Goal: Task Accomplishment & Management: Use online tool/utility

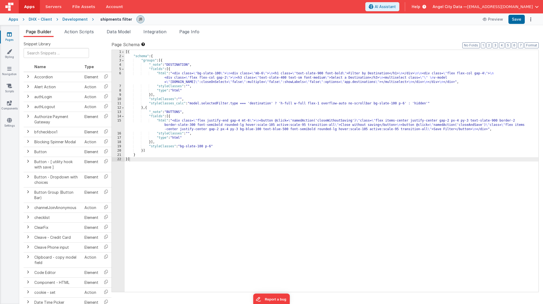
click at [120, 124] on div "15" at bounding box center [118, 124] width 13 height 13
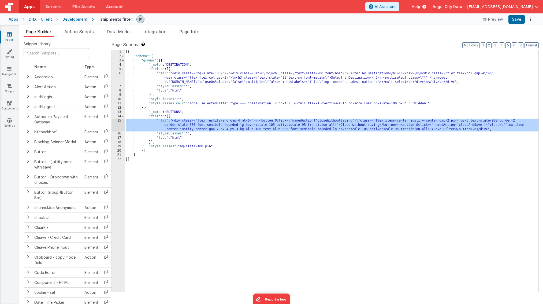
click at [121, 121] on div "15" at bounding box center [118, 124] width 13 height 13
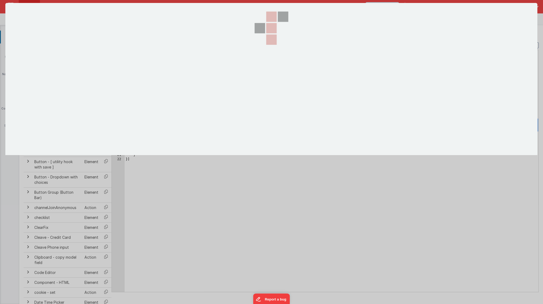
click at [121, 121] on section at bounding box center [271, 79] width 532 height 152
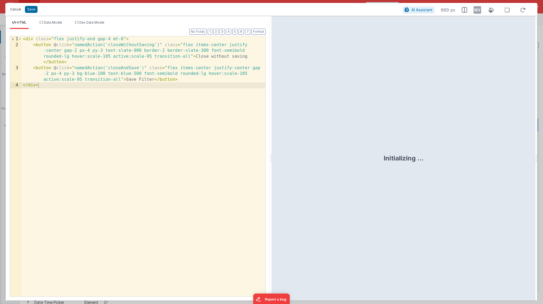
click at [17, 10] on button "Cancel" at bounding box center [16, 10] width 16 height 8
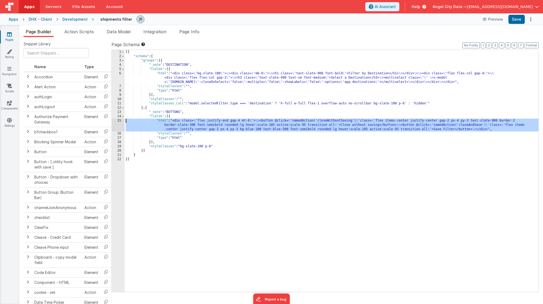
click at [118, 77] on div "6" at bounding box center [118, 77] width 13 height 13
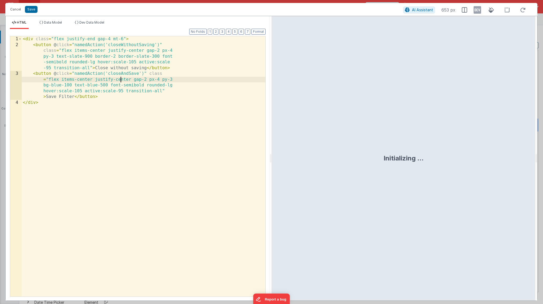
click at [121, 77] on div "< div class = "flex justify-end gap-4 mt-6" > < button @ click = "namedAction('…" at bounding box center [144, 171] width 244 height 271
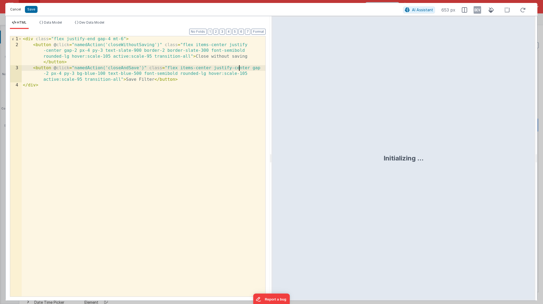
click at [14, 9] on button "Cancel" at bounding box center [16, 10] width 16 height 8
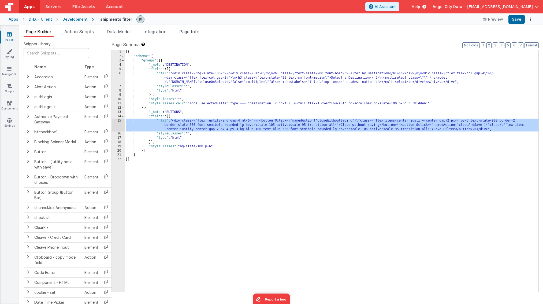
click at [119, 77] on div "6" at bounding box center [118, 77] width 13 height 13
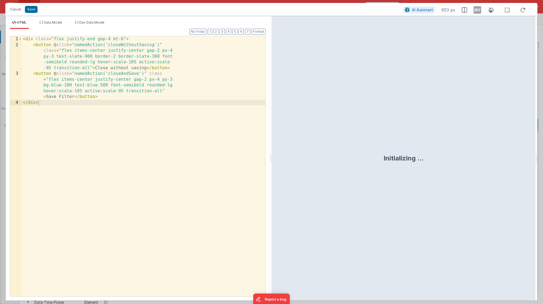
click at [120, 72] on div "< div class = "flex justify-end gap-4 mt-6" > < button @ click = "namedAction('…" at bounding box center [144, 171] width 244 height 271
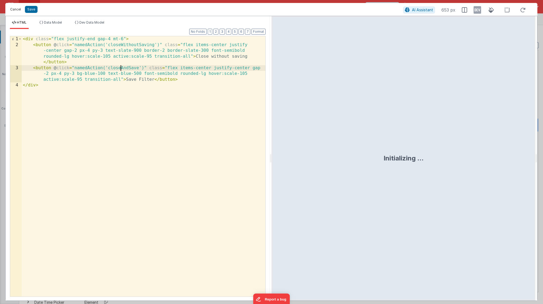
click at [11, 11] on button "Cancel" at bounding box center [16, 10] width 16 height 8
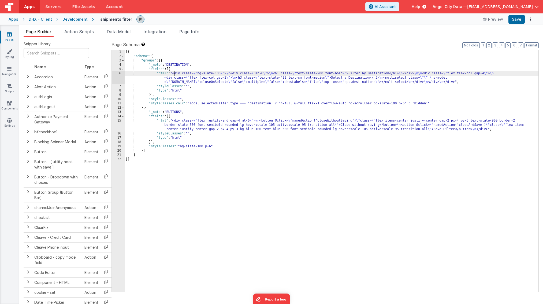
click at [174, 72] on div "[{ "schema" : { "groups" : [{ "_note" : "DESTINATION" , "fields" : [{ "html" : …" at bounding box center [332, 175] width 414 height 250
click at [118, 74] on div "6" at bounding box center [118, 77] width 13 height 13
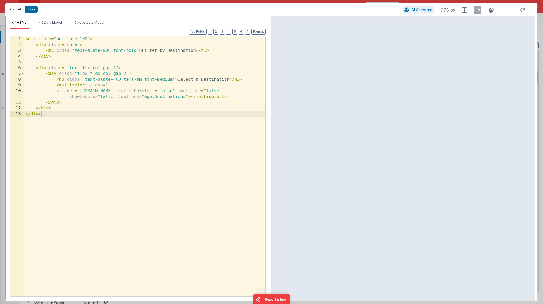
click at [16, 11] on button "Cancel" at bounding box center [16, 10] width 16 height 8
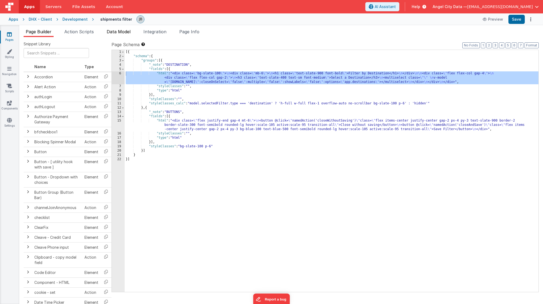
click at [119, 31] on span "Data Model" at bounding box center [119, 31] width 24 height 5
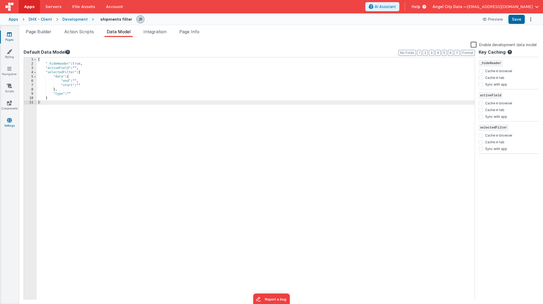
click at [9, 119] on icon at bounding box center [9, 119] width 5 height 5
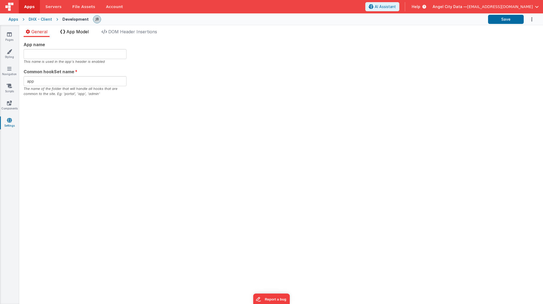
click at [74, 34] on span "App Model" at bounding box center [77, 31] width 22 height 5
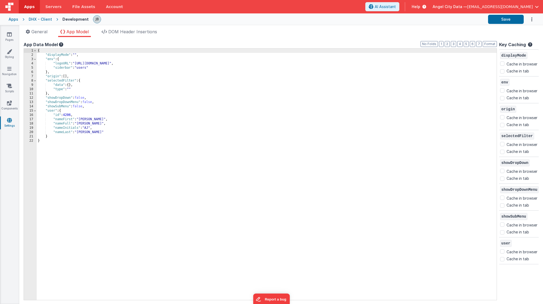
click at [12, 20] on div "Apps" at bounding box center [14, 19] width 10 height 5
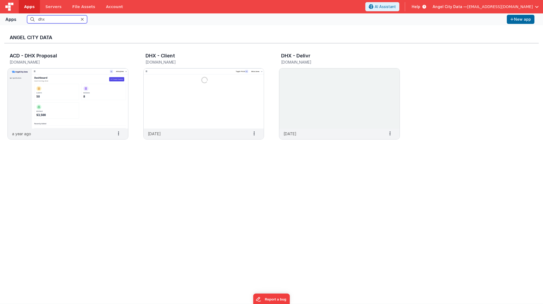
click at [51, 20] on input "dhx" at bounding box center [57, 19] width 60 height 8
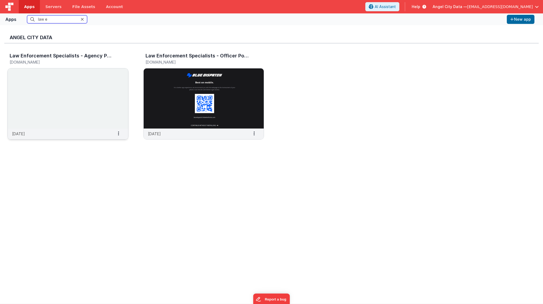
type input "law e"
click at [36, 59] on div "Law Enforcement Specialists - Agency Portal" at bounding box center [62, 56] width 105 height 7
click at [47, 57] on h3 "Law Enforcement Specialists - Agency Portal" at bounding box center [62, 55] width 104 height 5
click at [55, 97] on img at bounding box center [68, 98] width 120 height 60
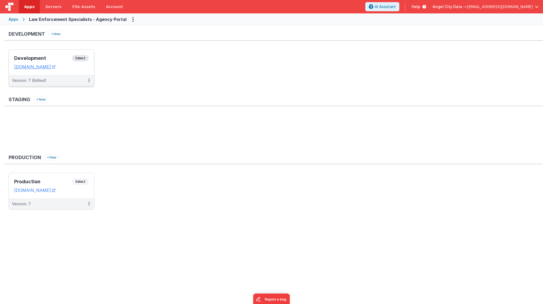
click at [66, 53] on div "Development Select URLs [DOMAIN_NAME]" at bounding box center [51, 62] width 85 height 25
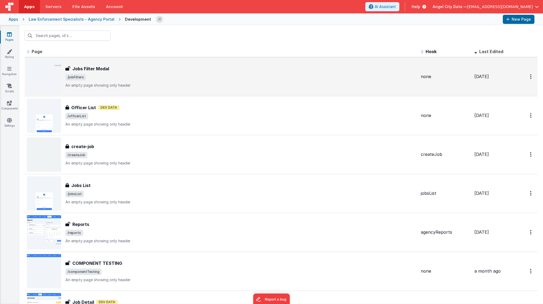
click at [77, 69] on h3 "Jobs Filter Modal" at bounding box center [90, 68] width 37 height 6
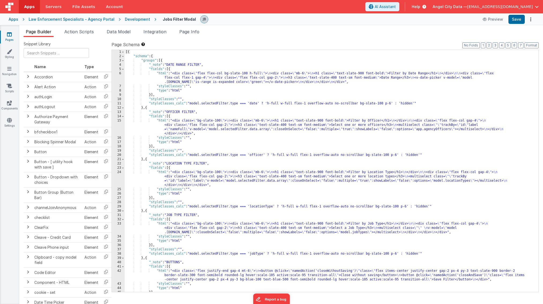
click at [128, 19] on div "Development" at bounding box center [137, 19] width 25 height 5
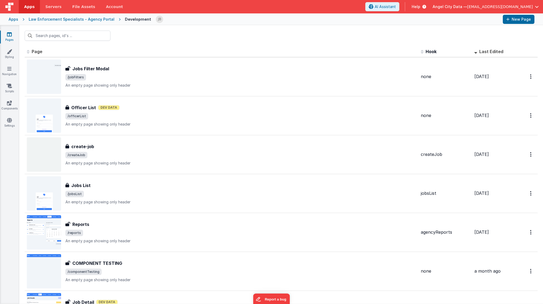
click at [11, 117] on div "Pages Styling Navigation Scripts Components Settings" at bounding box center [9, 164] width 19 height 278
click at [11, 120] on icon at bounding box center [9, 119] width 5 height 5
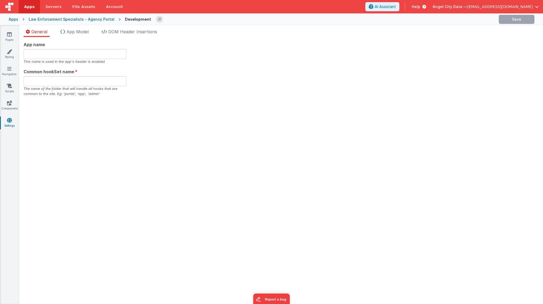
type input "Agency Portal"
type input "agency"
click at [73, 31] on span "App Model" at bounding box center [77, 31] width 22 height 5
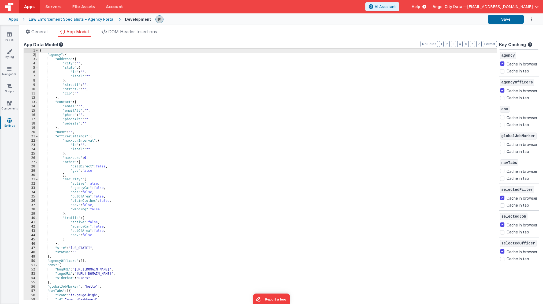
click at [38, 54] on span at bounding box center [36, 55] width 3 height 4
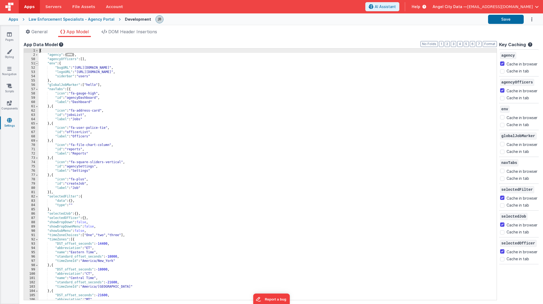
click at [36, 64] on span at bounding box center [36, 63] width 3 height 4
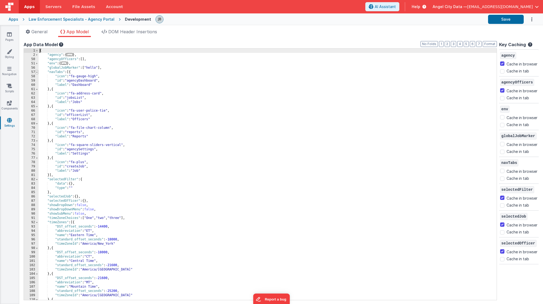
click at [37, 72] on span at bounding box center [36, 72] width 3 height 4
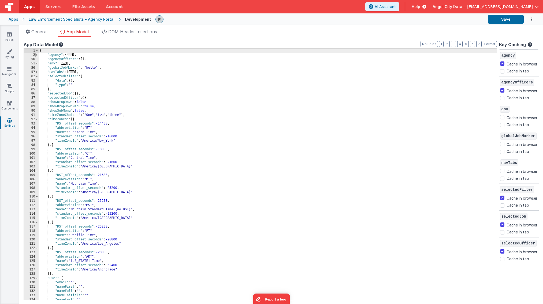
drag, startPoint x: 37, startPoint y: 80, endPoint x: 38, endPoint y: 53, distance: 26.8
click at [38, 74] on div "1 2 50 51 56 57 82 83 84 85 86 87 88 89 90 91 92 93 94 95 96 97 98 99 100 101 1…" at bounding box center [31, 178] width 15 height 260
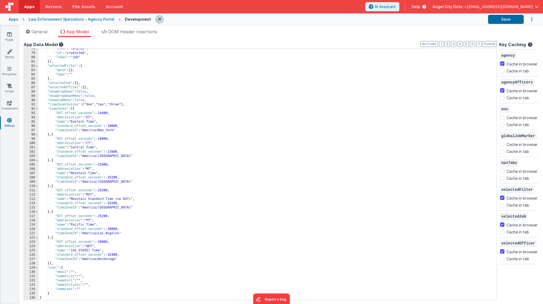
click at [81, 20] on div "Law Enforcement Specialists - Agency Portal" at bounding box center [72, 19] width 86 height 5
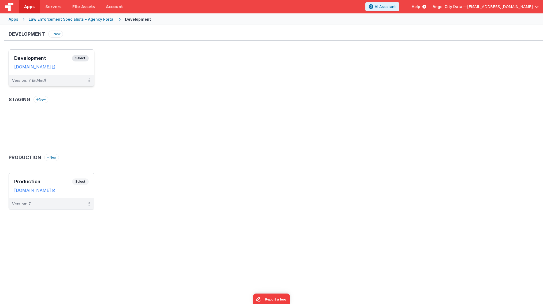
click at [62, 51] on div "Development Select URLs [DOMAIN_NAME]" at bounding box center [51, 62] width 85 height 25
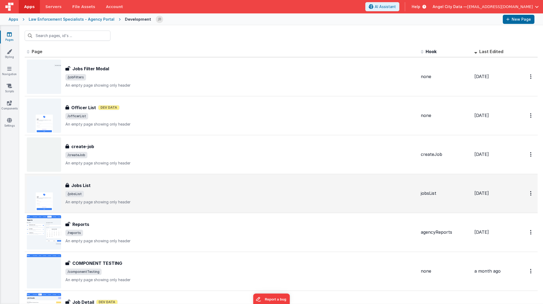
click at [90, 185] on h3 "Jobs List" at bounding box center [80, 185] width 19 height 6
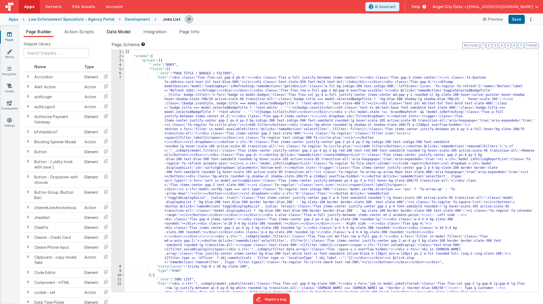
click at [119, 33] on span "Data Model" at bounding box center [119, 31] width 24 height 5
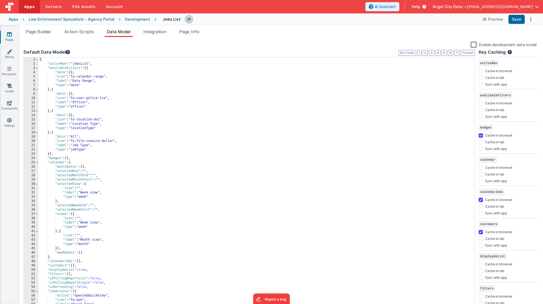
click at [8, 115] on div "Pages Styling Navigation Scripts Components Settings" at bounding box center [9, 164] width 19 height 278
click at [7, 125] on link "Settings" at bounding box center [9, 122] width 19 height 11
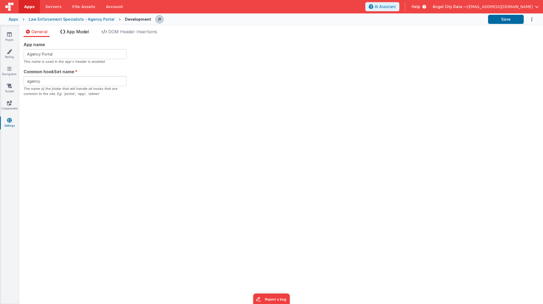
click at [83, 31] on span "App Model" at bounding box center [77, 31] width 22 height 5
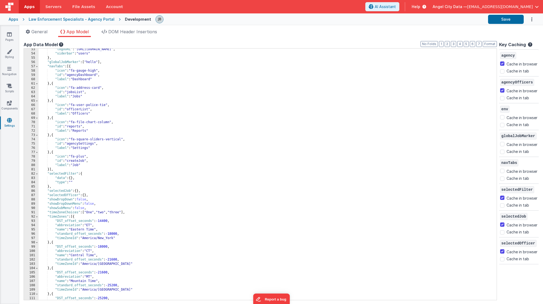
scroll to position [229, 0]
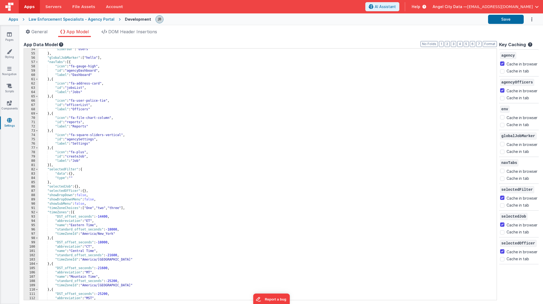
click at [13, 122] on link "Settings" at bounding box center [9, 122] width 19 height 11
click at [59, 138] on div ""siderbar" : "users" } , "globalJobMarker" : [ "hello" ] , "navTabs" : [{ "icon…" at bounding box center [268, 177] width 458 height 260
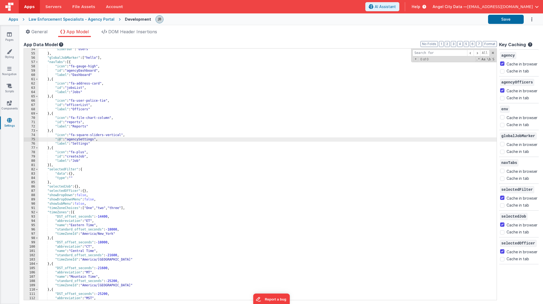
type input "d"
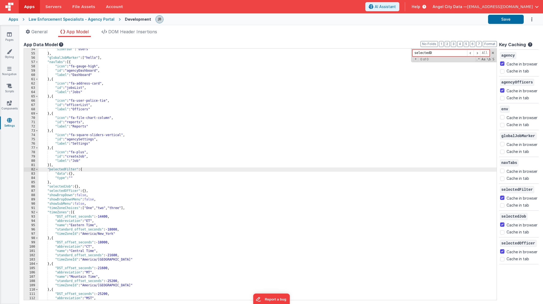
type input "selectedD"
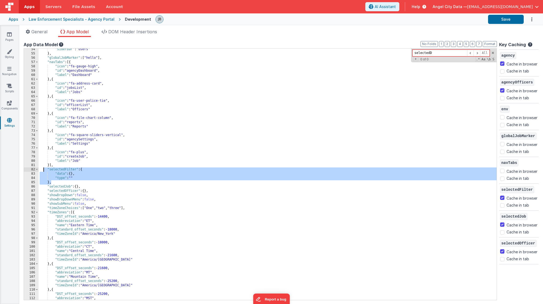
drag, startPoint x: 55, startPoint y: 183, endPoint x: 43, endPoint y: 171, distance: 17.6
click at [43, 171] on div ""siderbar" : "users" } , "globalJobMarker" : [ "hello" ] , "navTabs" : [{ "icon…" at bounding box center [268, 177] width 458 height 260
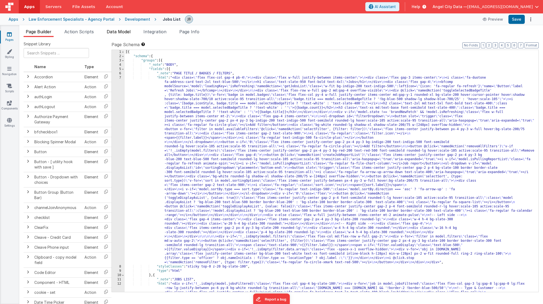
click at [120, 34] on span "Data Model" at bounding box center [119, 31] width 24 height 5
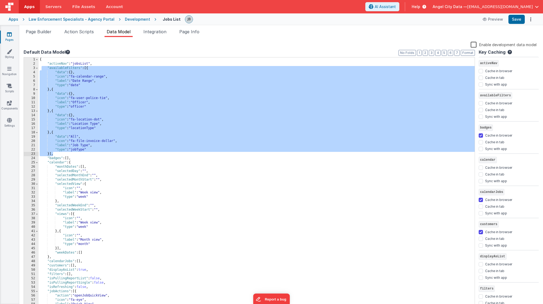
drag, startPoint x: 42, startPoint y: 68, endPoint x: 76, endPoint y: 153, distance: 92.0
click at [76, 153] on div "{ "activeNav" : "jobsList" , "availableFilters" : [{ "data" : { } , "icon" : "f…" at bounding box center [257, 186] width 436 height 259
click at [103, 91] on div "{ "activeNav" : "jobsList" , "availableFilters" : [{ "data" : { } , "icon" : "f…" at bounding box center [257, 186] width 436 height 259
drag, startPoint x: 57, startPoint y: 153, endPoint x: 39, endPoint y: 68, distance: 86.9
click at [39, 68] on div "{ "activeNav" : "jobsList" , "availableFilters" : [{ "data" : { } , "icon" : "f…" at bounding box center [257, 186] width 436 height 259
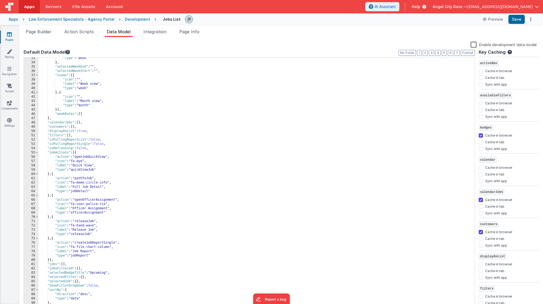
scroll to position [141, 0]
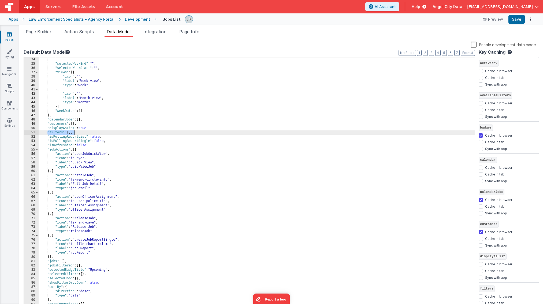
drag, startPoint x: 47, startPoint y: 133, endPoint x: 80, endPoint y: 134, distance: 33.5
click at [80, 134] on div "} , "selectedWeekEnd" : "" , "selectedWeekStart" : "" , "views" : [{ "icon" : "…" at bounding box center [257, 186] width 436 height 259
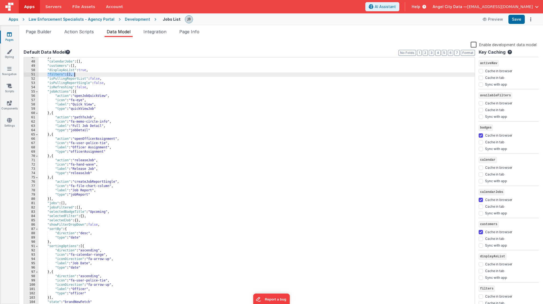
scroll to position [199, 0]
click at [37, 92] on span at bounding box center [36, 91] width 3 height 4
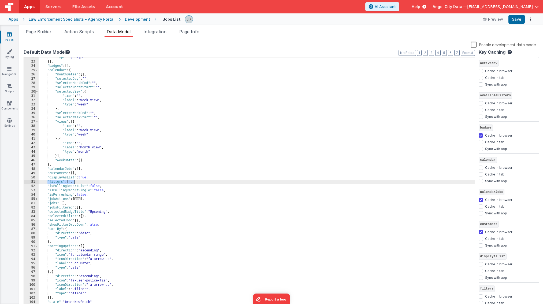
scroll to position [92, 0]
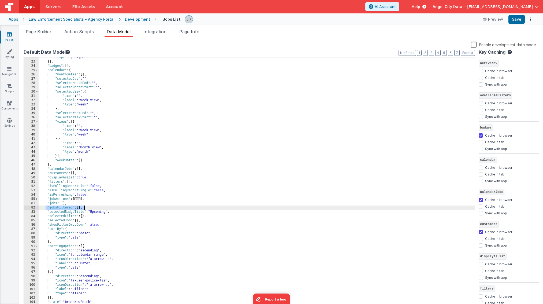
drag, startPoint x: 47, startPoint y: 208, endPoint x: 89, endPoint y: 206, distance: 41.8
click at [89, 206] on div ""type" : "jobType" }] , "badges" : [ ] , "calendar" : { "monthDates" : [ ] , "s…" at bounding box center [257, 184] width 436 height 259
drag, startPoint x: 87, startPoint y: 207, endPoint x: 72, endPoint y: 206, distance: 14.8
click at [72, 206] on div ""type" : "jobType" }] , "badges" : [ ] , "calendar" : { "monthDates" : [ ] , "s…" at bounding box center [257, 184] width 436 height 259
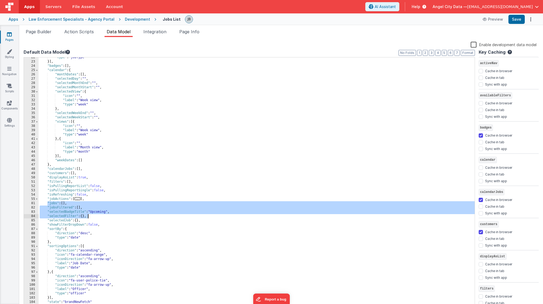
drag, startPoint x: 48, startPoint y: 203, endPoint x: 104, endPoint y: 217, distance: 58.4
click at [104, 217] on div ""type" : "jobType" }] , "badges" : [ ] , "calendar" : { "monthDates" : [ ] , "s…" at bounding box center [257, 184] width 436 height 259
click at [46, 31] on span "Page Builder" at bounding box center [39, 31] width 26 height 5
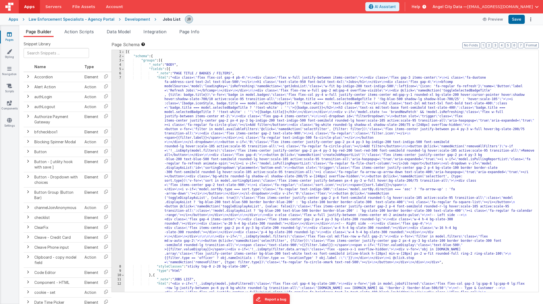
click at [129, 20] on div "Development" at bounding box center [137, 19] width 25 height 5
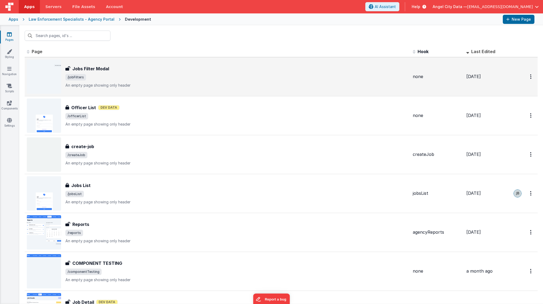
click at [97, 69] on h3 "Jobs Filter Modal" at bounding box center [90, 68] width 37 height 6
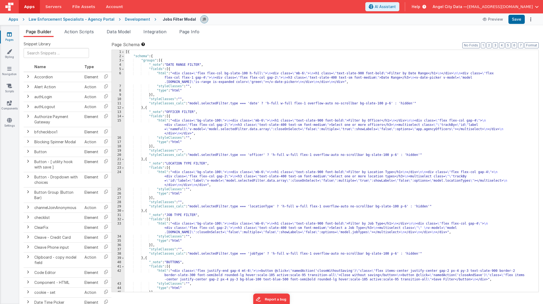
click at [137, 67] on div "[{ "schema" : { "groups" : [{ "_note" : "DATE RANGE FILTER" , "fields" : [{ "ht…" at bounding box center [332, 175] width 414 height 250
click at [154, 78] on div "[{ "schema" : { "groups" : [{ "_note" : "DATE RANGE FILTER" , "fields" : [{ "ht…" at bounding box center [332, 175] width 414 height 250
click at [154, 79] on div "[{ "schema" : { "groups" : [{ "_note" : "DATE RANGE FILTER" , "fields" : [{ "ht…" at bounding box center [332, 175] width 414 height 250
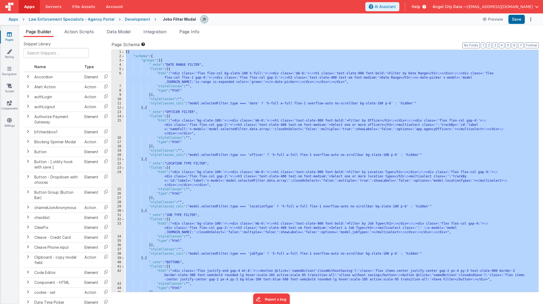
click at [13, 20] on div "Apps" at bounding box center [14, 19] width 10 height 5
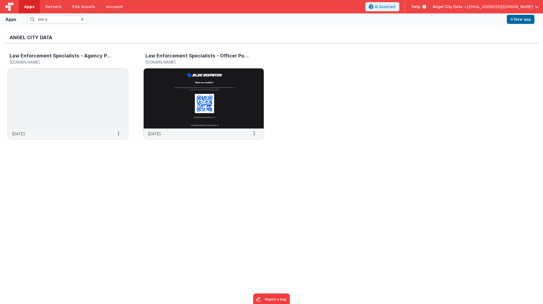
click at [54, 25] on div "Apps law e New app Angel City Data Law Enforcement Specialists - Agency Portal …" at bounding box center [271, 158] width 543 height 290
click at [53, 20] on input "law e" at bounding box center [57, 19] width 60 height 8
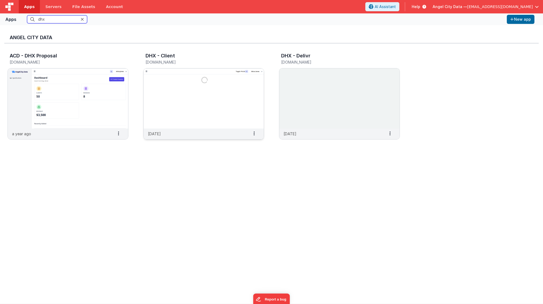
type input "dhx"
click at [162, 100] on img at bounding box center [204, 98] width 120 height 60
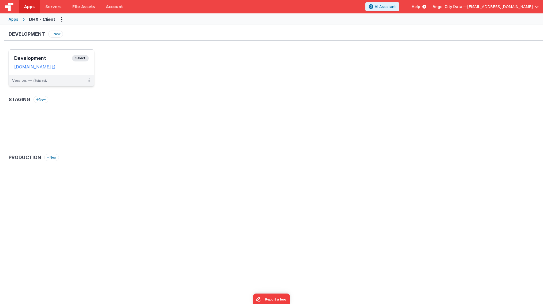
click at [64, 59] on h3 "Development" at bounding box center [43, 57] width 58 height 5
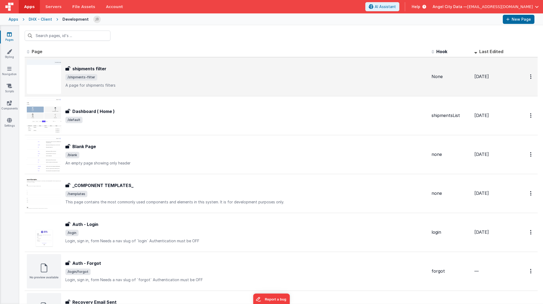
click at [81, 68] on h3 "shipments filter" at bounding box center [89, 68] width 34 height 6
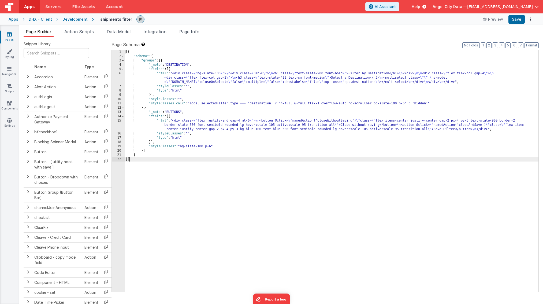
click at [120, 79] on div "6" at bounding box center [118, 77] width 13 height 13
click at [179, 75] on div "[{ "schema" : { "groups" : [{ "_note" : "DESTINATION" , "fields" : [{ "html" : …" at bounding box center [332, 175] width 414 height 250
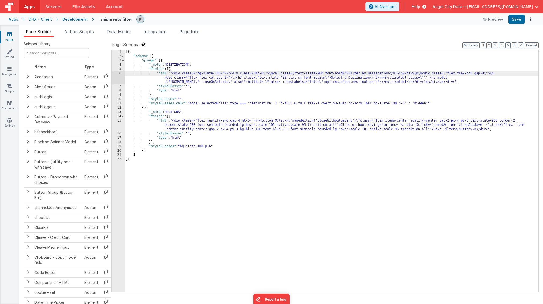
click at [118, 76] on div "6" at bounding box center [118, 77] width 13 height 13
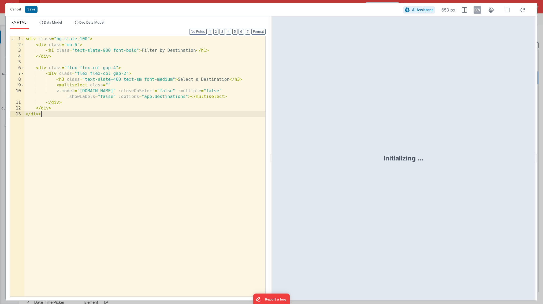
click at [109, 134] on div "< div class = "bg-slate-100" > < div class = "mb-6" > < h1 class = "text-slate-…" at bounding box center [144, 171] width 241 height 271
click at [141, 204] on div "< div class = "bg-slate-100" > < div class = "mb-6" > < h1 class = "text-slate-…" at bounding box center [144, 171] width 241 height 271
click at [360, 14] on div "AI Assistant 978 px" at bounding box center [465, 10] width 126 height 10
click at [360, 12] on button "AI Assistant" at bounding box center [418, 9] width 32 height 7
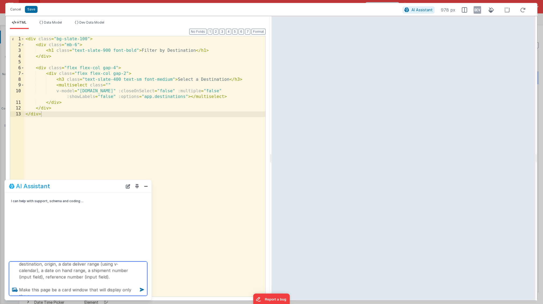
scroll to position [39, 0]
type textarea "I have a few filter mechanisms that should show up, one at a time depending on …"
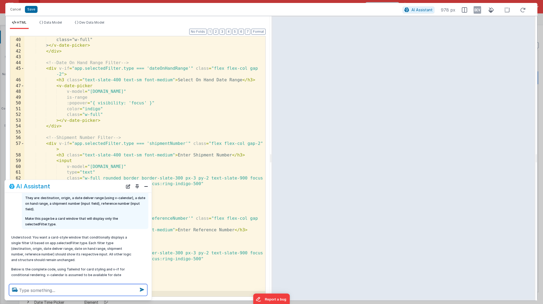
scroll to position [40, 0]
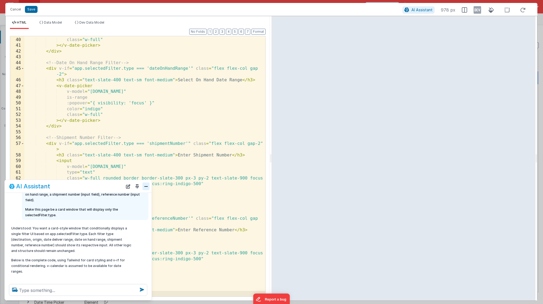
click at [146, 186] on button "Close" at bounding box center [146, 186] width 7 height 8
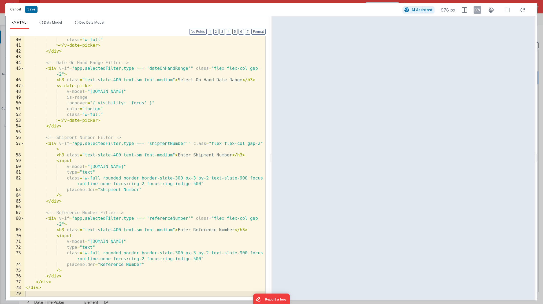
click at [102, 186] on div "color = "indigo" class = "w-full" > </ v-date-picker > </ div > <!-- Date On Ha…" at bounding box center [144, 166] width 241 height 271
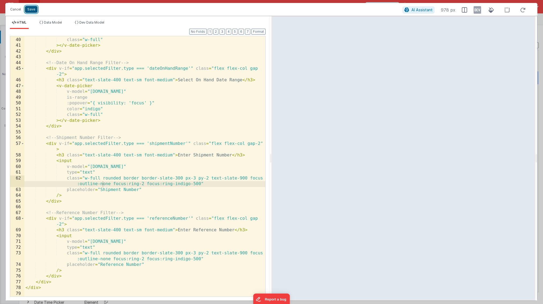
click at [35, 9] on button "Save" at bounding box center [31, 9] width 13 height 7
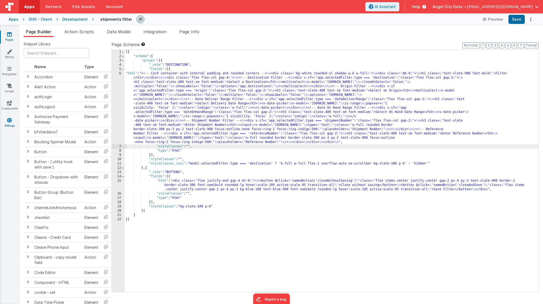
click at [13, 123] on link "Settings" at bounding box center [9, 122] width 19 height 11
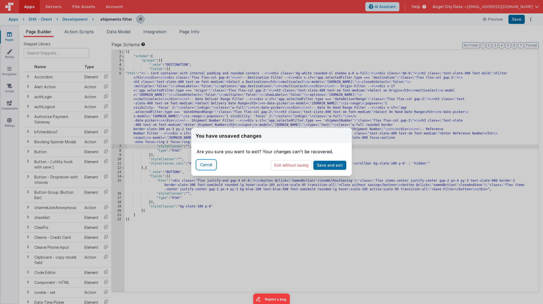
click at [209, 163] on button "Cancel" at bounding box center [206, 164] width 19 height 9
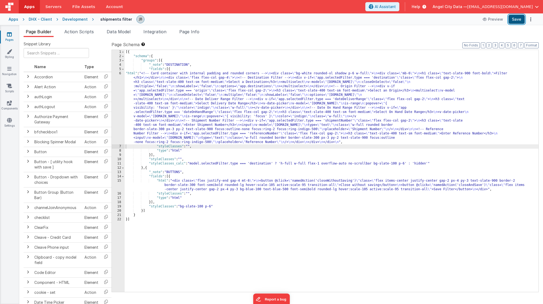
click at [360, 16] on button "Save" at bounding box center [516, 19] width 16 height 9
click at [10, 121] on icon at bounding box center [9, 119] width 5 height 5
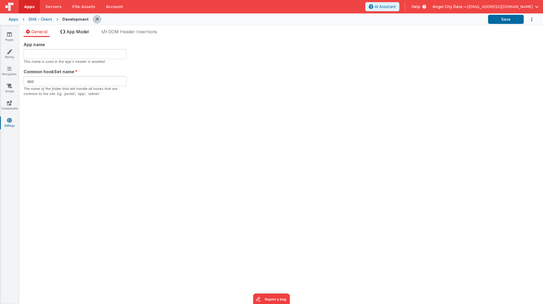
click at [69, 34] on li "App Model" at bounding box center [74, 32] width 33 height 9
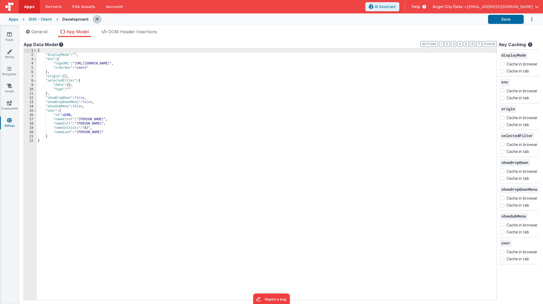
click at [71, 88] on div "{ "displayMode" : "" , "env" : { "logoURL" : "[URL][DOMAIN_NAME]" , "siderbar" …" at bounding box center [267, 178] width 460 height 260
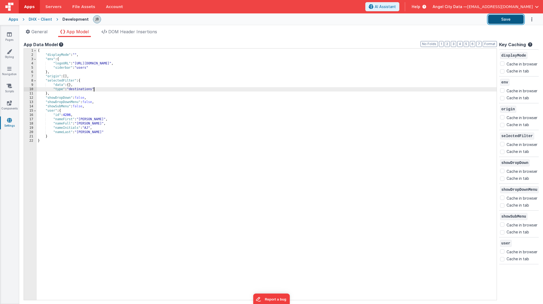
click at [360, 20] on button "Save" at bounding box center [506, 19] width 36 height 9
click at [34, 33] on span "General" at bounding box center [39, 31] width 16 height 5
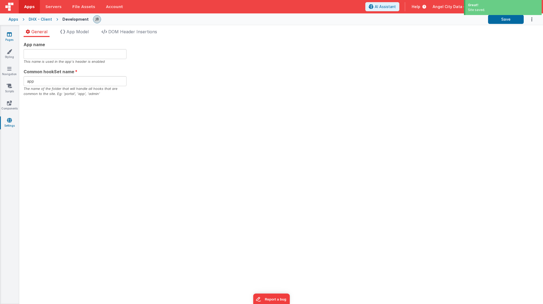
click at [14, 33] on link "Pages" at bounding box center [9, 37] width 19 height 11
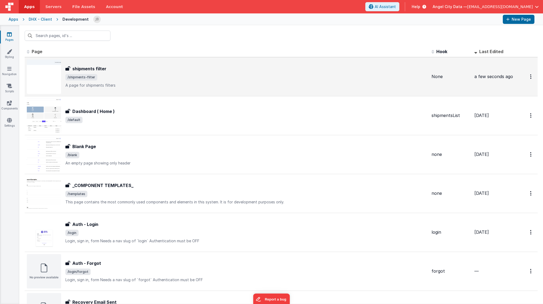
click at [129, 68] on div "shipments filter" at bounding box center [246, 68] width 362 height 6
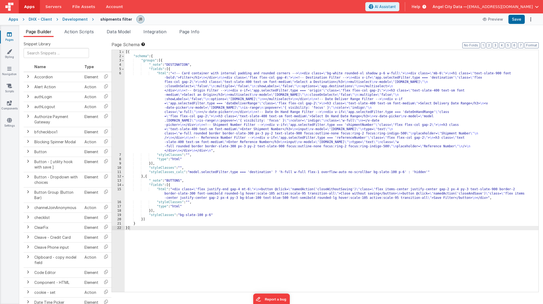
click at [119, 94] on div "6" at bounding box center [118, 111] width 13 height 81
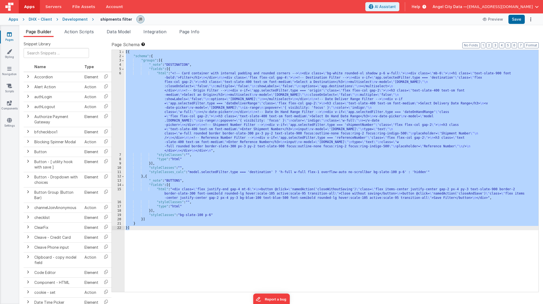
click at [120, 91] on div "6" at bounding box center [118, 111] width 13 height 81
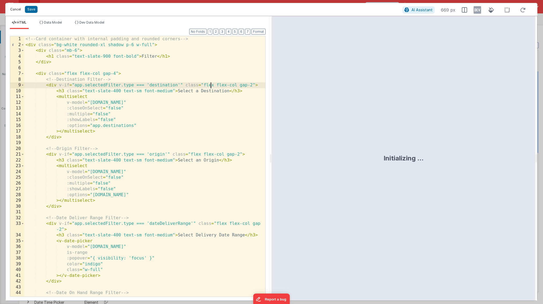
click at [18, 9] on button "Cancel" at bounding box center [16, 10] width 16 height 8
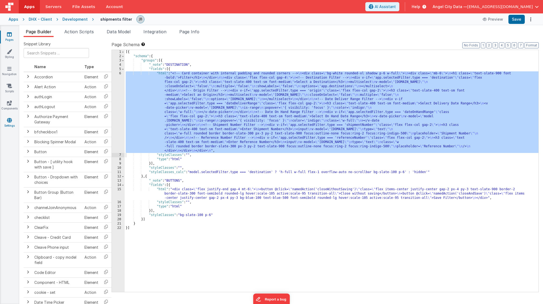
click at [13, 122] on link "Settings" at bounding box center [9, 122] width 19 height 11
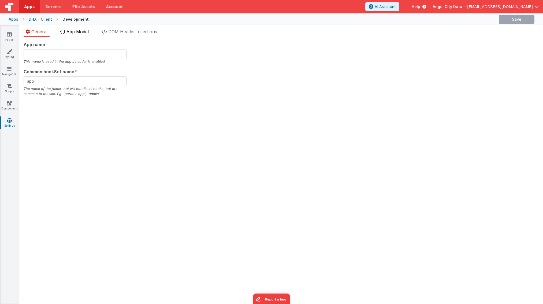
click at [85, 33] on span "App Model" at bounding box center [77, 31] width 22 height 5
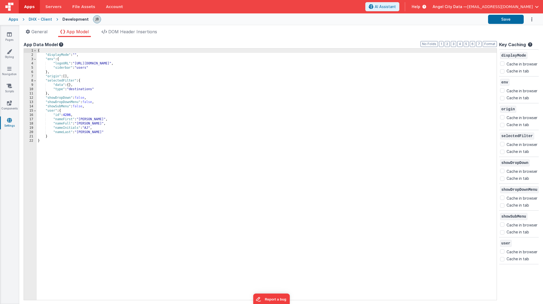
click at [94, 90] on div "{ "displayMode" : "" , "env" : { "logoURL" : "[URL][DOMAIN_NAME]" , "siderbar" …" at bounding box center [267, 178] width 460 height 260
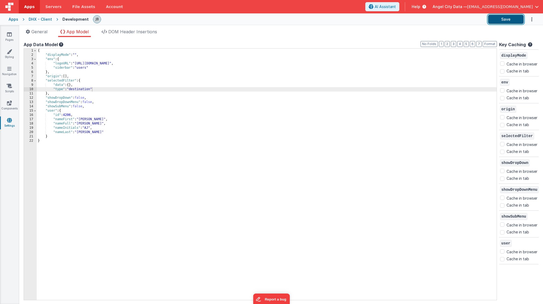
click at [360, 22] on button "Save" at bounding box center [506, 19] width 36 height 9
click at [5, 38] on link "Pages" at bounding box center [9, 37] width 19 height 11
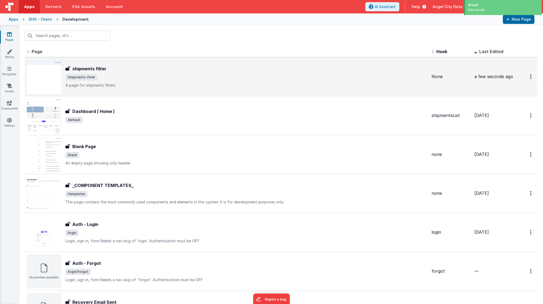
click at [77, 68] on h3 "shipments filter" at bounding box center [89, 68] width 34 height 6
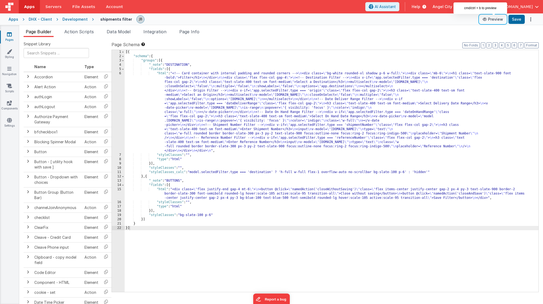
click at [360, 19] on button "Preview" at bounding box center [492, 19] width 27 height 9
click at [117, 85] on div "6" at bounding box center [118, 111] width 13 height 81
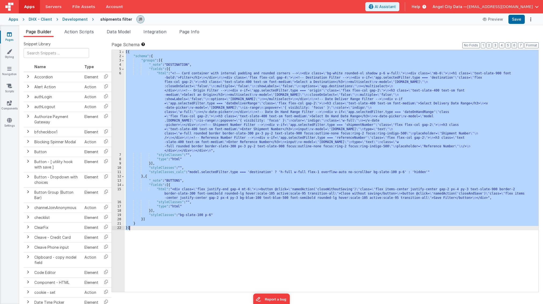
click at [117, 85] on div "6" at bounding box center [118, 111] width 13 height 81
click at [118, 86] on div "6" at bounding box center [118, 111] width 13 height 81
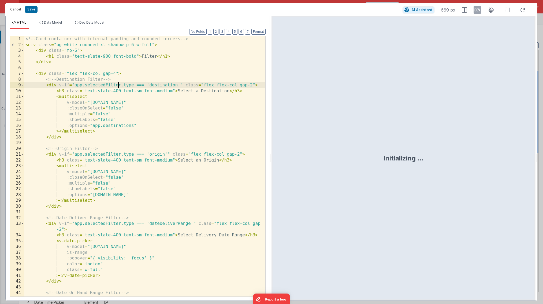
click at [154, 86] on div "<!-- Card container with internal padding and rounded corners --> < div class =…" at bounding box center [144, 174] width 241 height 277
click at [113, 126] on div "<!-- Card container with internal padding and rounded corners --> < div class =…" at bounding box center [144, 174] width 241 height 277
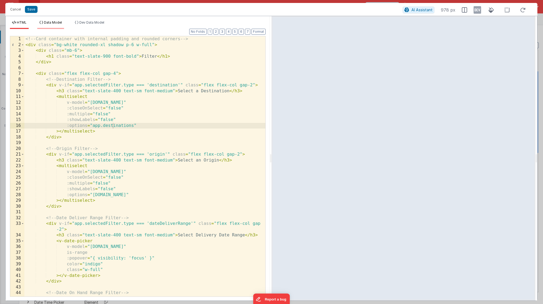
click at [50, 21] on span "Data Model" at bounding box center [53, 22] width 18 height 4
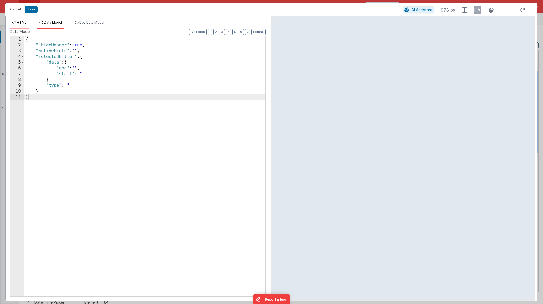
click at [22, 24] on li "HTML" at bounding box center [19, 24] width 19 height 9
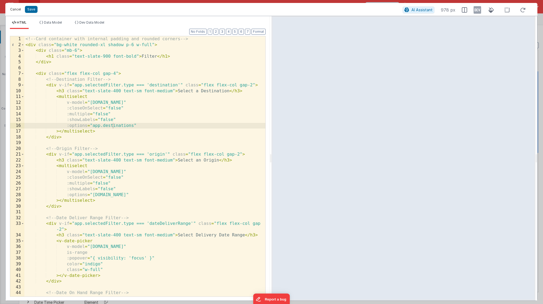
click at [17, 11] on button "Cancel" at bounding box center [16, 10] width 16 height 8
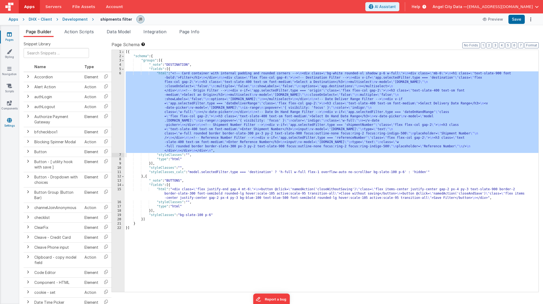
click at [7, 124] on link "Settings" at bounding box center [9, 122] width 19 height 11
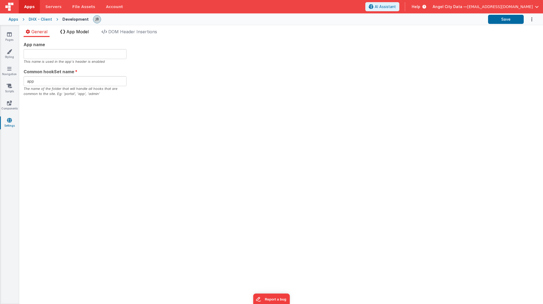
click at [76, 31] on span "App Model" at bounding box center [77, 31] width 22 height 5
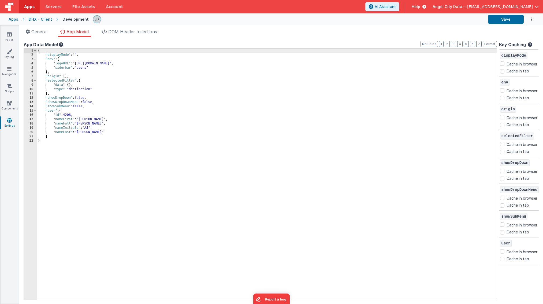
click at [75, 89] on div "{ "displayMode" : "" , "env" : { "logoURL" : "[URL][DOMAIN_NAME]" , "siderbar" …" at bounding box center [267, 178] width 460 height 260
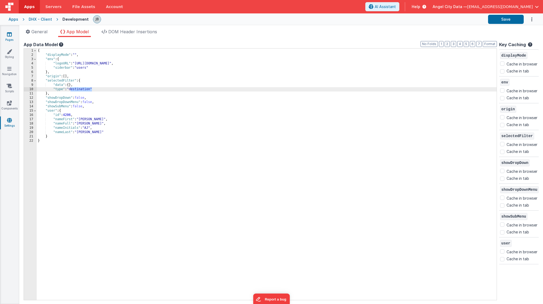
click at [9, 32] on icon at bounding box center [9, 34] width 5 height 5
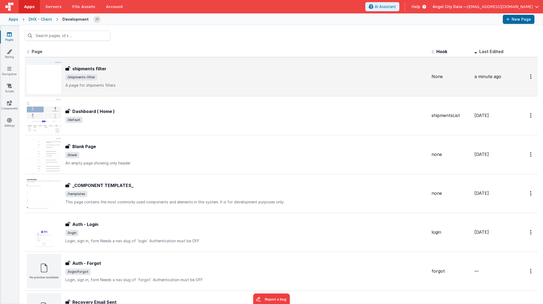
click at [82, 65] on div "shipments filter shipments filter /shipments-filter A page for shipments filters" at bounding box center [227, 76] width 400 height 34
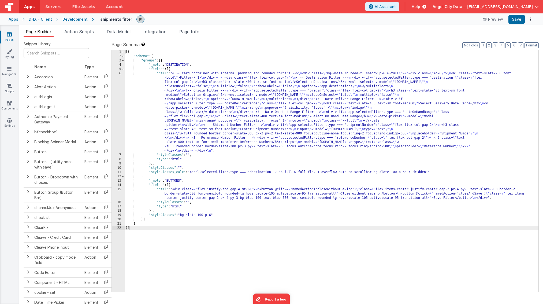
click at [10, 31] on div "Pages Styling Navigation Scripts Components Settings" at bounding box center [9, 164] width 19 height 278
click at [6, 103] on link "Components" at bounding box center [9, 105] width 19 height 11
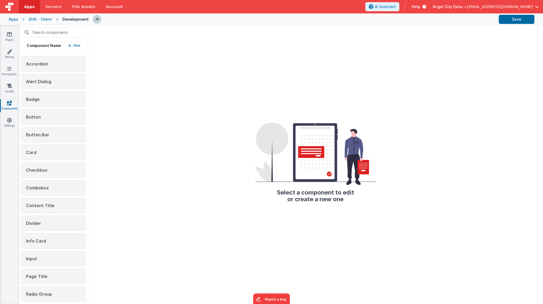
click at [7, 117] on div "Pages Styling Navigation Scripts Components Settings" at bounding box center [9, 164] width 19 height 278
click at [7, 125] on link "Settings" at bounding box center [9, 122] width 19 height 11
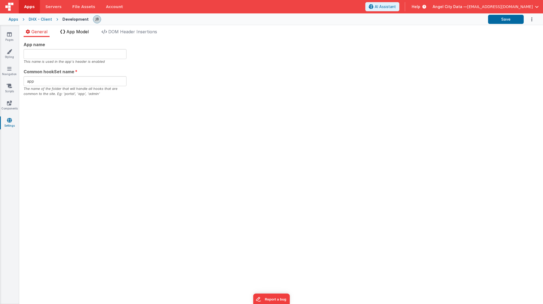
click at [72, 32] on span "App Model" at bounding box center [77, 31] width 22 height 5
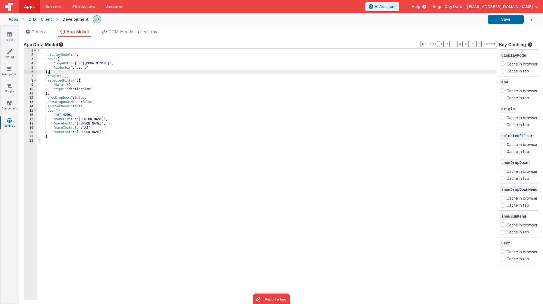
click at [60, 73] on div "{ "displayMode" : "" , "env" : { "logoURL" : "[URL][DOMAIN_NAME]" , "siderbar" …" at bounding box center [267, 178] width 460 height 260
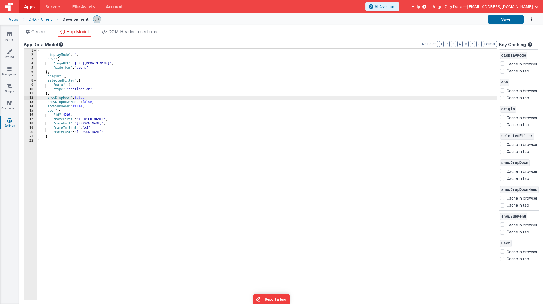
click at [59, 96] on div "{ "displayMode" : "" , "env" : { "logoURL" : "[URL][DOMAIN_NAME]" , "siderbar" …" at bounding box center [267, 178] width 460 height 260
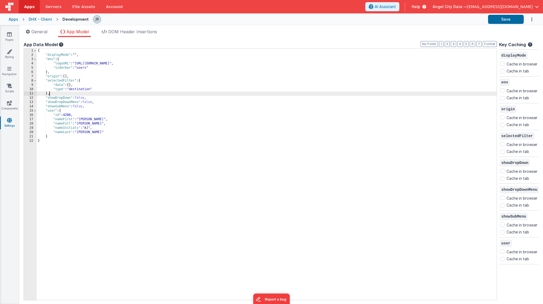
click at [57, 93] on div "{ "displayMode" : "" , "env" : { "logoURL" : "[URL][DOMAIN_NAME]" , "siderbar" …" at bounding box center [267, 178] width 460 height 260
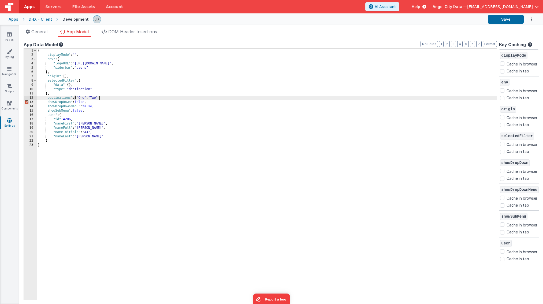
checkbox input "false"
click at [360, 19] on button "Save" at bounding box center [506, 19] width 36 height 9
click at [8, 36] on icon at bounding box center [9, 34] width 5 height 5
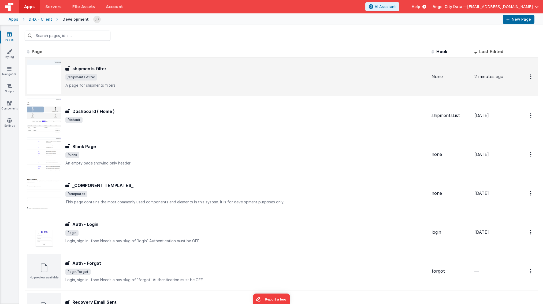
click at [96, 68] on h3 "shipments filter" at bounding box center [89, 68] width 34 height 6
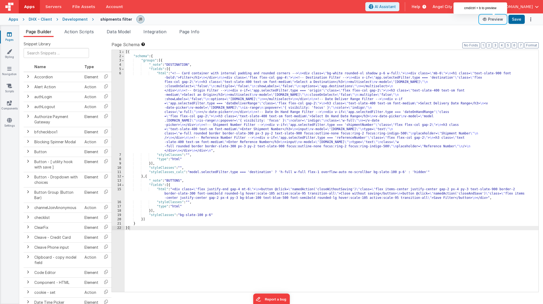
click at [360, 20] on button "Preview" at bounding box center [492, 19] width 27 height 9
click at [121, 83] on div "6" at bounding box center [118, 111] width 13 height 81
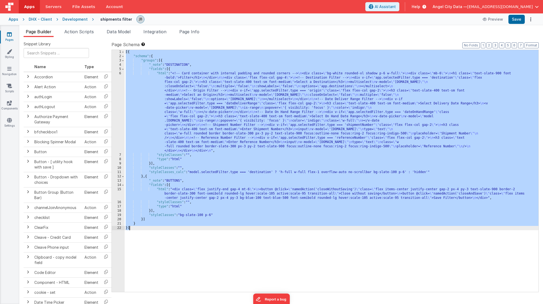
click at [121, 83] on div "6" at bounding box center [118, 111] width 13 height 81
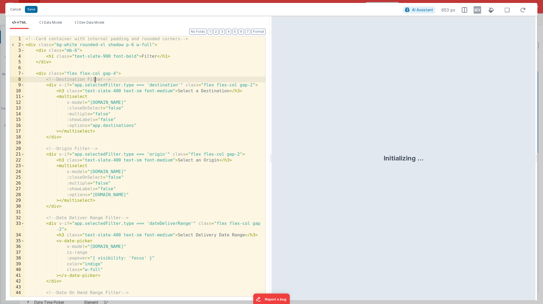
click at [96, 77] on div "<!-- Card container with internal padding and rounded corners --> < div class =…" at bounding box center [144, 174] width 241 height 277
click at [123, 126] on div "<!-- Card container with internal padding and rounded corners --> < div class =…" at bounding box center [144, 174] width 241 height 277
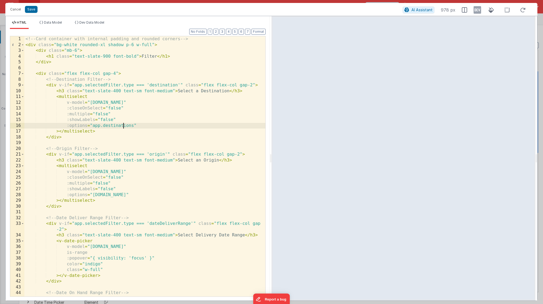
click at [123, 126] on div "<!-- Card container with internal padding and rounded corners --> < div class =…" at bounding box center [144, 174] width 241 height 277
click at [167, 23] on ul "HTML Data Model Dev Data Model" at bounding box center [138, 24] width 264 height 9
click at [32, 8] on button "Save" at bounding box center [31, 9] width 13 height 7
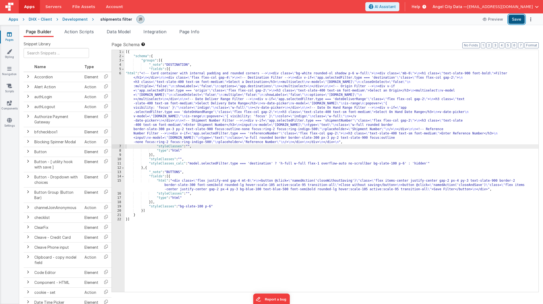
click at [360, 19] on button "Save" at bounding box center [516, 19] width 16 height 9
click at [77, 19] on div "Development" at bounding box center [74, 19] width 25 height 5
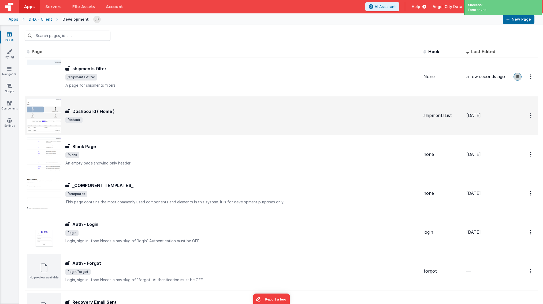
click at [111, 108] on h3 "Dashboard ( Home )" at bounding box center [93, 111] width 42 height 6
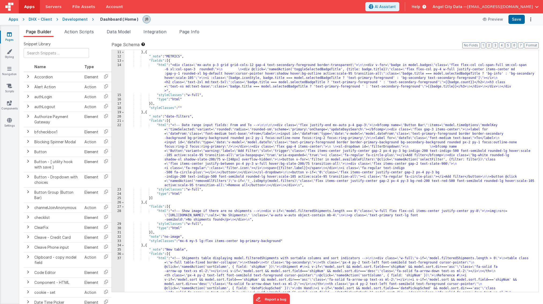
scroll to position [45, 0]
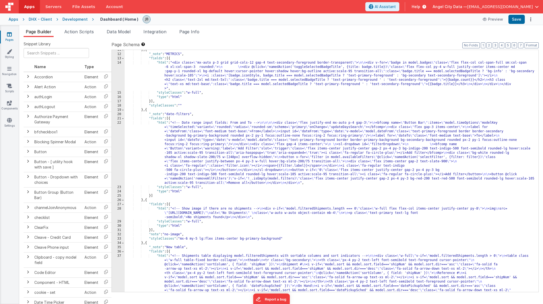
click at [119, 151] on div "22" at bounding box center [118, 153] width 13 height 64
click at [120, 145] on div "22" at bounding box center [118, 153] width 13 height 64
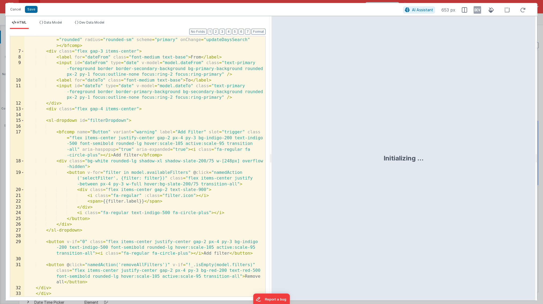
scroll to position [39, 0]
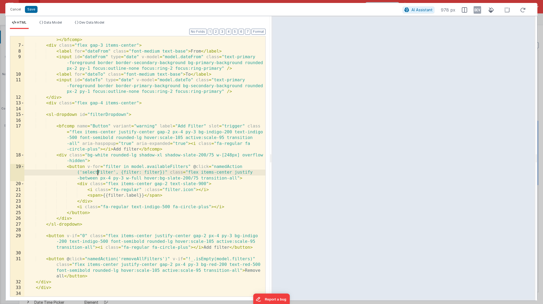
click at [96, 172] on div "< bfcomp name = "Button Bar" :items = "model.timeOptions" modelKey = "timeSelec…" at bounding box center [144, 166] width 241 height 283
click at [16, 10] on button "Cancel" at bounding box center [16, 10] width 16 height 8
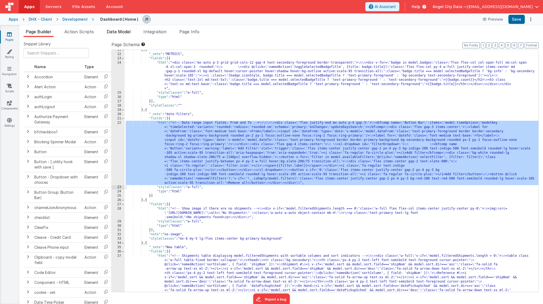
click at [121, 34] on li "Data Model" at bounding box center [118, 32] width 28 height 9
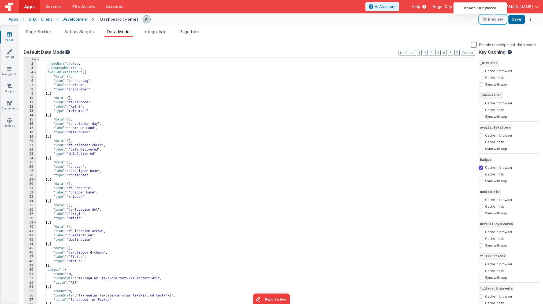
drag, startPoint x: 498, startPoint y: 20, endPoint x: 509, endPoint y: 25, distance: 12.8
click at [360, 25] on div "Apps Servers File Assets Account Some FUTURE Slot AI Assistant Help Angel City …" at bounding box center [271, 152] width 543 height 304
click at [360, 21] on button "Save" at bounding box center [516, 19] width 16 height 9
click at [360, 21] on button "Preview" at bounding box center [492, 19] width 27 height 9
click at [72, 19] on div "Development" at bounding box center [74, 19] width 25 height 5
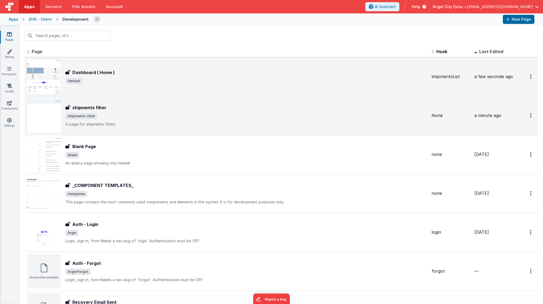
click at [96, 107] on h3 "shipments filter" at bounding box center [89, 107] width 34 height 6
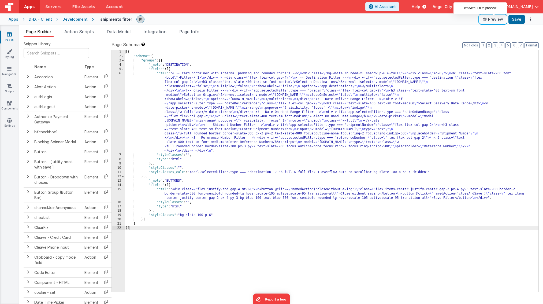
click at [360, 21] on button "Preview" at bounding box center [492, 19] width 27 height 9
click at [121, 83] on div "6" at bounding box center [118, 111] width 13 height 81
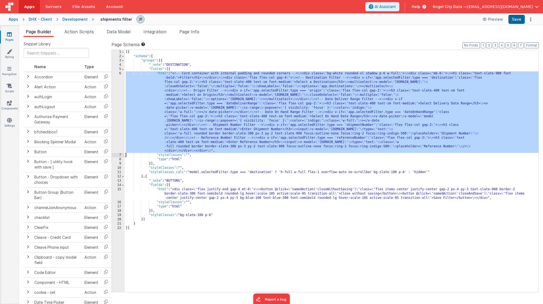
click at [120, 81] on div "6" at bounding box center [118, 111] width 13 height 81
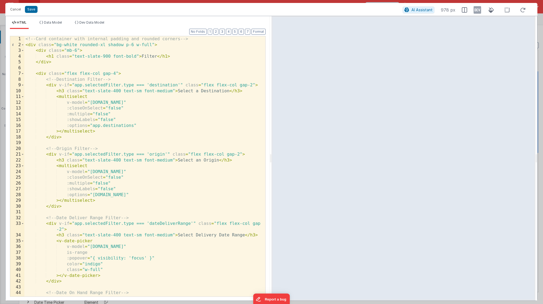
click at [157, 99] on div "<!-- Card container with internal padding and rounded corners --> < div class =…" at bounding box center [144, 174] width 241 height 277
click at [54, 27] on li "Data Model" at bounding box center [50, 24] width 27 height 9
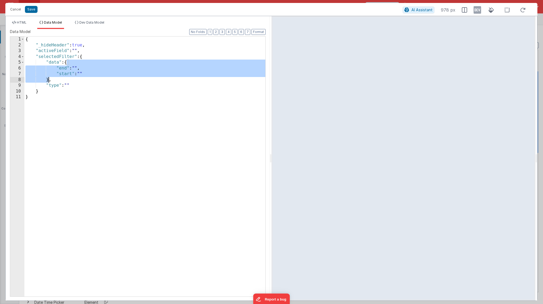
drag, startPoint x: 66, startPoint y: 62, endPoint x: 48, endPoint y: 80, distance: 25.8
click at [48, 80] on div "{ "_hideHeader" : true , "activeField" : "" , "selectedFilter" : { "data" : { "…" at bounding box center [144, 171] width 241 height 271
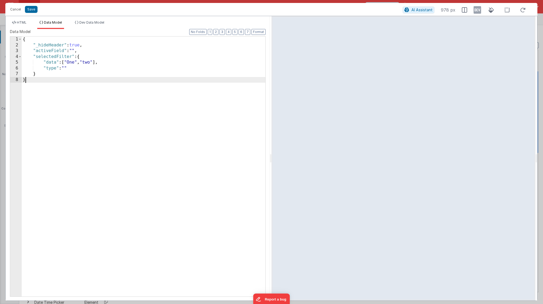
click at [73, 96] on div "{ "_hideHeader" : true , "activeField" : "" , "selectedFilter" : { "data" : [ "…" at bounding box center [144, 171] width 244 height 271
click at [182, 50] on div "{ "_hideHeader" : true , "activeField" : "" , "selectedFilter" : { "data" : [ "…" at bounding box center [144, 171] width 244 height 271
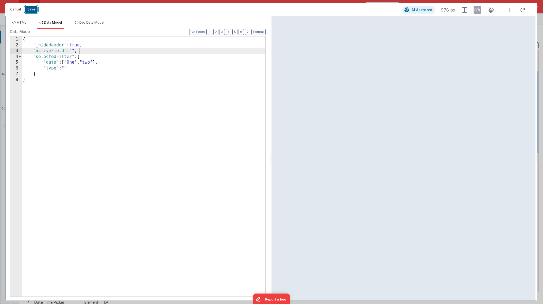
click at [29, 10] on button "Save" at bounding box center [31, 9] width 13 height 7
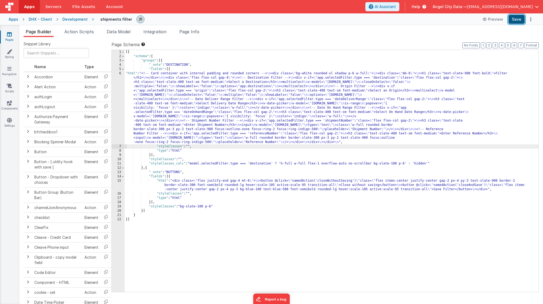
click at [360, 17] on button "Save" at bounding box center [516, 19] width 16 height 9
click at [78, 20] on div "Development" at bounding box center [74, 19] width 25 height 5
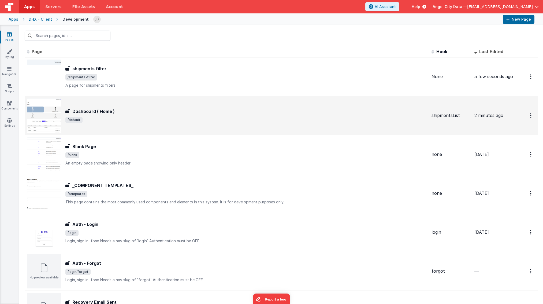
click at [102, 110] on h3 "Dashboard ( Home )" at bounding box center [93, 111] width 42 height 6
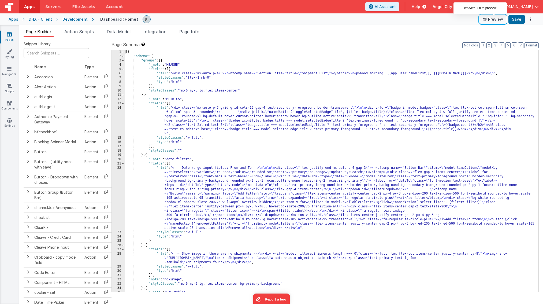
click at [360, 18] on button "Preview" at bounding box center [492, 19] width 27 height 9
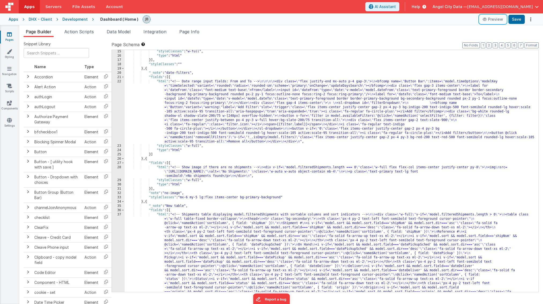
scroll to position [115, 0]
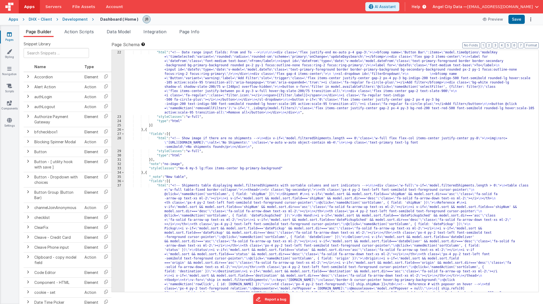
click at [82, 19] on div "Development" at bounding box center [74, 19] width 25 height 5
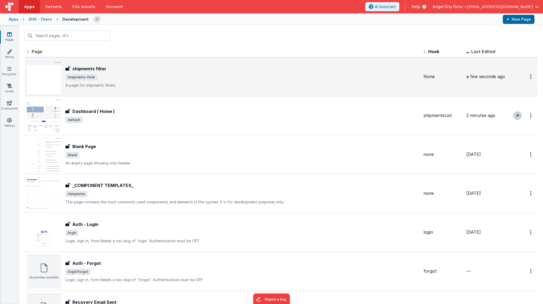
click at [89, 70] on h3 "shipments filter" at bounding box center [89, 68] width 34 height 6
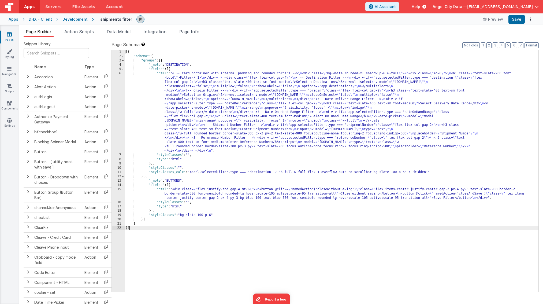
click at [122, 78] on div "6" at bounding box center [118, 111] width 13 height 81
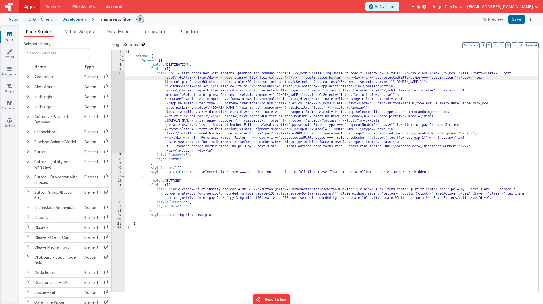
click at [182, 76] on div "[{ "schema" : { "groups" : [{ "_note" : "DESTINATION" , "fields" : [{ "html" : …" at bounding box center [332, 175] width 414 height 250
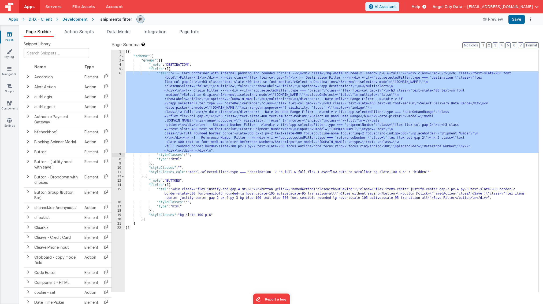
click at [119, 78] on div "6" at bounding box center [118, 111] width 13 height 81
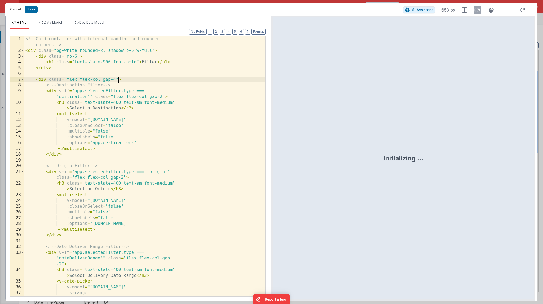
click at [119, 78] on div "<!-- Card container with internal padding and rounded corners --> < div class =…" at bounding box center [144, 174] width 241 height 277
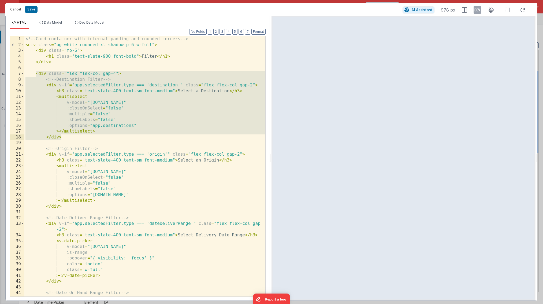
drag, startPoint x: 35, startPoint y: 73, endPoint x: 83, endPoint y: 140, distance: 81.5
click at [83, 140] on div "<!-- Card container with internal padding and rounded corners --> < div class =…" at bounding box center [144, 174] width 241 height 277
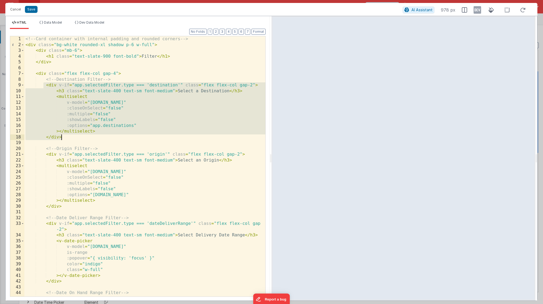
drag, startPoint x: 51, startPoint y: 99, endPoint x: 82, endPoint y: 138, distance: 49.9
click at [82, 138] on div "<!-- Card container with internal padding and rounded corners --> < div class =…" at bounding box center [144, 174] width 241 height 277
click at [42, 20] on li "Data Model" at bounding box center [50, 24] width 27 height 9
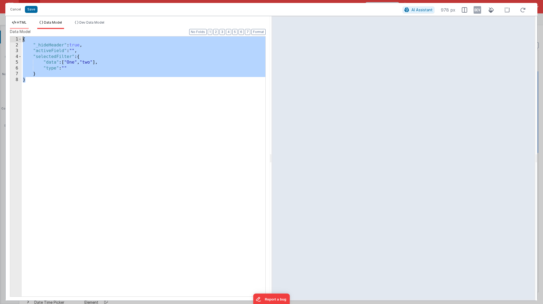
drag, startPoint x: 52, startPoint y: 83, endPoint x: 18, endPoint y: 24, distance: 67.7
click at [18, 24] on div "HTML Data Model Dev Data Model Format 7 6 5 4 3 2 1 No Folds 1 2 3 4 5 6 7 8 9 …" at bounding box center [138, 160] width 264 height 280
click at [28, 5] on div "Cancel Save AI Assistant 978 px" at bounding box center [271, 9] width 532 height 13
click at [24, 24] on span "HTML" at bounding box center [22, 22] width 10 height 4
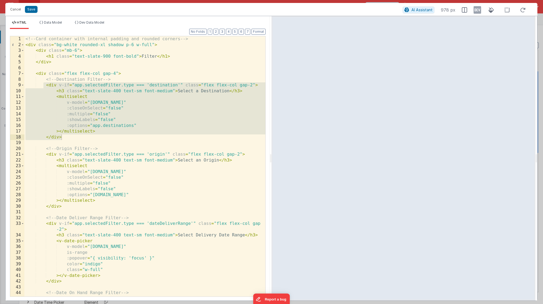
click at [92, 104] on div "<!-- Card container with internal padding and rounded corners --> < div class =…" at bounding box center [144, 174] width 241 height 277
drag, startPoint x: 44, startPoint y: 86, endPoint x: 69, endPoint y: 136, distance: 55.5
click at [69, 136] on div "<!-- Card container with internal padding and rounded corners --> < div class =…" at bounding box center [144, 174] width 241 height 277
click at [57, 23] on span "Data Model" at bounding box center [53, 22] width 18 height 4
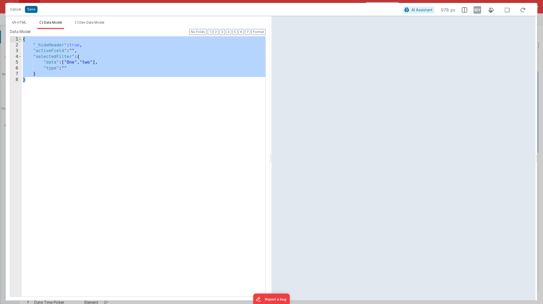
click at [46, 75] on div "{ "_hideHeader" : true , "activeField" : "" , "selectedFilter" : { "data" : [ "…" at bounding box center [144, 171] width 244 height 271
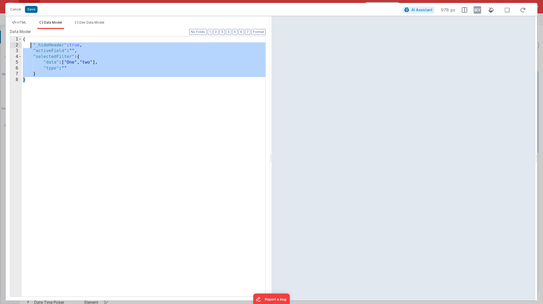
drag, startPoint x: 48, startPoint y: 85, endPoint x: 32, endPoint y: 50, distance: 37.9
click at [32, 50] on div "{ "_hideHeader" : true , "activeField" : "" , "selectedFilter" : { "data" : [ "…" at bounding box center [144, 171] width 244 height 271
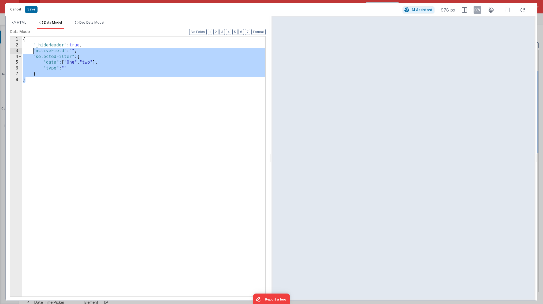
click at [49, 83] on div "{ "_hideHeader" : true , "activeField" : "" , "selectedFilter" : { "data" : [ "…" at bounding box center [144, 171] width 244 height 271
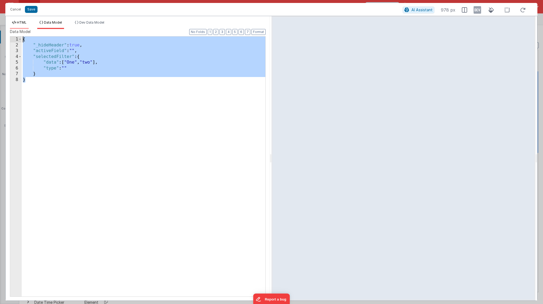
drag, startPoint x: 49, startPoint y: 89, endPoint x: 17, endPoint y: 27, distance: 69.1
click at [17, 27] on div "HTML Data Model Dev Data Model Format 7 6 5 4 3 2 1 No Folds 1 2 3 4 5 6 7 8 9 …" at bounding box center [138, 160] width 264 height 280
click at [18, 9] on button "Cancel" at bounding box center [16, 10] width 16 height 8
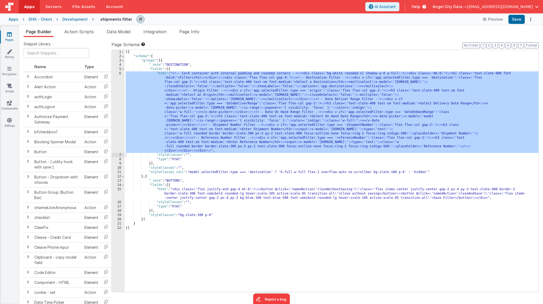
click at [117, 117] on div "6" at bounding box center [118, 111] width 13 height 81
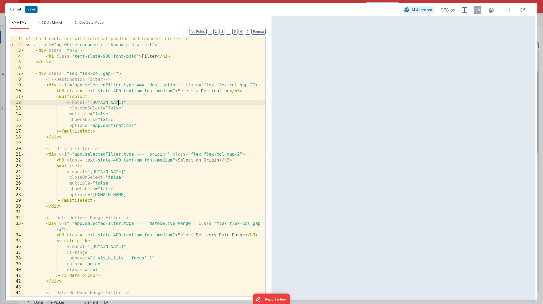
click at [20, 10] on button "Cancel" at bounding box center [16, 10] width 16 height 8
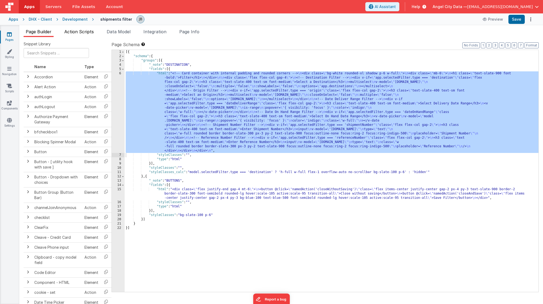
click at [83, 31] on span "Action Scripts" at bounding box center [78, 31] width 29 height 5
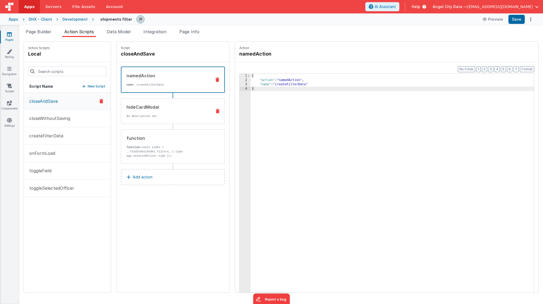
click at [161, 114] on div "hideCardModal No description set" at bounding box center [164, 111] width 86 height 14
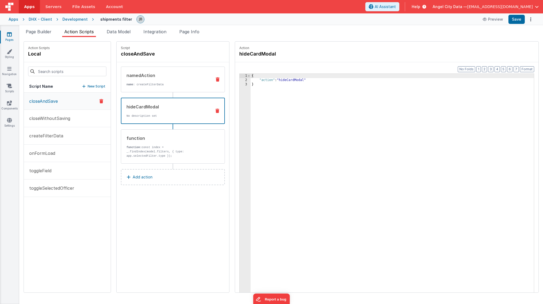
click at [155, 77] on div "namedAction" at bounding box center [166, 75] width 81 height 6
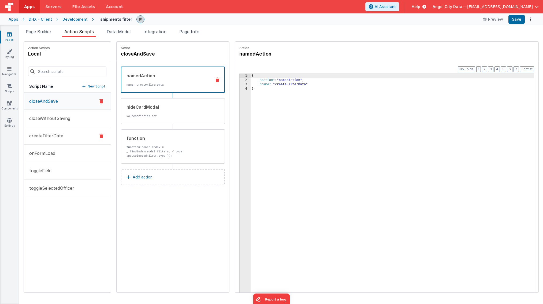
click at [61, 131] on button "createFilterData" at bounding box center [67, 135] width 87 height 17
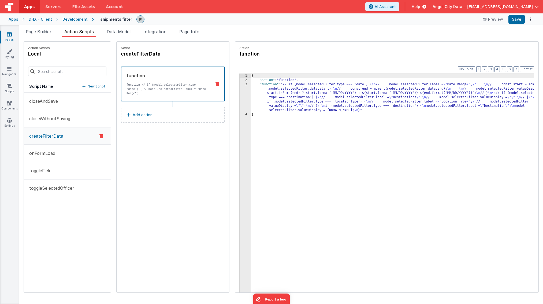
click at [239, 98] on div "3" at bounding box center [244, 97] width 11 height 30
click at [239, 93] on div "3" at bounding box center [244, 97] width 11 height 30
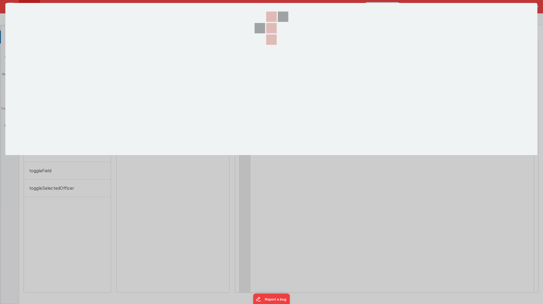
click at [227, 93] on section at bounding box center [271, 79] width 532 height 152
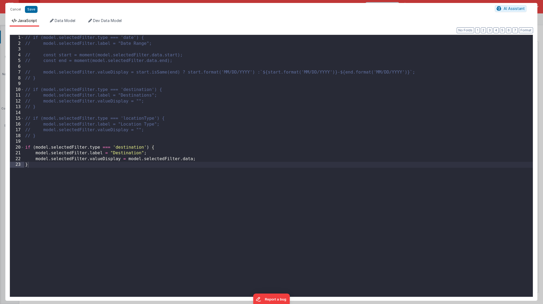
click at [99, 157] on div "// if (model.selectedFilter.type === 'date') { // model.selectedFilter.label = …" at bounding box center [278, 171] width 508 height 273
click at [15, 9] on button "Cancel" at bounding box center [16, 10] width 16 height 8
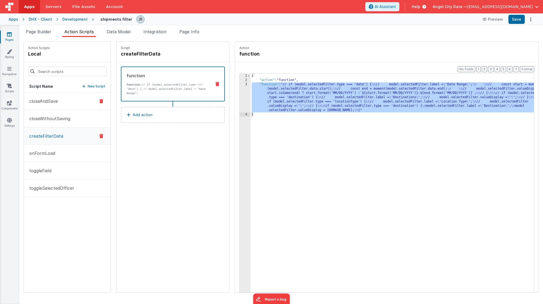
click at [51, 98] on button "closeAndSave" at bounding box center [67, 100] width 87 height 17
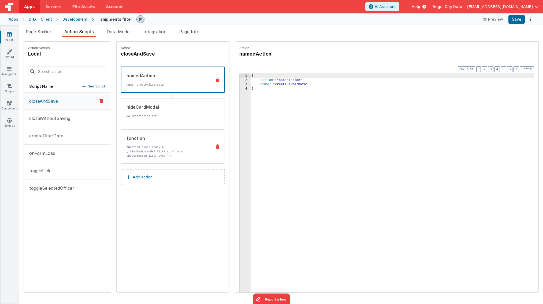
click at [121, 144] on div "function function: const index = _.findIndex(model.filters, { type: app.selecte…" at bounding box center [164, 146] width 86 height 23
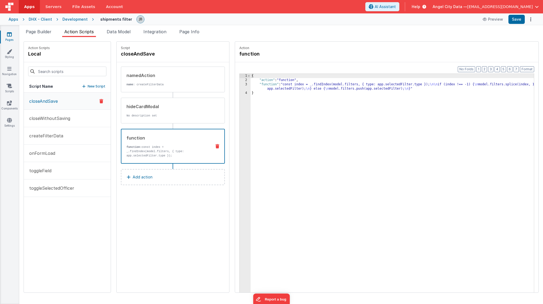
click at [239, 85] on div "3" at bounding box center [244, 86] width 11 height 9
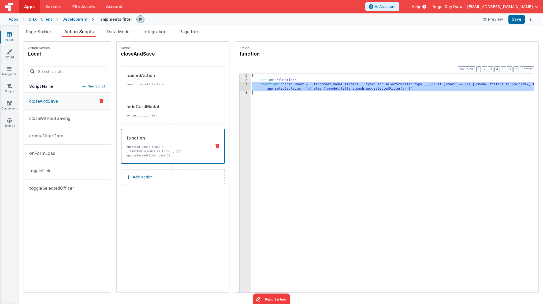
click at [239, 84] on div "3" at bounding box center [244, 86] width 11 height 9
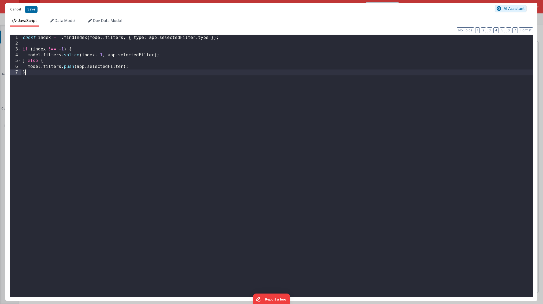
click at [230, 84] on div "const index = _ . findIndex ( model . filters , { type : app . selectedFilter .…" at bounding box center [276, 171] width 511 height 273
click at [154, 62] on div "const index = _ . findIndex ( model . filters , { type : app . selectedFilter .…" at bounding box center [276, 171] width 511 height 273
click at [18, 9] on button "Cancel" at bounding box center [16, 10] width 16 height 8
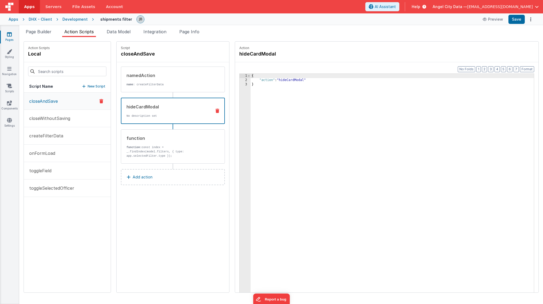
click at [126, 117] on p "No description set" at bounding box center [166, 116] width 81 height 4
click at [13, 98] on div "Pages Styling Navigation Scripts Components Settings" at bounding box center [9, 164] width 19 height 278
click at [8, 86] on icon at bounding box center [9, 85] width 5 height 5
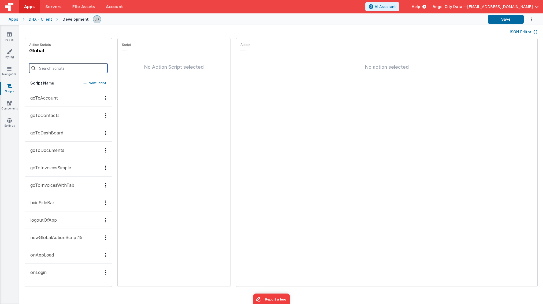
click at [54, 72] on input at bounding box center [68, 68] width 78 height 10
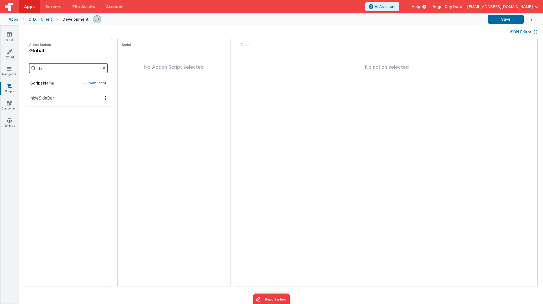
type input "h"
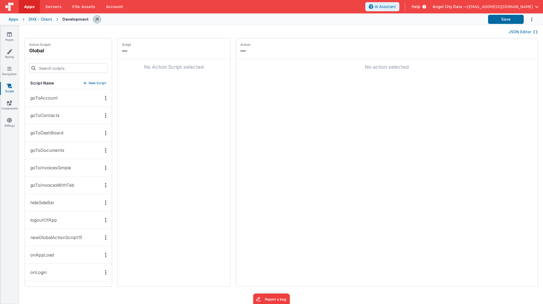
click at [10, 18] on div "Apps" at bounding box center [14, 19] width 10 height 5
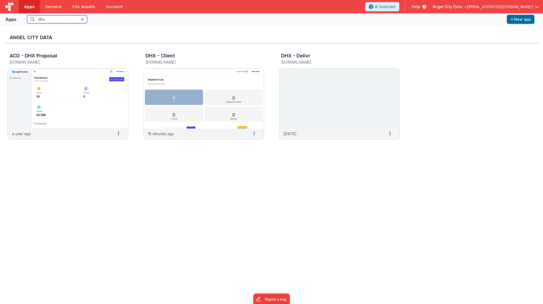
click at [41, 19] on input "dhx" at bounding box center [57, 19] width 60 height 8
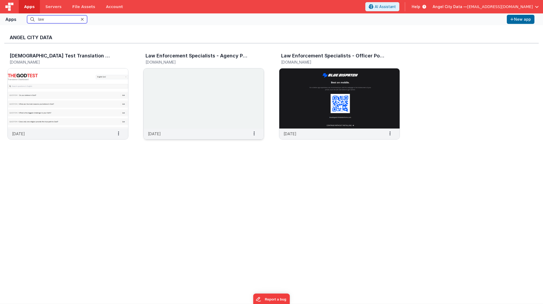
type input "law"
click at [167, 90] on img at bounding box center [204, 98] width 120 height 60
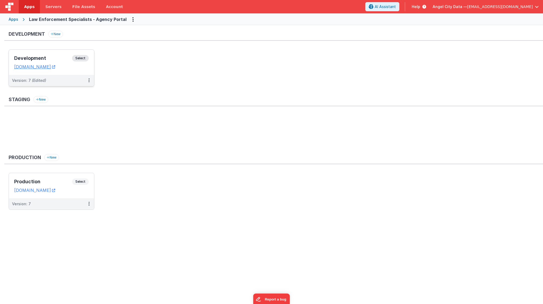
click at [58, 59] on h3 "Development" at bounding box center [43, 57] width 58 height 5
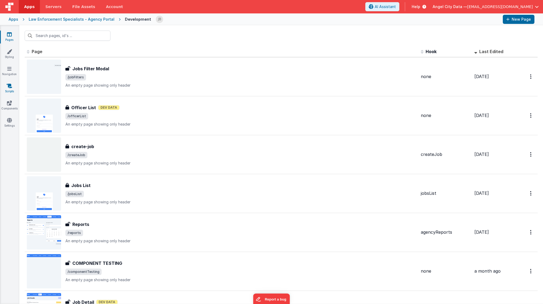
click at [6, 87] on link "Scripts" at bounding box center [9, 88] width 19 height 11
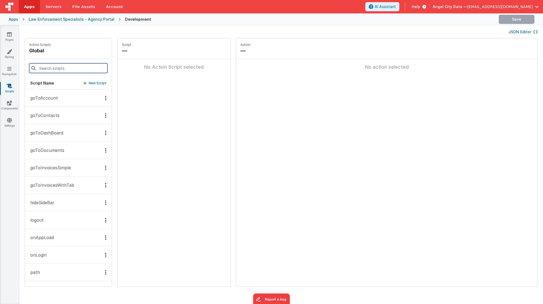
click at [44, 68] on input at bounding box center [68, 68] width 78 height 10
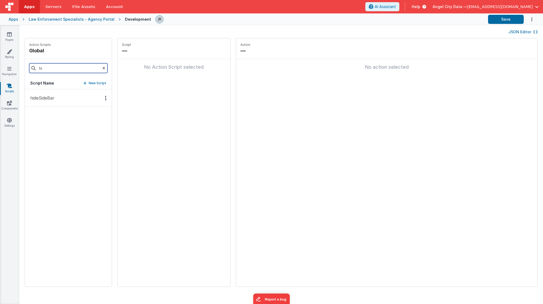
type input "h"
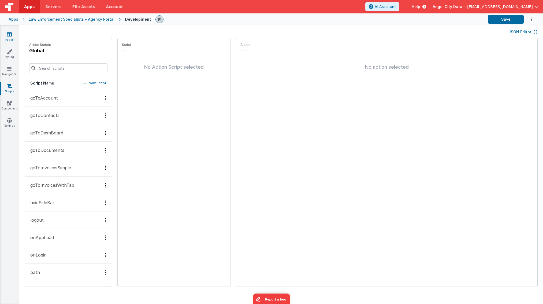
click at [12, 35] on icon at bounding box center [9, 34] width 5 height 5
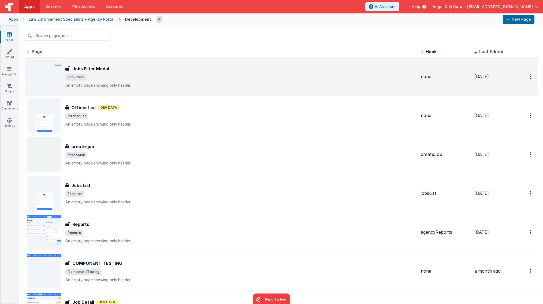
click at [83, 70] on h3 "Jobs Filter Modal" at bounding box center [90, 68] width 37 height 6
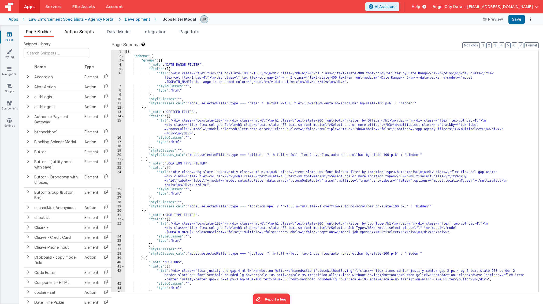
click at [83, 32] on span "Action Scripts" at bounding box center [78, 31] width 29 height 5
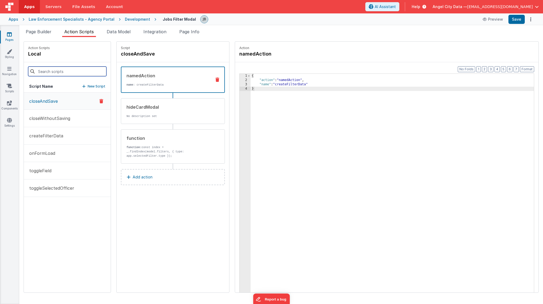
click at [65, 70] on input at bounding box center [67, 71] width 78 height 10
type input "h"
click at [12, 89] on link "Scripts" at bounding box center [9, 88] width 19 height 11
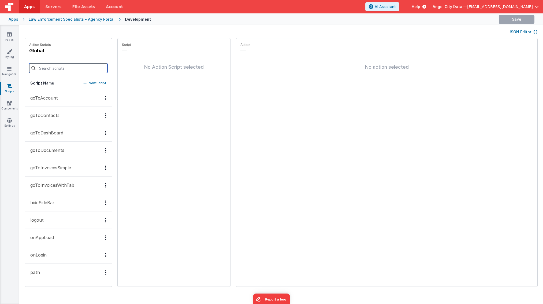
click at [61, 69] on input at bounding box center [68, 68] width 78 height 10
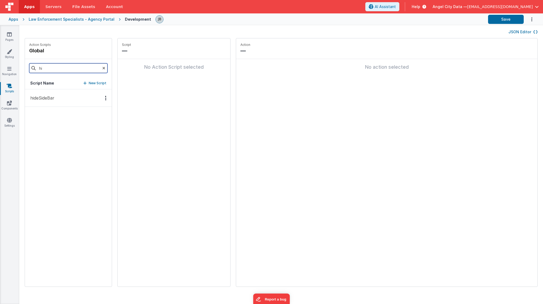
type input "h"
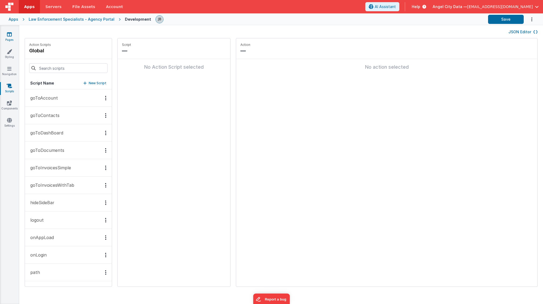
click at [7, 37] on link "Pages" at bounding box center [9, 37] width 19 height 11
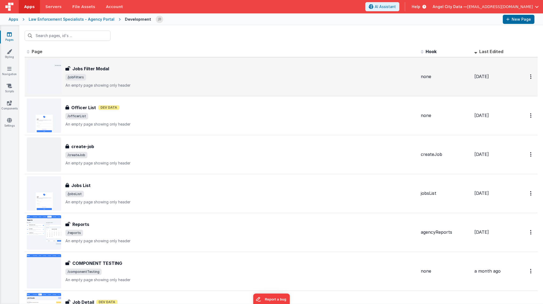
click at [88, 72] on div "Jobs Filter Modal Jobs Filter Modal /jobFilters An empty page showing only head…" at bounding box center [240, 76] width 351 height 23
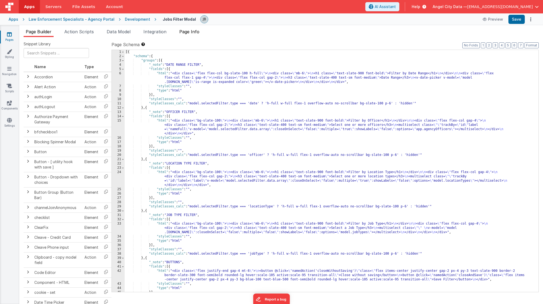
click at [184, 32] on span "Page Info" at bounding box center [189, 31] width 20 height 5
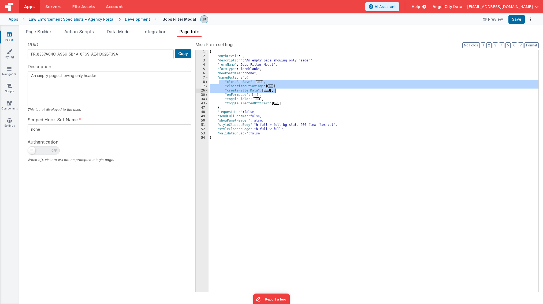
drag, startPoint x: 220, startPoint y: 82, endPoint x: 283, endPoint y: 90, distance: 63.3
click at [283, 90] on div "{ "authLevel" : 0 , "description" : "An empty page showing only header" , "form…" at bounding box center [373, 175] width 330 height 250
click at [206, 95] on span at bounding box center [206, 95] width 3 height 4
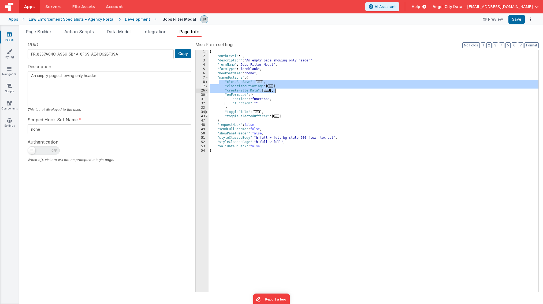
click at [205, 112] on span at bounding box center [206, 112] width 3 height 4
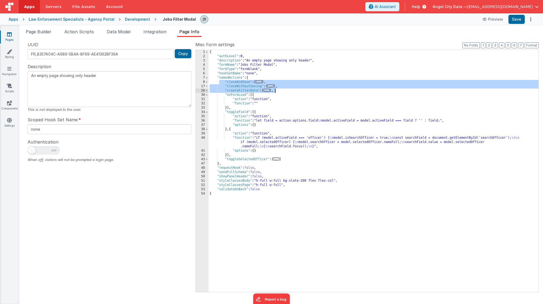
click at [204, 137] on div "40" at bounding box center [202, 142] width 13 height 13
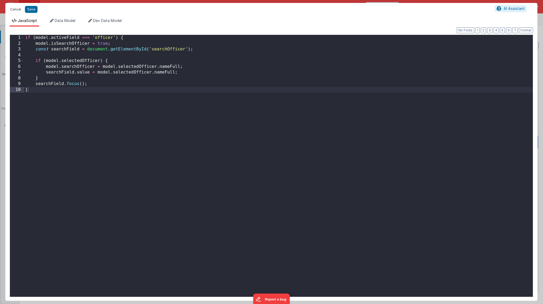
click at [12, 7] on button "Cancel" at bounding box center [16, 10] width 16 height 8
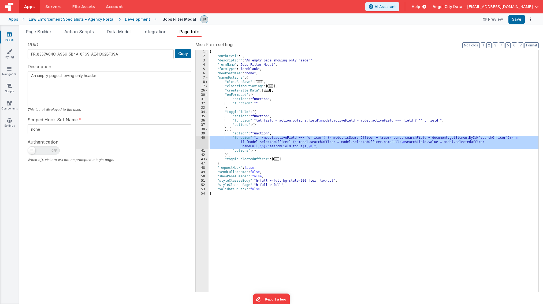
click at [12, 19] on div "Apps" at bounding box center [14, 19] width 10 height 5
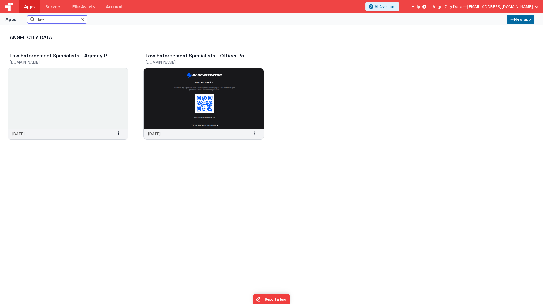
click at [50, 22] on input "law" at bounding box center [57, 19] width 60 height 8
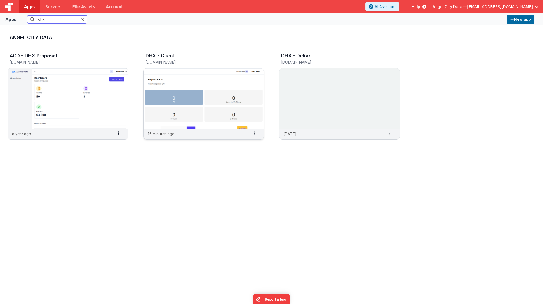
type input "dhx"
click at [172, 80] on img at bounding box center [204, 98] width 120 height 60
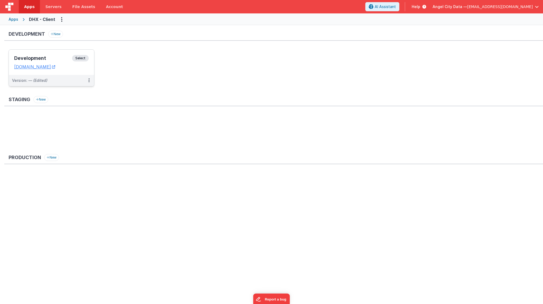
click at [61, 57] on h3 "Development" at bounding box center [43, 57] width 58 height 5
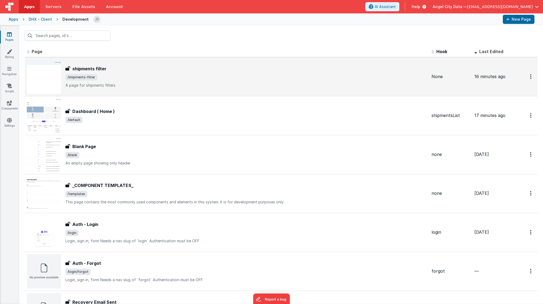
click at [76, 66] on h3 "shipments filter" at bounding box center [89, 68] width 34 height 6
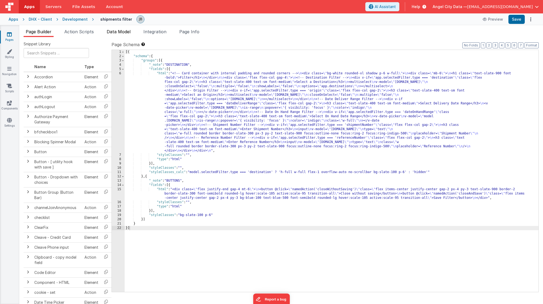
click at [116, 32] on span "Data Model" at bounding box center [119, 31] width 24 height 5
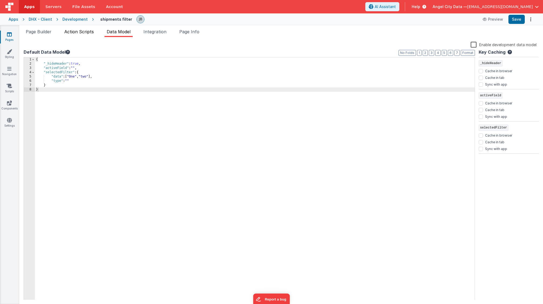
click at [83, 30] on span "Action Scripts" at bounding box center [78, 31] width 29 height 5
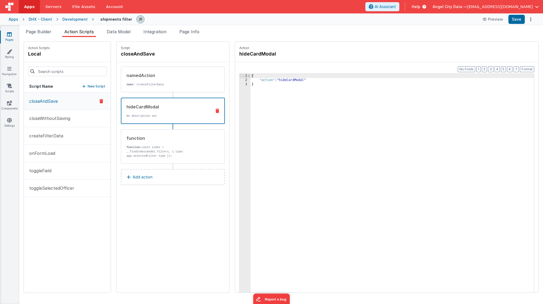
click at [121, 113] on div "hideCardModal No description set" at bounding box center [164, 110] width 86 height 14
click at [126, 141] on div "function" at bounding box center [166, 138] width 81 height 6
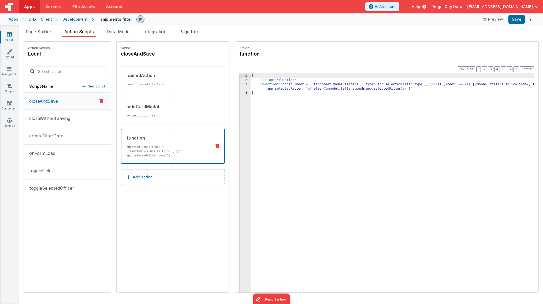
click at [239, 87] on div "3" at bounding box center [244, 86] width 11 height 9
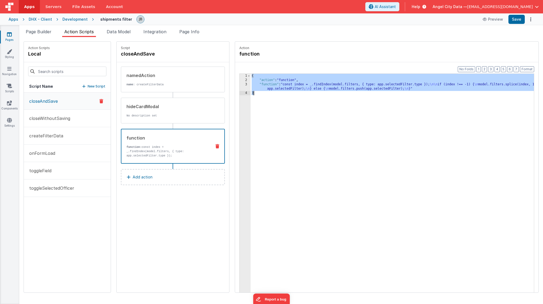
click at [239, 87] on div "3" at bounding box center [244, 86] width 11 height 9
click at [239, 85] on div "3" at bounding box center [244, 86] width 11 height 9
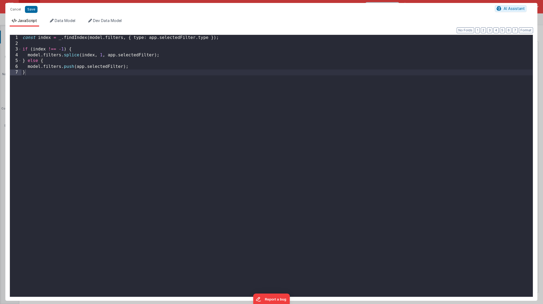
click at [231, 85] on div "const index = _ . findIndex ( model . filters , { type : app . selectedFilter .…" at bounding box center [276, 171] width 511 height 273
click at [34, 8] on button "Save" at bounding box center [31, 9] width 13 height 7
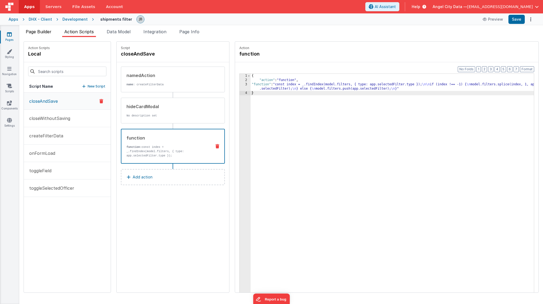
click at [48, 33] on span "Page Builder" at bounding box center [39, 31] width 26 height 5
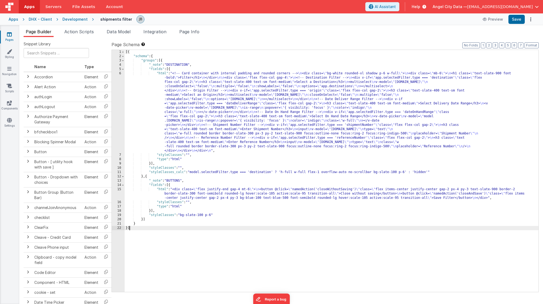
click at [115, 90] on div "6" at bounding box center [118, 111] width 13 height 81
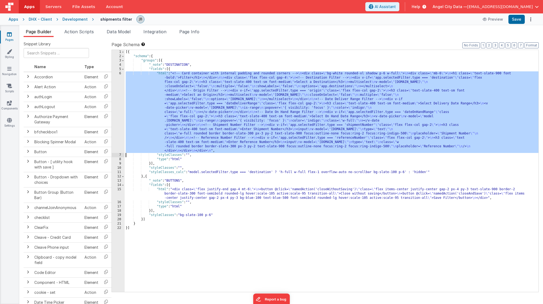
click at [117, 90] on div "6" at bounding box center [118, 111] width 13 height 81
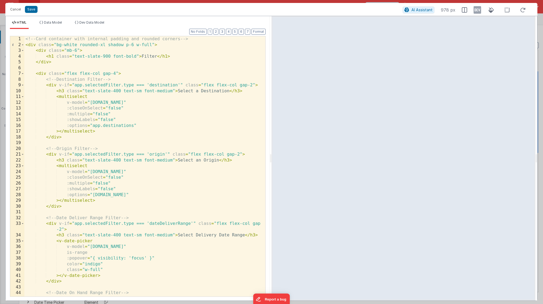
click at [42, 75] on div "<!-- Card container with internal padding and rounded corners --> < div class =…" at bounding box center [144, 174] width 241 height 277
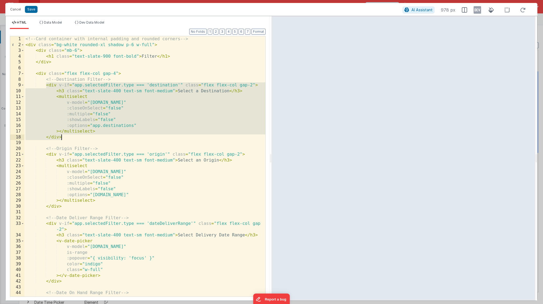
drag, startPoint x: 46, startPoint y: 84, endPoint x: 74, endPoint y: 139, distance: 61.5
click at [74, 139] on div "<!-- Card container with internal padding and rounded corners --> < div class =…" at bounding box center [144, 174] width 241 height 277
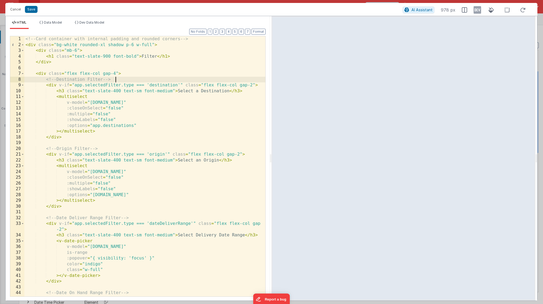
click at [128, 78] on div "<!-- Card container with internal padding and rounded corners --> < div class =…" at bounding box center [144, 174] width 241 height 277
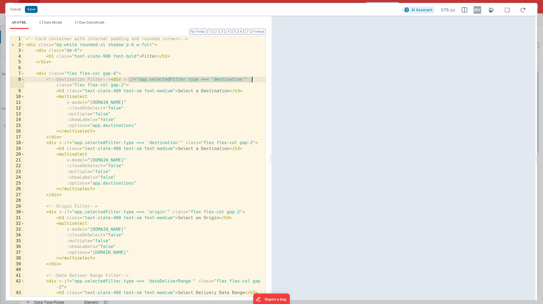
drag, startPoint x: 128, startPoint y: 80, endPoint x: 257, endPoint y: 80, distance: 129.4
click at [257, 80] on div "<!-- Card container with internal padding and rounded corners --> < div class =…" at bounding box center [144, 171] width 241 height 271
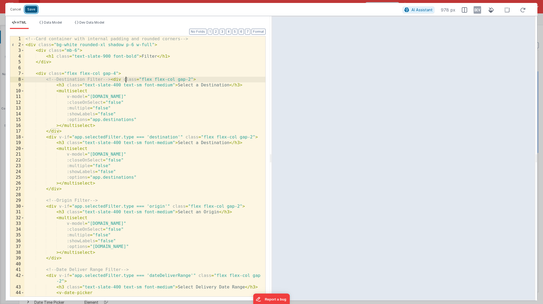
click at [32, 10] on button "Save" at bounding box center [31, 9] width 13 height 7
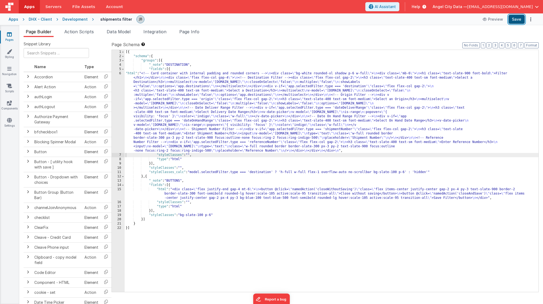
click at [360, 21] on button "Save" at bounding box center [516, 19] width 16 height 9
click at [77, 18] on div "Development" at bounding box center [74, 19] width 25 height 5
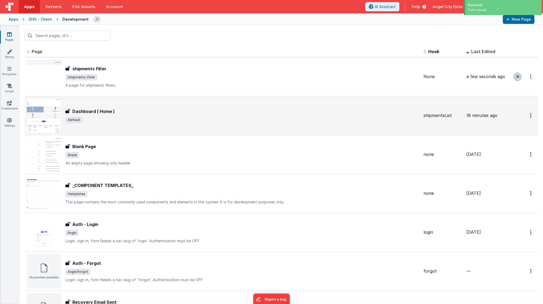
click at [97, 105] on div "Dashboard ( Home ) Dashboard ( Home ) /default" at bounding box center [223, 115] width 392 height 34
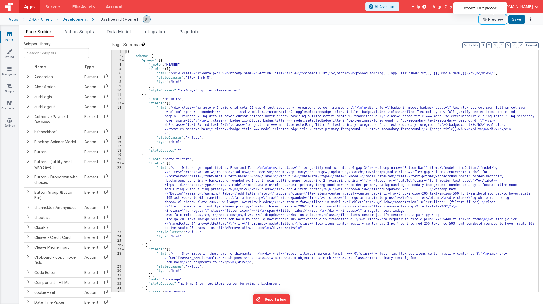
click at [360, 21] on button "Preview" at bounding box center [492, 19] width 27 height 9
click at [80, 20] on div "Development" at bounding box center [74, 19] width 25 height 5
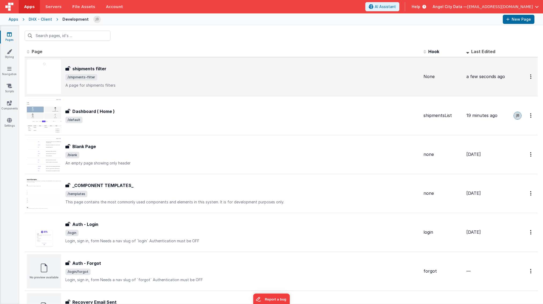
click at [100, 71] on h3 "shipments filter" at bounding box center [89, 68] width 34 height 6
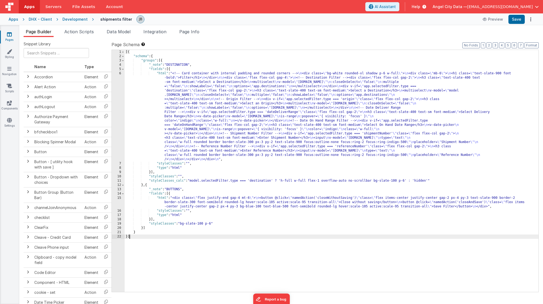
click at [118, 84] on div "6" at bounding box center [118, 116] width 13 height 90
click at [113, 84] on div "6" at bounding box center [118, 116] width 13 height 90
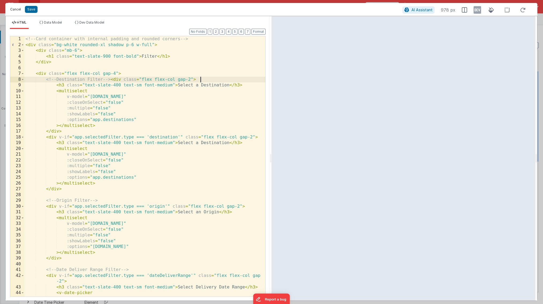
click at [20, 10] on button "Cancel" at bounding box center [16, 10] width 16 height 8
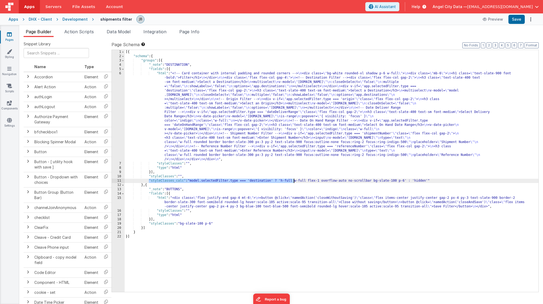
drag, startPoint x: 150, startPoint y: 181, endPoint x: 319, endPoint y: 181, distance: 168.8
click at [319, 181] on div "[{ "schema" : { "groups" : [{ "_note" : "DESTINATION" , "fields" : [{ "html" : …" at bounding box center [332, 175] width 414 height 250
drag, startPoint x: 189, startPoint y: 181, endPoint x: 279, endPoint y: 181, distance: 89.7
click at [279, 181] on div "[{ "schema" : { "groups" : [{ "_note" : "DESTINATION" , "fields" : [{ "html" : …" at bounding box center [332, 175] width 414 height 250
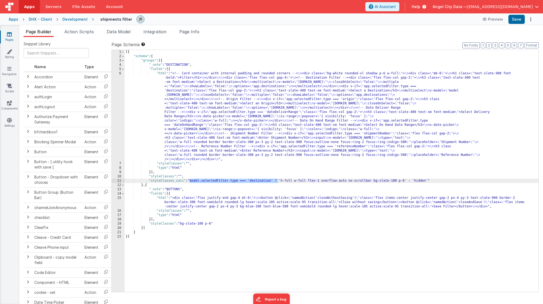
click at [270, 178] on div "[{ "schema" : { "groups" : [{ "_note" : "DESTINATION" , "fields" : [{ "html" : …" at bounding box center [332, 175] width 414 height 250
drag, startPoint x: 192, startPoint y: 181, endPoint x: 282, endPoint y: 180, distance: 89.7
click at [282, 180] on div "[{ "schema" : { "groups" : [{ "_note" : "DESTINATION" , "fields" : [{ "html" : …" at bounding box center [332, 175] width 414 height 250
click at [272, 182] on div "[{ "schema" : { "groups" : [{ "_note" : "DESTINATION" , "fields" : [{ "html" : …" at bounding box center [332, 175] width 414 height 250
drag, startPoint x: 317, startPoint y: 180, endPoint x: 338, endPoint y: 180, distance: 21.2
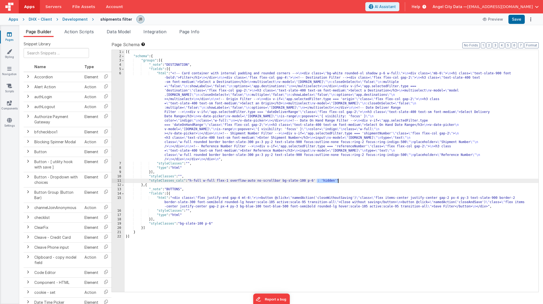
click at [338, 180] on div "[{ "schema" : { "groups" : [{ "_note" : "DESTINATION" , "fields" : [{ "html" : …" at bounding box center [332, 175] width 414 height 250
click at [340, 180] on div "[{ "schema" : { "groups" : [{ "_note" : "DESTINATION" , "fields" : [{ "html" : …" at bounding box center [332, 175] width 414 height 250
click at [160, 153] on div "[{ "schema" : { "groups" : [{ "_note" : "DESTINATION" , "fields" : [{ "html" : …" at bounding box center [332, 175] width 414 height 250
click at [168, 166] on div "[{ "schema" : { "groups" : [{ "_note" : "DESTINATION" , "fields" : [{ "html" : …" at bounding box center [332, 175] width 414 height 250
click at [117, 95] on div "6" at bounding box center [118, 116] width 13 height 90
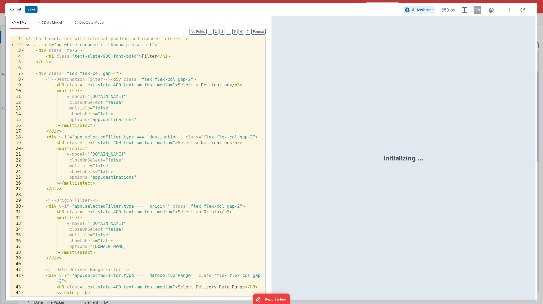
click at [16, 13] on button "Cancel" at bounding box center [16, 10] width 16 height 8
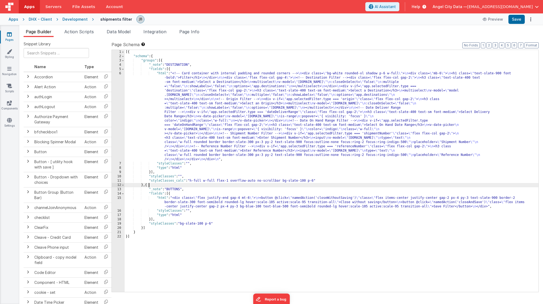
click at [250, 183] on div "[{ "schema" : { "groups" : [{ "_note" : "DESTINATION" , "fields" : [{ "html" : …" at bounding box center [332, 175] width 414 height 250
drag, startPoint x: 146, startPoint y: 181, endPoint x: 327, endPoint y: 179, distance: 181.1
click at [327, 179] on div "[{ "schema" : { "groups" : [{ "_note" : "DESTINATION" , "fields" : [{ "html" : …" at bounding box center [332, 175] width 414 height 250
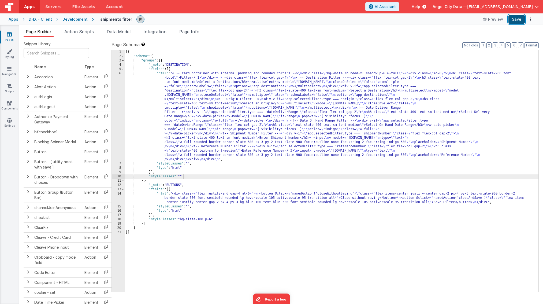
click at [360, 21] on button "Save" at bounding box center [516, 19] width 16 height 9
click at [360, 20] on button "Save" at bounding box center [516, 19] width 16 height 9
click at [360, 20] on button "Preview" at bounding box center [492, 19] width 27 height 9
click at [183, 171] on div "[{ "schema" : { "groups" : [{ "_note" : "DESTINATION" , "fields" : [{ "html" : …" at bounding box center [332, 175] width 414 height 250
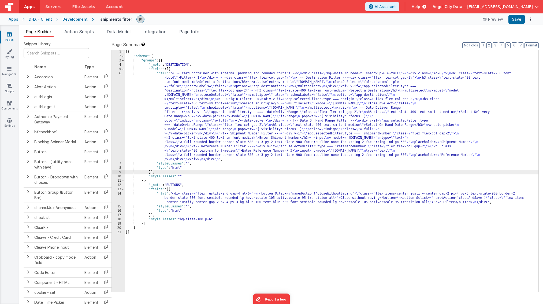
click at [190, 163] on div "[{ "schema" : { "groups" : [{ "_note" : "DESTINATION" , "fields" : [{ "html" : …" at bounding box center [332, 175] width 414 height 250
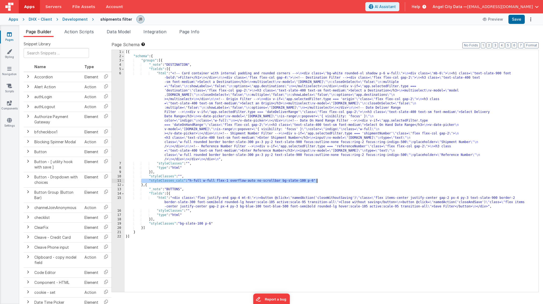
click at [201, 179] on div "[{ "schema" : { "groups" : [{ "_note" : "DESTINATION" , "fields" : [{ "html" : …" at bounding box center [332, 175] width 414 height 250
drag, startPoint x: 192, startPoint y: 181, endPoint x: 314, endPoint y: 180, distance: 123.0
click at [314, 180] on div "[{ "schema" : { "groups" : [{ "_note" : "DESTINATION" , "fields" : [{ "html" : …" at bounding box center [332, 175] width 414 height 250
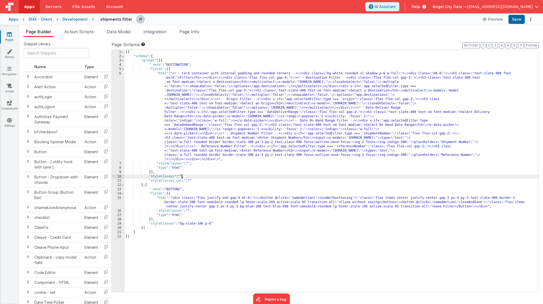
click at [182, 176] on div "[{ "schema" : { "groups" : [{ "_note" : "DESTINATION" , "fields" : [{ "html" : …" at bounding box center [332, 175] width 414 height 250
drag, startPoint x: 199, startPoint y: 179, endPoint x: 307, endPoint y: 178, distance: 108.0
click at [307, 178] on div "[{ "schema" : { "groups" : [{ "_note" : "DESTINATION" , "fields" : [{ "html" : …" at bounding box center [332, 175] width 414 height 250
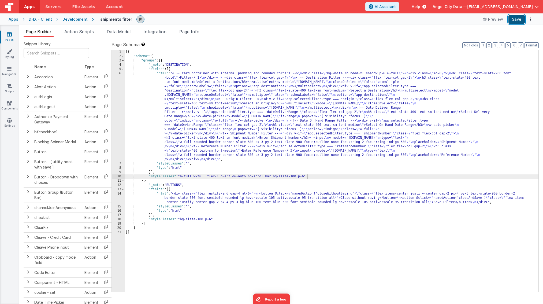
click at [360, 19] on button "Save" at bounding box center [516, 19] width 16 height 9
click at [360, 21] on button "Preview" at bounding box center [492, 19] width 27 height 9
click at [360, 18] on button "Preview" at bounding box center [492, 19] width 27 height 9
click at [170, 153] on div "[{ "schema" : { "groups" : [{ "_note" : "DESTINATION" , "fields" : [{ "html" : …" at bounding box center [332, 175] width 414 height 250
drag, startPoint x: 149, startPoint y: 177, endPoint x: 309, endPoint y: 176, distance: 159.9
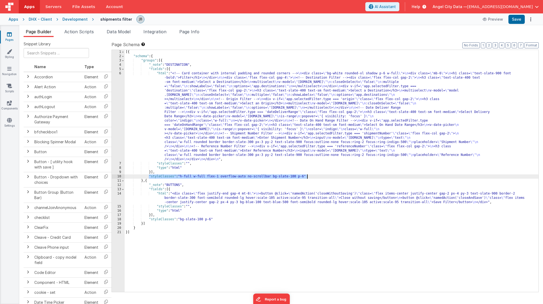
click at [309, 176] on div "[{ "schema" : { "groups" : [{ "_note" : "DESTINATION" , "fields" : [{ "html" : …" at bounding box center [332, 175] width 414 height 250
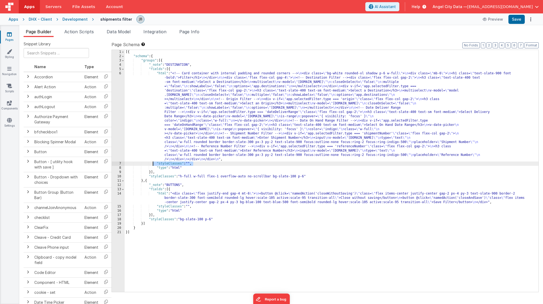
drag, startPoint x: 195, startPoint y: 164, endPoint x: 153, endPoint y: 163, distance: 42.4
click at [153, 163] on div "[{ "schema" : { "groups" : [{ "_note" : "DESTINATION" , "fields" : [{ "html" : …" at bounding box center [332, 175] width 414 height 250
paste textarea
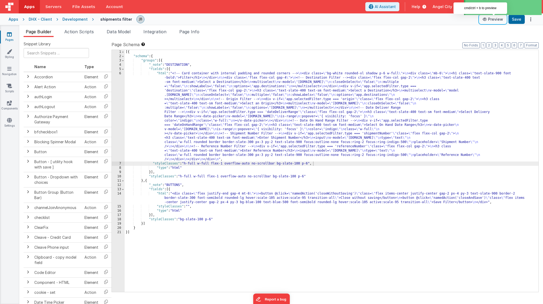
click at [360, 23] on button "Preview" at bounding box center [492, 19] width 27 height 9
click at [80, 21] on div "Development" at bounding box center [74, 19] width 25 height 5
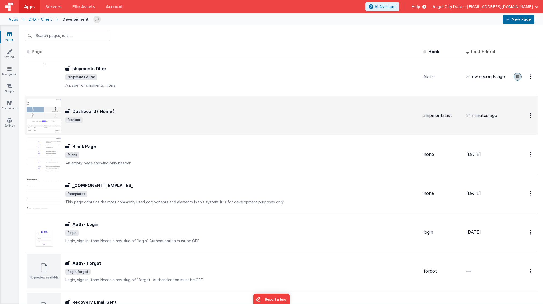
click at [105, 103] on div "Dashboard ( Home ) Dashboard ( Home ) /default" at bounding box center [223, 115] width 392 height 34
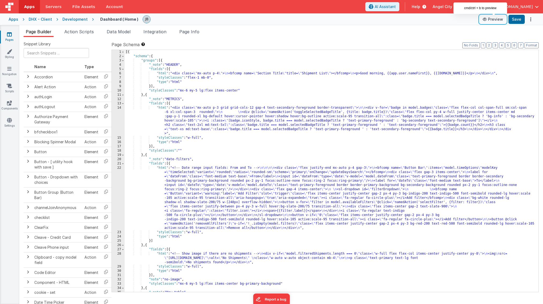
click at [360, 18] on button "Preview" at bounding box center [492, 19] width 27 height 9
click at [75, 17] on div "Development" at bounding box center [74, 19] width 25 height 5
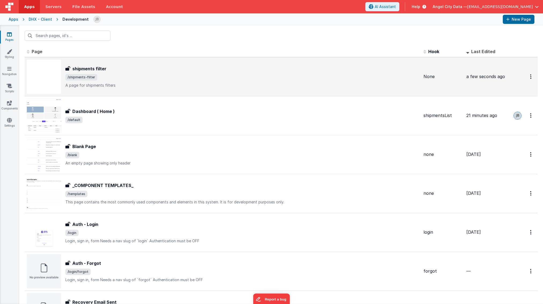
click at [102, 72] on div "shipments filter shipments filter /shipments-filter A page for shipments filters" at bounding box center [242, 76] width 354 height 23
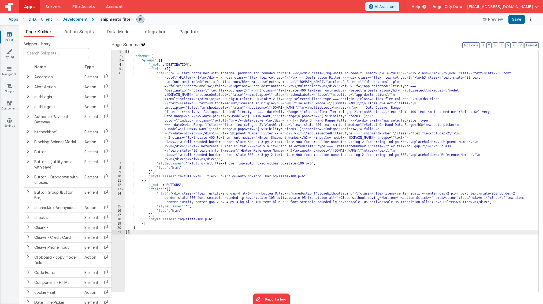
click at [156, 175] on div "[{ "schema" : { "groups" : [{ "_note" : "DESTINATION" , "fields" : [{ "html" : …" at bounding box center [332, 175] width 414 height 250
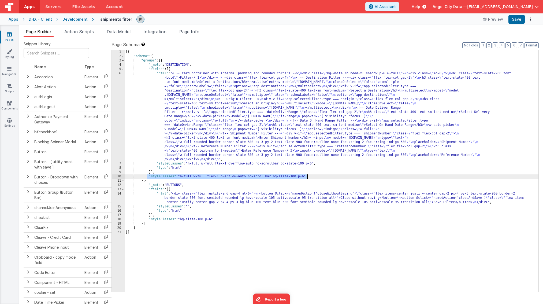
drag, startPoint x: 147, startPoint y: 176, endPoint x: 314, endPoint y: 176, distance: 166.4
click at [314, 176] on div "[{ "schema" : { "groups" : [{ "_note" : "DESTINATION" , "fields" : [{ "html" : …" at bounding box center [332, 175] width 414 height 250
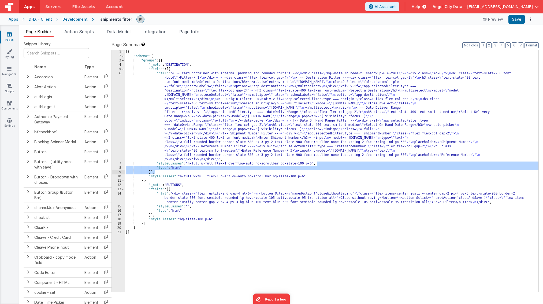
drag, startPoint x: 317, startPoint y: 163, endPoint x: 194, endPoint y: 171, distance: 123.3
click at [195, 171] on div "[{ "schema" : { "groups" : [{ "_note" : "DESTINATION" , "fields" : [{ "html" : …" at bounding box center [332, 175] width 414 height 250
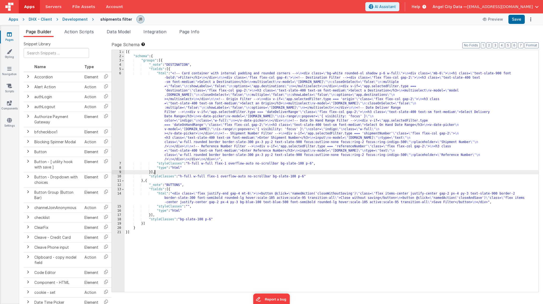
click at [194, 172] on div "[{ "schema" : { "groups" : [{ "_note" : "DESTINATION" , "fields" : [{ "html" : …" at bounding box center [332, 175] width 414 height 250
drag, startPoint x: 222, startPoint y: 177, endPoint x: 273, endPoint y: 175, distance: 51.5
click at [273, 175] on div "[{ "schema" : { "groups" : [{ "_note" : "DESTINATION" , "fields" : [{ "html" : …" at bounding box center [332, 175] width 414 height 250
click at [253, 176] on div "[{ "schema" : { "groups" : [{ "_note" : "DESTINATION" , "fields" : [{ "html" : …" at bounding box center [332, 175] width 414 height 250
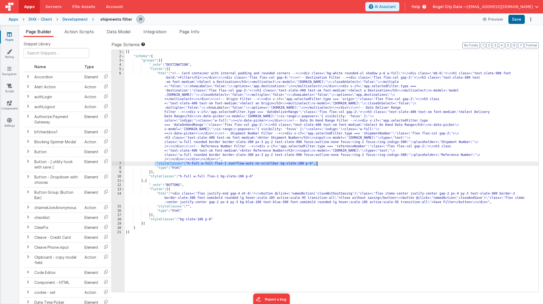
drag, startPoint x: 155, startPoint y: 163, endPoint x: 319, endPoint y: 164, distance: 163.9
click at [319, 164] on div "[{ "schema" : { "groups" : [{ "_note" : "DESTINATION" , "fields" : [{ "html" : …" at bounding box center [332, 175] width 414 height 250
click at [122, 84] on div "6" at bounding box center [118, 116] width 13 height 90
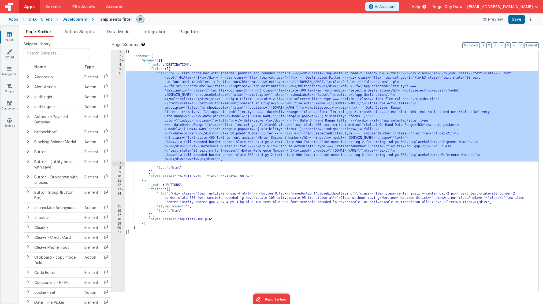
click at [120, 83] on div "6" at bounding box center [118, 116] width 13 height 90
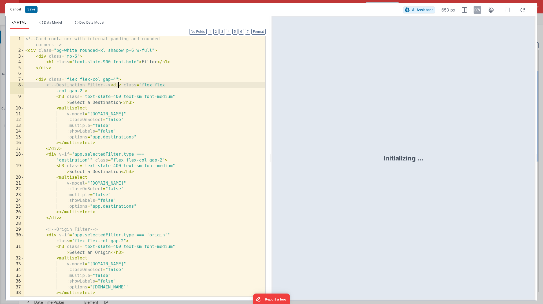
click at [118, 83] on div "<!-- Card container with internal padding and rounded corners --> < div class =…" at bounding box center [144, 174] width 241 height 277
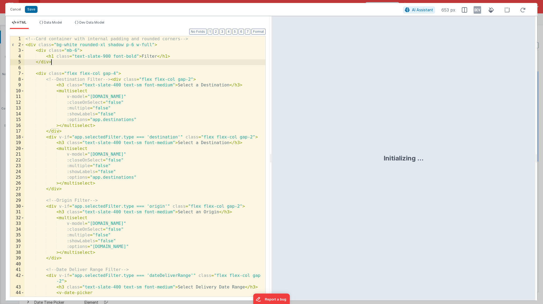
click at [184, 63] on div "<!-- Card container with internal padding and rounded corners --> < div class =…" at bounding box center [144, 171] width 241 height 271
click at [34, 13] on div "Cancel Save AI Assistant 653 px" at bounding box center [271, 9] width 532 height 13
click at [34, 11] on button "Save" at bounding box center [31, 9] width 13 height 7
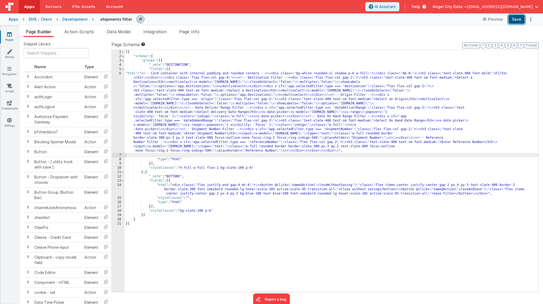
click at [360, 21] on button "Save" at bounding box center [516, 19] width 16 height 9
click at [360, 21] on button "Preview" at bounding box center [492, 19] width 27 height 9
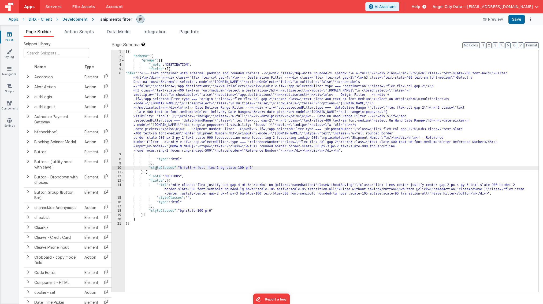
click at [157, 168] on div "[{ "schema" : { "groups" : [{ "_note" : "DESTINATION" , "fields" : [{ "html" : …" at bounding box center [332, 175] width 414 height 250
click at [360, 16] on button "Preview" at bounding box center [492, 19] width 27 height 9
click at [80, 21] on div "Development" at bounding box center [74, 19] width 25 height 5
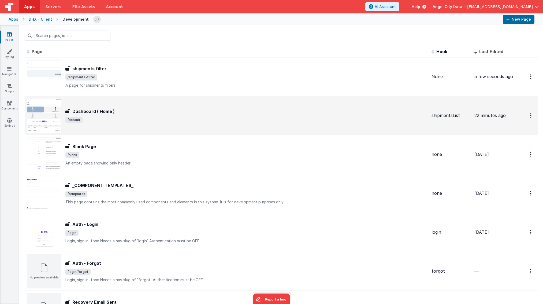
click at [107, 109] on h3 "Dashboard ( Home )" at bounding box center [93, 111] width 42 height 6
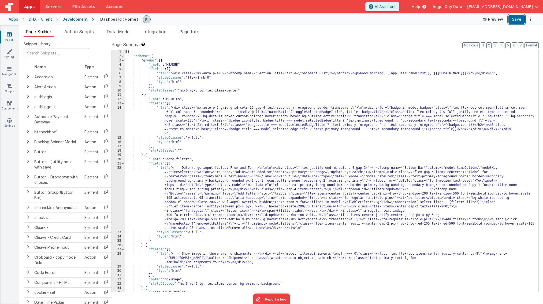
drag, startPoint x: 517, startPoint y: 20, endPoint x: 497, endPoint y: 20, distance: 20.4
click at [360, 20] on div "Preview Save" at bounding box center [506, 19] width 55 height 9
click at [360, 20] on button "Preview" at bounding box center [492, 19] width 27 height 9
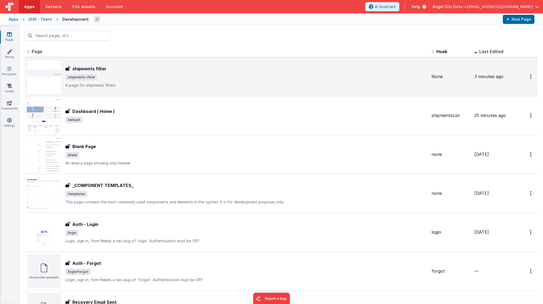
click at [102, 71] on h3 "shipments filter" at bounding box center [89, 68] width 34 height 6
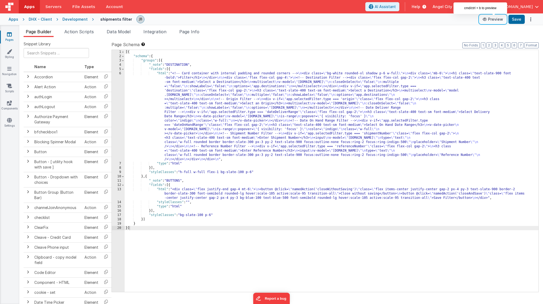
click at [486, 19] on icon at bounding box center [484, 19] width 5 height 4
click at [114, 132] on div "6" at bounding box center [118, 116] width 13 height 90
click at [114, 131] on div "6" at bounding box center [118, 116] width 13 height 90
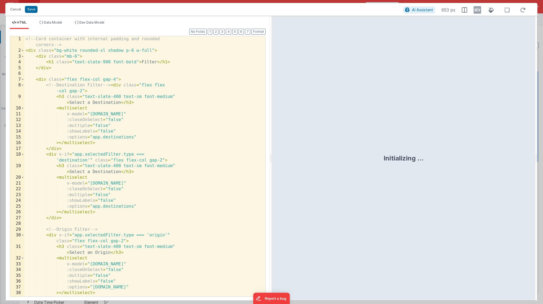
click at [128, 116] on div "<!-- Card container with internal padding and rounded corners --> < div class =…" at bounding box center [144, 178] width 241 height 284
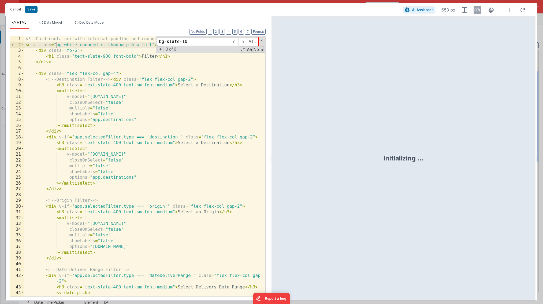
type input "bg-slate-100"
click at [13, 7] on button "Cancel" at bounding box center [16, 10] width 16 height 8
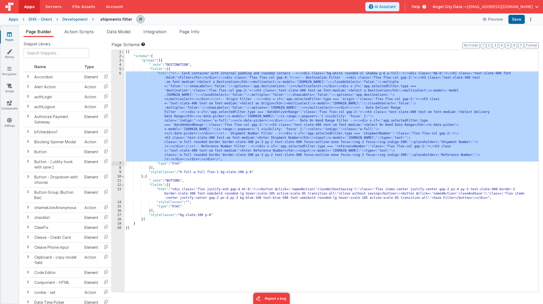
click at [142, 110] on div "[{ "schema" : { "groups" : [{ "_note" : "DESTINATION" , "fields" : [{ "html" : …" at bounding box center [332, 175] width 414 height 250
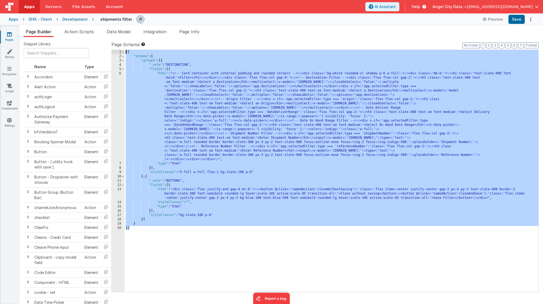
drag, startPoint x: 189, startPoint y: 249, endPoint x: 122, endPoint y: 42, distance: 218.5
click at [122, 42] on div "Page Schema Shortcuts: Find: command-f Fold: command-option-L Unfold: command-o…" at bounding box center [324, 166] width 427 height 250
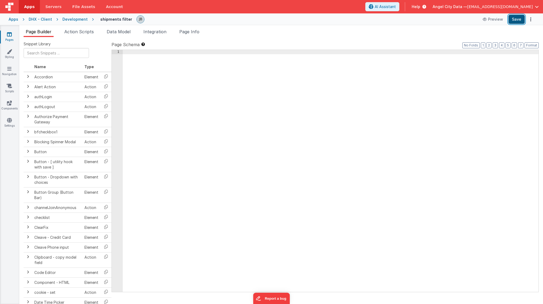
click at [519, 19] on button "Save" at bounding box center [516, 19] width 16 height 9
click at [495, 20] on button "Preview" at bounding box center [492, 19] width 27 height 9
click at [151, 66] on div at bounding box center [330, 175] width 415 height 250
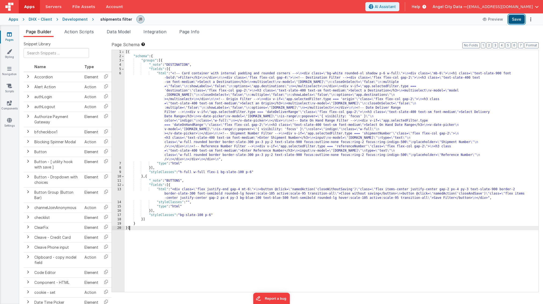
click at [520, 17] on button "Save" at bounding box center [516, 19] width 16 height 9
click at [492, 19] on button "Preview" at bounding box center [492, 19] width 27 height 9
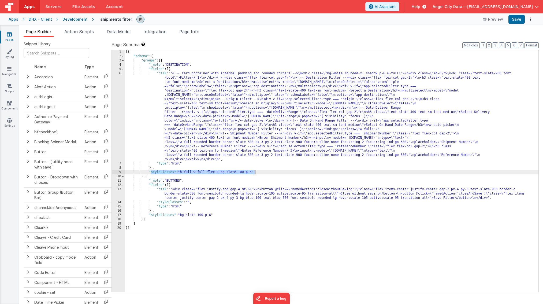
drag, startPoint x: 150, startPoint y: 173, endPoint x: 268, endPoint y: 172, distance: 117.3
click at [268, 172] on div "[{ "schema" : { "groups" : [{ "_note" : "DESTINATION" , "fields" : [{ "html" : …" at bounding box center [332, 175] width 414 height 250
click at [71, 16] on div "Apps DHX - Client Development shipments filter Preview Save" at bounding box center [271, 19] width 543 height 12
click at [70, 17] on div "Development" at bounding box center [74, 19] width 25 height 5
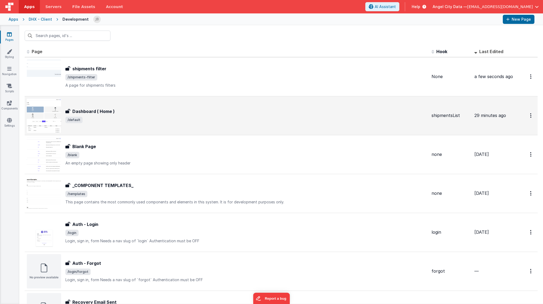
click at [88, 112] on h3 "Dashboard ( Home )" at bounding box center [93, 111] width 42 height 6
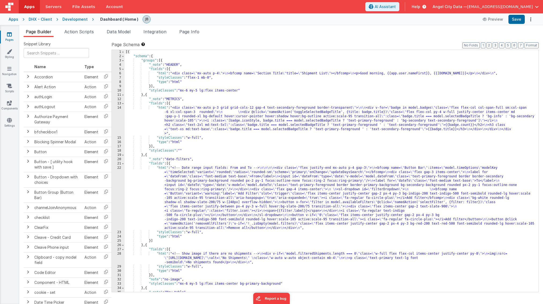
click at [64, 18] on div "Development" at bounding box center [74, 19] width 25 height 5
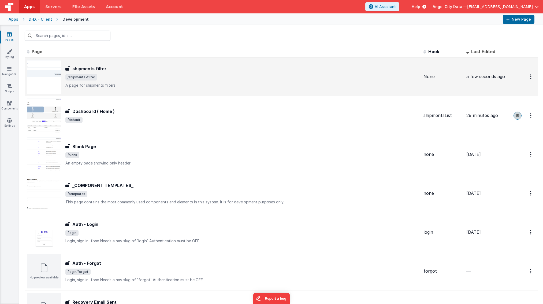
click at [82, 68] on h3 "shipments filter" at bounding box center [89, 68] width 34 height 6
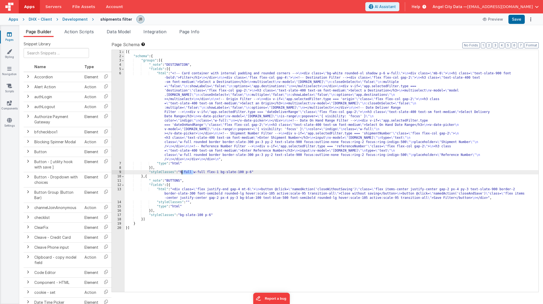
drag, startPoint x: 193, startPoint y: 173, endPoint x: 182, endPoint y: 173, distance: 11.0
click at [182, 173] on div "[{ "schema" : { "groups" : [{ "_note" : "DESTINATION" , "fields" : [{ "html" : …" at bounding box center [332, 175] width 414 height 250
click at [524, 21] on button "Save" at bounding box center [516, 19] width 16 height 9
click at [490, 20] on button "Preview" at bounding box center [492, 19] width 27 height 9
click at [148, 200] on div "[{ "schema" : { "groups" : [{ "_note" : "DESTINATION" , "fields" : [{ "html" : …" at bounding box center [332, 175] width 414 height 250
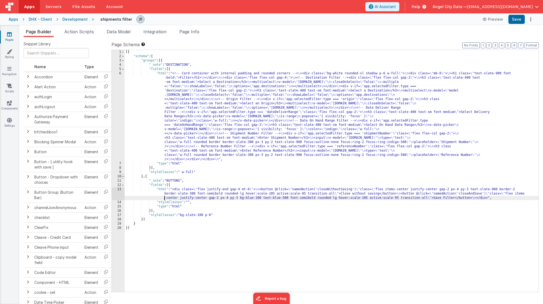
click at [123, 177] on span at bounding box center [122, 176] width 3 height 4
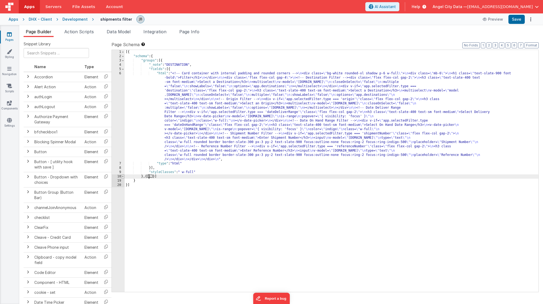
click at [123, 177] on span at bounding box center [122, 176] width 3 height 4
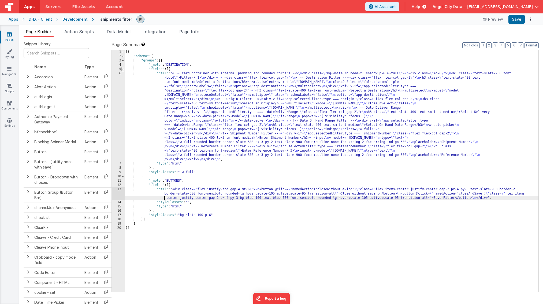
click at [122, 69] on span at bounding box center [122, 69] width 3 height 4
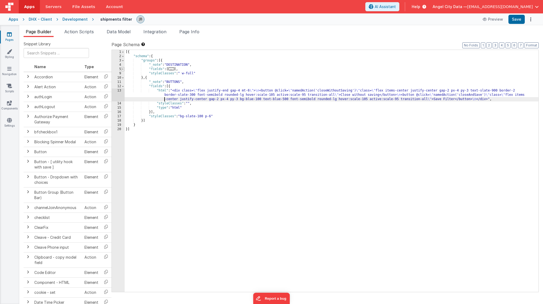
click at [122, 69] on span at bounding box center [122, 69] width 3 height 4
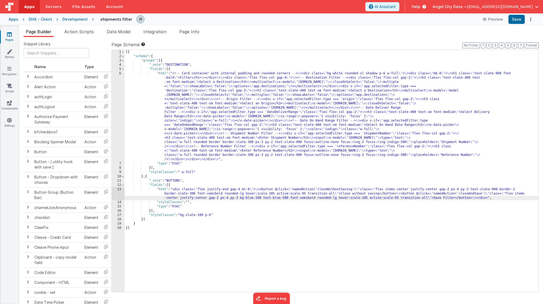
click at [80, 20] on div "Development" at bounding box center [74, 19] width 25 height 5
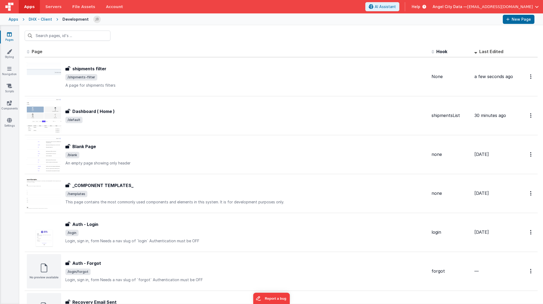
click at [9, 19] on div "Apps" at bounding box center [14, 19] width 10 height 5
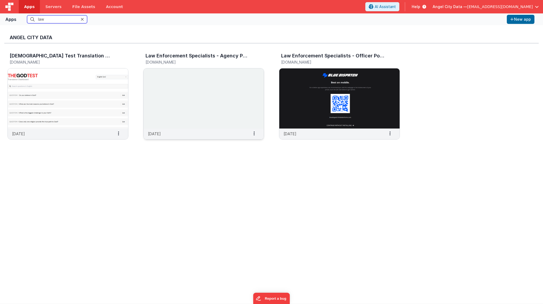
type input "law"
click at [171, 86] on img at bounding box center [204, 98] width 120 height 60
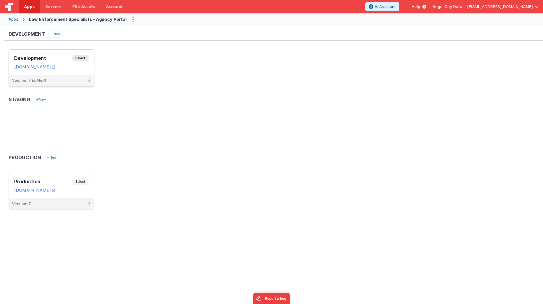
click at [50, 52] on div "Development Select URLs [DOMAIN_NAME]" at bounding box center [51, 62] width 85 height 25
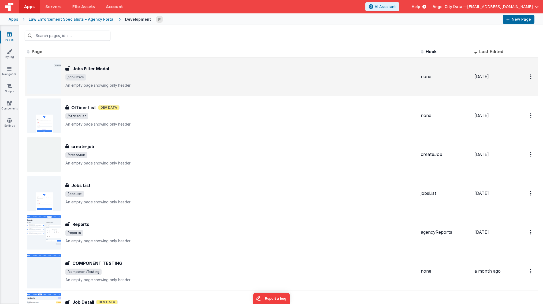
click at [107, 70] on h3 "Jobs Filter Modal" at bounding box center [90, 68] width 37 height 6
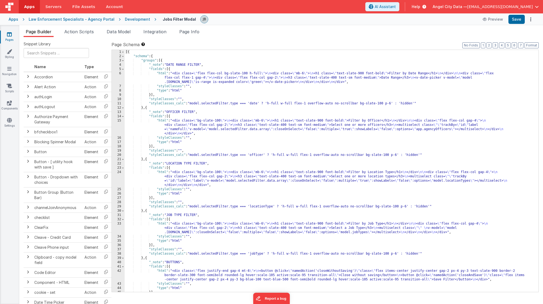
click at [155, 66] on div "[{ "schema" : { "groups" : [{ "_note" : "DATE RANGE FILTER" , "fields" : [{ "ht…" at bounding box center [332, 175] width 414 height 250
click at [160, 75] on div "[{ "schema" : { "groups" : [{ "_note" : "DATE RANGE FILTER" , "fields" : [{ "ht…" at bounding box center [332, 175] width 414 height 250
click at [118, 78] on div "6" at bounding box center [118, 77] width 13 height 13
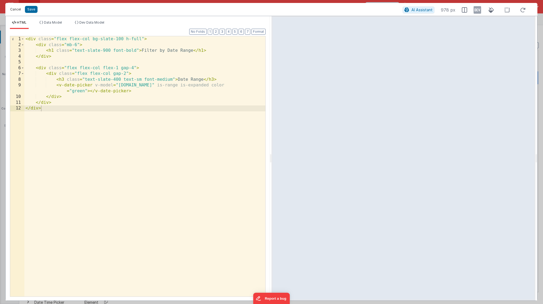
click at [12, 9] on button "Cancel" at bounding box center [16, 10] width 16 height 8
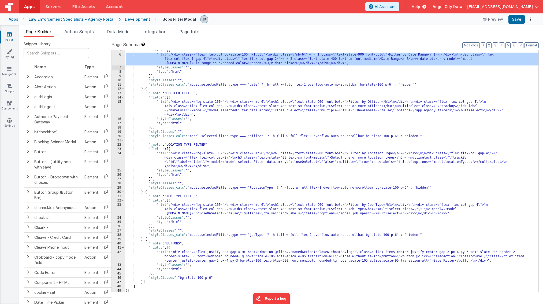
scroll to position [20, 0]
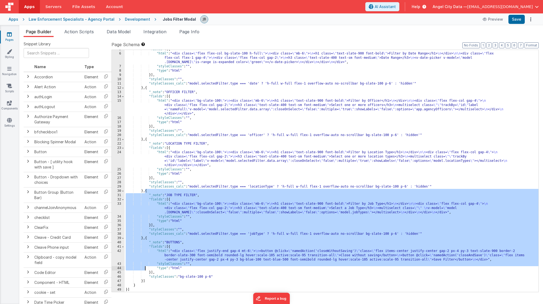
drag, startPoint x: 146, startPoint y: 191, endPoint x: 145, endPoint y: 266, distance: 75.3
click at [145, 266] on div ""fields" : [{ "html" : "<div class= \" flex flex-col bg-slate-100 h-full \" > \…" at bounding box center [332, 172] width 414 height 250
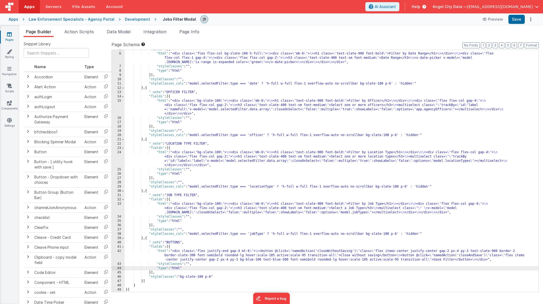
click at [15, 20] on div "Apps" at bounding box center [14, 19] width 10 height 5
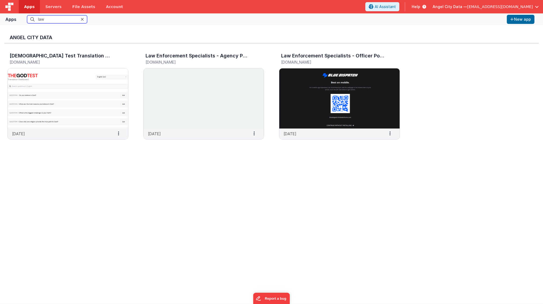
click at [42, 21] on input "law" at bounding box center [57, 19] width 60 height 8
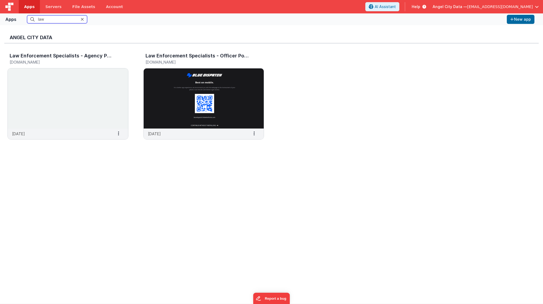
click at [42, 21] on input "law" at bounding box center [57, 19] width 60 height 8
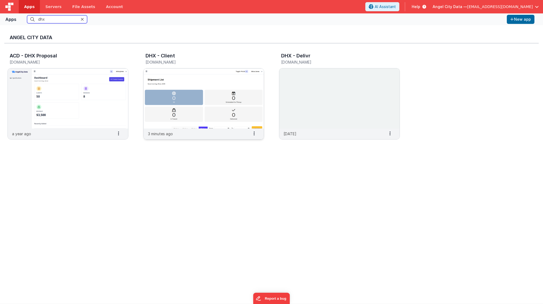
type input "dhx"
click at [154, 77] on img at bounding box center [204, 98] width 120 height 60
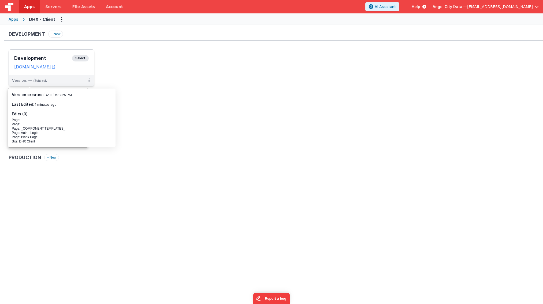
click at [45, 56] on h3 "Development" at bounding box center [43, 57] width 58 height 5
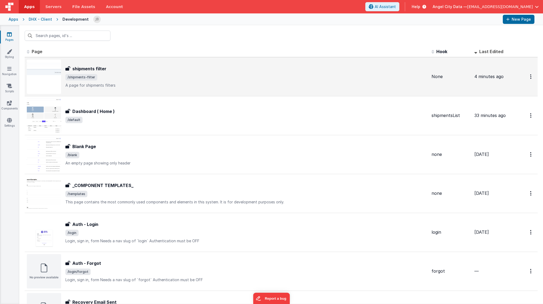
click at [48, 81] on img at bounding box center [44, 76] width 34 height 34
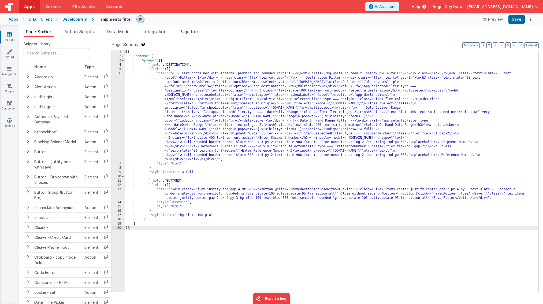
click at [141, 60] on div "[{ "schema" : { "groups" : [{ "_note" : "DESTINATION" , "fields" : [{ "html" : …" at bounding box center [332, 175] width 414 height 250
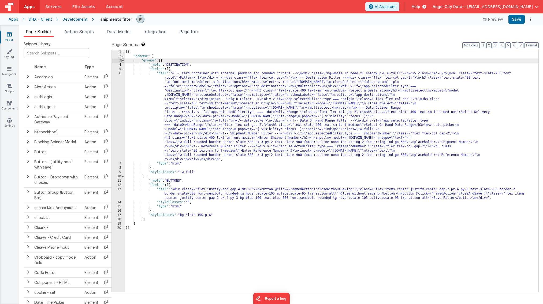
click at [123, 61] on span at bounding box center [122, 60] width 3 height 4
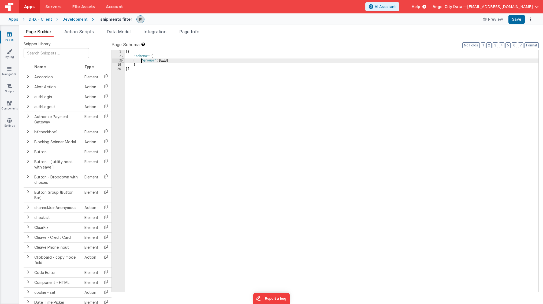
click at [123, 61] on span at bounding box center [122, 60] width 3 height 4
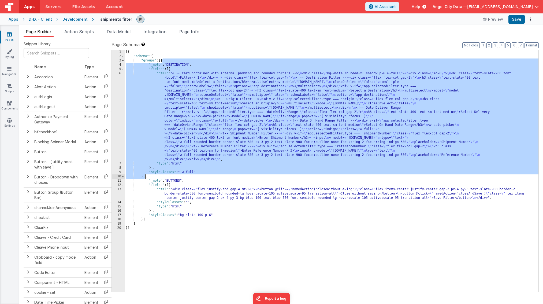
drag, startPoint x: 163, startPoint y: 61, endPoint x: 145, endPoint y: 177, distance: 117.7
click at [145, 177] on div "[{ "schema" : { "groups" : [{ "_note" : "DESTINATION" , "fields" : [{ "html" : …" at bounding box center [332, 175] width 414 height 250
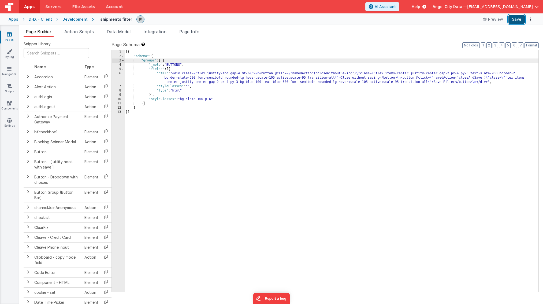
click at [515, 20] on button "Save" at bounding box center [516, 19] width 16 height 9
click at [493, 18] on button "Preview" at bounding box center [492, 19] width 27 height 9
click at [89, 33] on span "Action Scripts" at bounding box center [78, 31] width 29 height 5
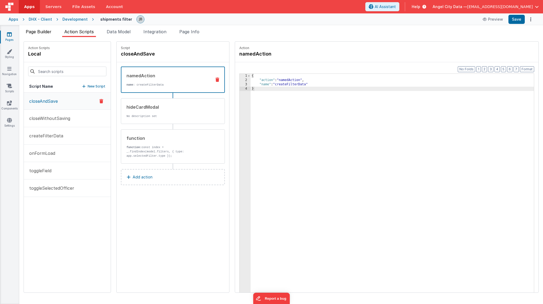
click at [43, 30] on span "Page Builder" at bounding box center [39, 31] width 26 height 5
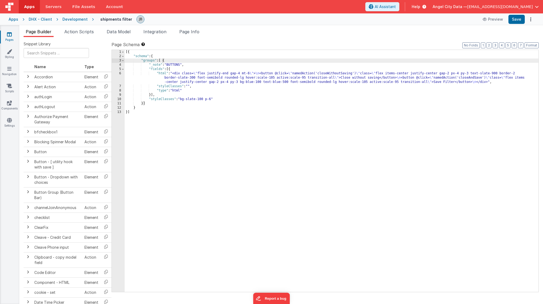
click at [119, 75] on div "6" at bounding box center [118, 77] width 13 height 13
click at [122, 75] on div "6" at bounding box center [118, 77] width 13 height 13
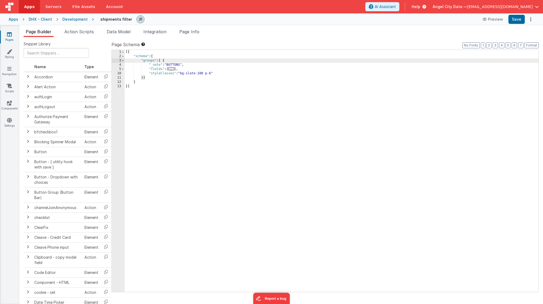
click at [118, 72] on div "10" at bounding box center [118, 73] width 13 height 4
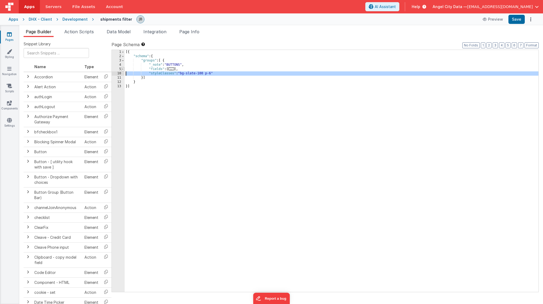
click at [121, 70] on span at bounding box center [122, 69] width 3 height 4
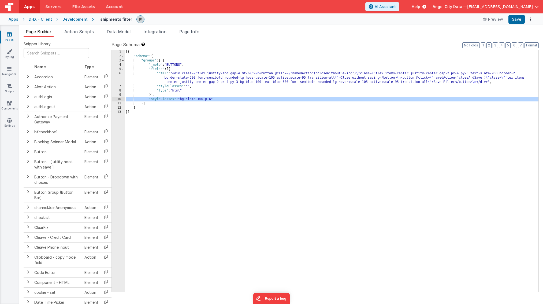
click at [121, 76] on div "6" at bounding box center [118, 77] width 13 height 13
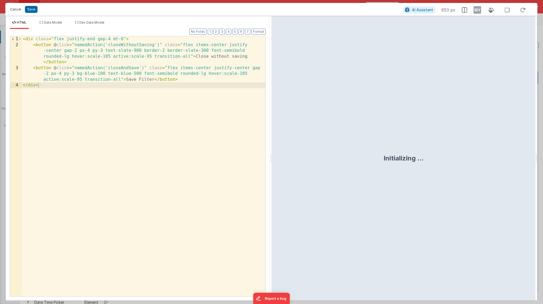
click at [12, 8] on button "Cancel" at bounding box center [16, 10] width 16 height 8
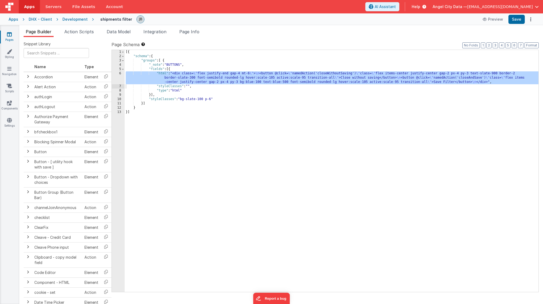
click at [226, 45] on label "Page Schema Shortcuts: Find: command-f Fold: command-option-L Unfold: command-o…" at bounding box center [324, 44] width 427 height 6
click at [169, 70] on div "[{ "schema" : { "groups" : [ { "_note" : "BUTTONS" , "fields" : [{ "html" : "<d…" at bounding box center [332, 175] width 414 height 250
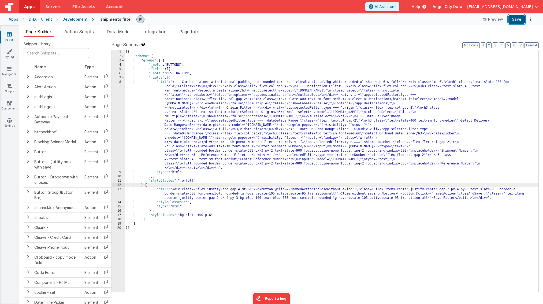
click at [517, 20] on button "Save" at bounding box center [516, 19] width 16 height 9
click at [530, 20] on icon "Options" at bounding box center [531, 19] width 8 height 0
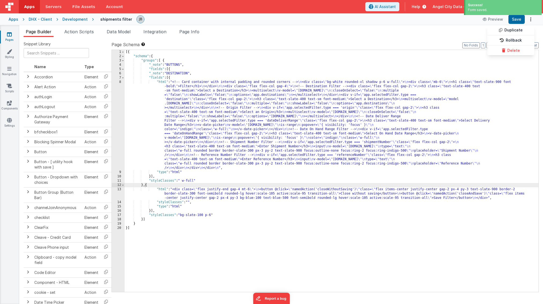
click at [440, 34] on button at bounding box center [271, 152] width 543 height 304
click at [448, 24] on div "Apps DHX - Client Development shipments filter Preview Save" at bounding box center [271, 19] width 543 height 12
click at [494, 9] on span "[EMAIL_ADDRESS][DOMAIN_NAME]" at bounding box center [500, 6] width 66 height 5
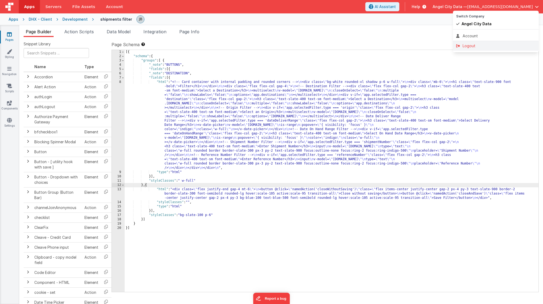
click at [476, 43] on div "Logout" at bounding box center [495, 45] width 79 height 5
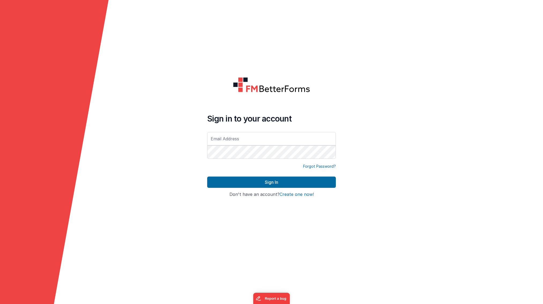
type input "[EMAIL_ADDRESS][DOMAIN_NAME]"
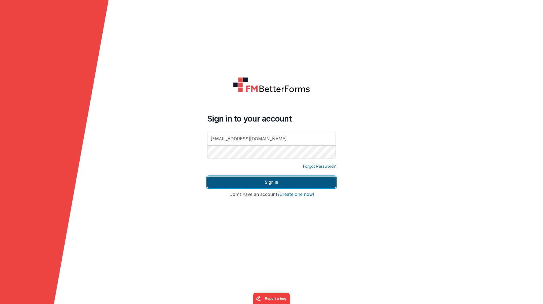
click at [235, 178] on button "Sign In" at bounding box center [271, 181] width 129 height 11
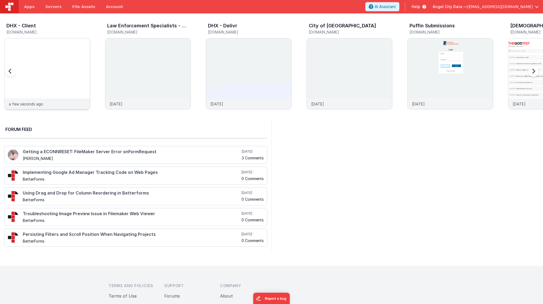
click at [39, 38] on img at bounding box center [47, 38] width 85 height 0
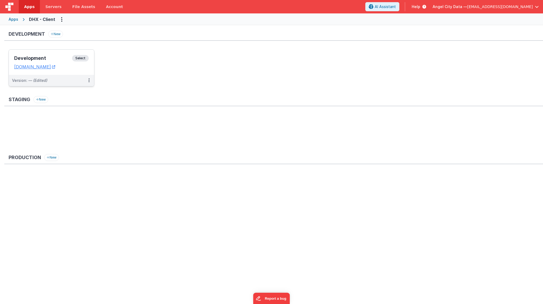
click at [43, 50] on div "Development Select URLs dhxclient.fmbetterforms.com" at bounding box center [51, 62] width 85 height 25
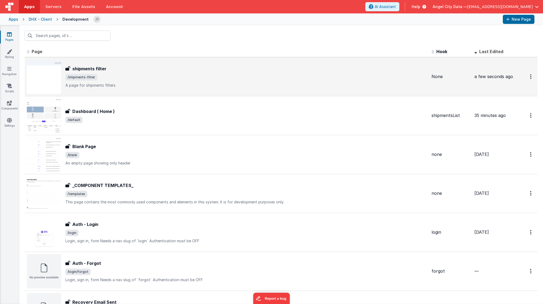
click at [39, 65] on img at bounding box center [44, 76] width 34 height 34
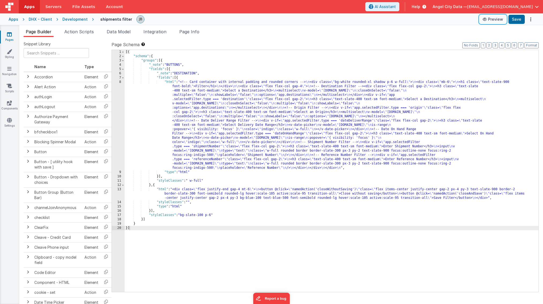
click at [488, 20] on icon at bounding box center [484, 19] width 5 height 4
click at [157, 243] on div "[{ "schema" : { "groups" : [{ "_note" : "BUTTONS" , "fields" : [{ "_note" : "DE…" at bounding box center [332, 175] width 414 height 250
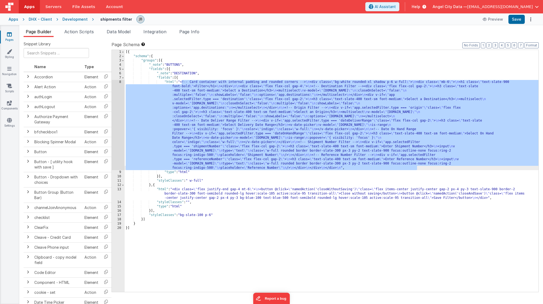
drag, startPoint x: 181, startPoint y: 81, endPoint x: 417, endPoint y: 168, distance: 251.0
click at [417, 168] on div "[{ "schema" : { "groups" : [{ "_note" : "BUTTONS" , "fields" : [{ "_note" : "DE…" at bounding box center [332, 175] width 414 height 250
click at [117, 107] on div "8" at bounding box center [118, 125] width 13 height 90
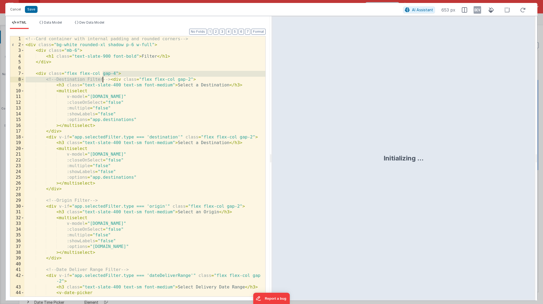
click at [135, 60] on div "<!-- Card container with internal padding and rounded corners --> < div class =…" at bounding box center [144, 171] width 241 height 271
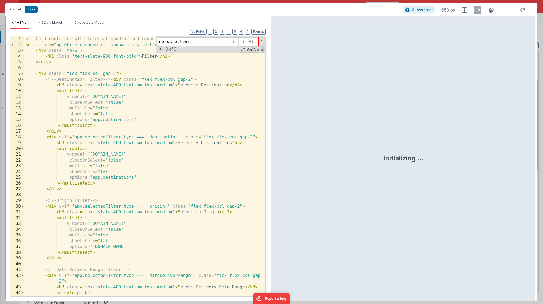
type input "no-scrollbar"
click at [67, 57] on div "<!-- Card container with internal padding and rounded corners --> < div class =…" at bounding box center [144, 171] width 241 height 271
click at [23, 50] on span at bounding box center [22, 51] width 3 height 6
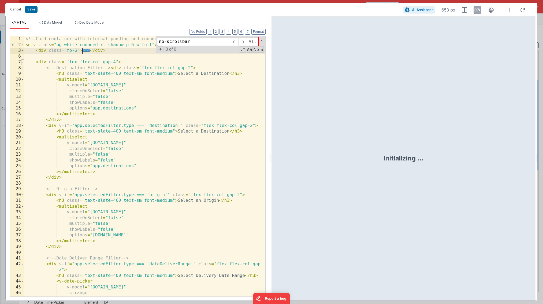
click at [22, 62] on span at bounding box center [22, 62] width 3 height 6
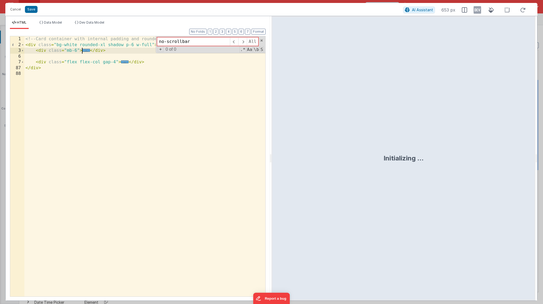
click at [27, 51] on div "<!-- Card container with internal padding and rounded corners --> < div class =…" at bounding box center [144, 171] width 241 height 271
click at [22, 51] on span at bounding box center [22, 51] width 3 height 6
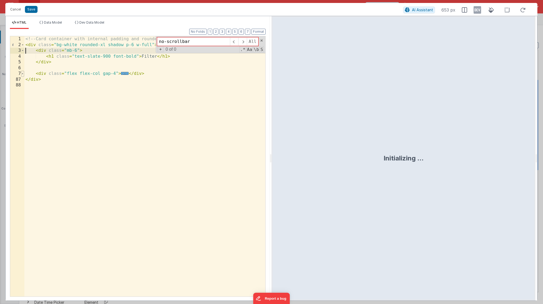
click at [22, 73] on span at bounding box center [22, 74] width 3 height 6
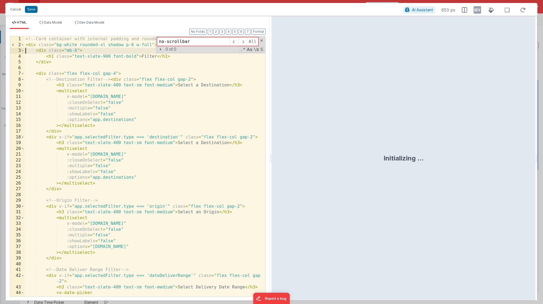
click at [122, 93] on div "<!-- Card container with internal padding and rounded corners --> < div class =…" at bounding box center [144, 171] width 241 height 271
click at [18, 7] on button "Cancel" at bounding box center [16, 10] width 16 height 8
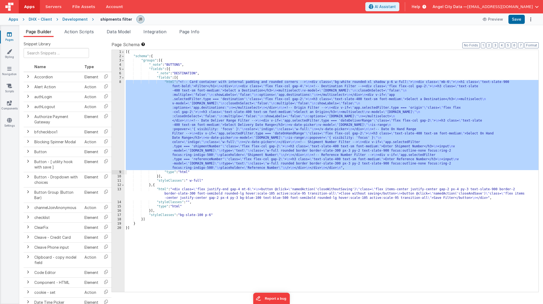
click at [191, 97] on div "[{ "schema" : { "groups" : [{ "_note" : "BUTTONS" , "fields" : [{ "_note" : "DE…" at bounding box center [332, 175] width 414 height 250
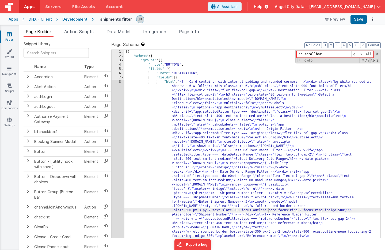
type input "no-scrollbar"
click at [247, 51] on div "[{ "schema" : { "groups" : [{ "_note" : "BUTTONS" , "fields" : [{ "_note" : "DE…" at bounding box center [253, 227] width 256 height 355
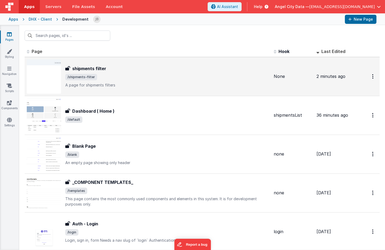
click at [134, 63] on div "shipments filter shipments filter /shipments-filter A page for shipments filters" at bounding box center [148, 76] width 243 height 34
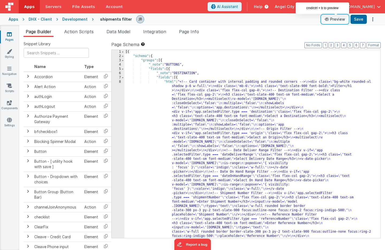
click at [339, 21] on button "Preview" at bounding box center [335, 19] width 27 height 9
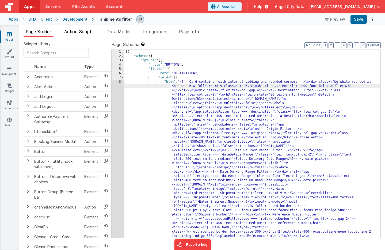
drag, startPoint x: 146, startPoint y: 87, endPoint x: 93, endPoint y: 34, distance: 74.4
click at [96, 35] on div "Page Builder Action Scripts Data Model Integration Page Info Snippet Library Na…" at bounding box center [202, 139] width 366 height 222
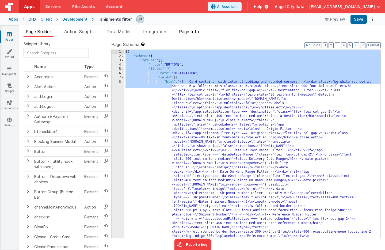
click at [188, 31] on span "Page Info" at bounding box center [189, 31] width 20 height 5
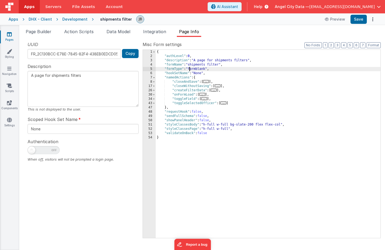
click at [190, 71] on div "{ "authLevel" : 0 , "description" : "A page for shipments filters" , "formName"…" at bounding box center [268, 148] width 225 height 197
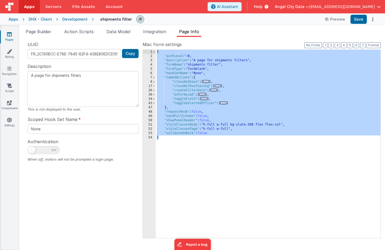
drag, startPoint x: 196, startPoint y: 167, endPoint x: 151, endPoint y: 43, distance: 132.6
click at [151, 43] on div "Misc Form settings Format 7 6 5 4 3 2 1 No Folds 1 2 3 4 5 6 7 8 17 26 30 34 43…" at bounding box center [262, 139] width 238 height 197
click at [373, 19] on icon "Options" at bounding box center [373, 19] width 8 height 0
click at [8, 70] on button at bounding box center [192, 125] width 385 height 250
click at [10, 70] on icon at bounding box center [9, 68] width 4 height 5
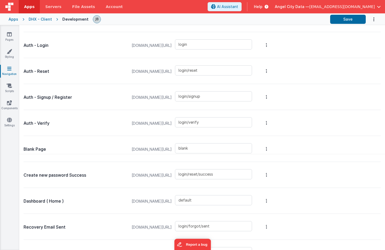
scroll to position [111, 0]
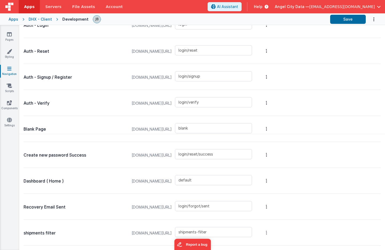
click at [271, 235] on button "Options" at bounding box center [267, 232] width 8 height 21
click at [262, 233] on link "Delete Page" at bounding box center [238, 233] width 47 height 10
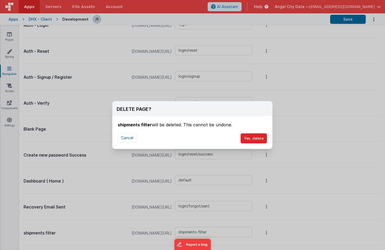
click at [246, 137] on button "Yes, delete" at bounding box center [254, 138] width 27 height 10
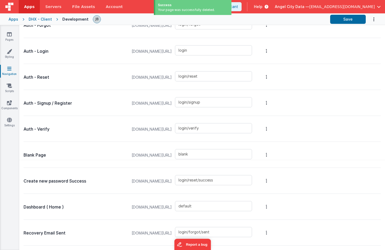
scroll to position [0, 0]
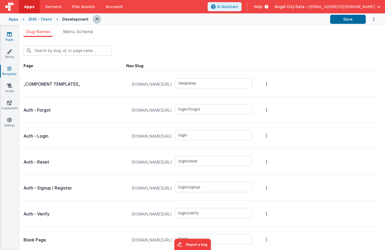
click at [10, 36] on icon at bounding box center [9, 34] width 5 height 5
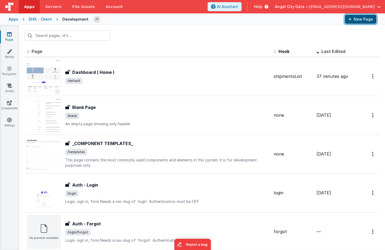
click at [352, 23] on button "New Page" at bounding box center [361, 19] width 32 height 9
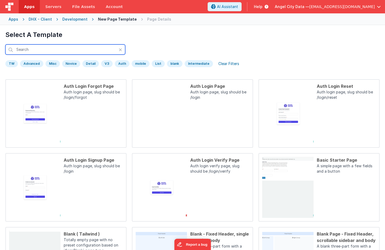
click at [52, 49] on input "text" at bounding box center [65, 49] width 120 height 10
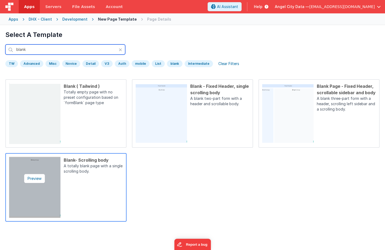
type input "blank"
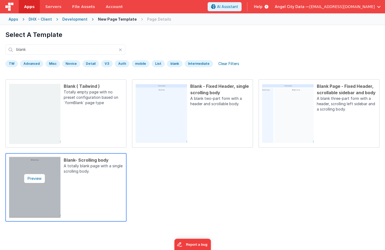
click at [39, 164] on img at bounding box center [34, 187] width 51 height 61
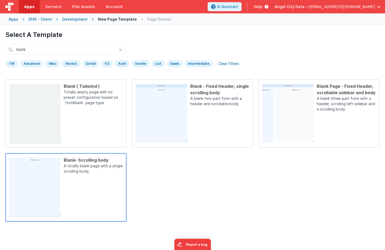
click at [83, 160] on div "Blank- Scrolling body" at bounding box center [93, 160] width 59 height 6
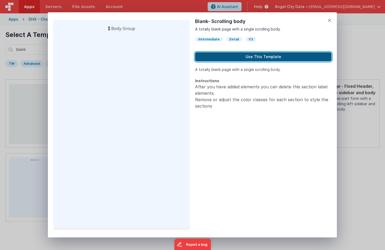
click at [225, 60] on button "Use This Template" at bounding box center [263, 56] width 137 height 9
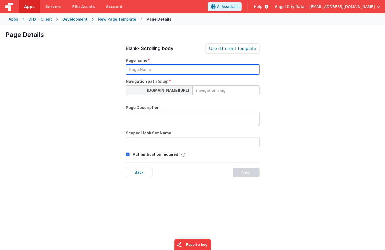
click at [175, 73] on input "text" at bounding box center [193, 70] width 134 height 10
type input "Shipments Filter"
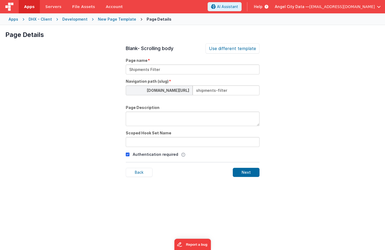
type input "shipments-filter"
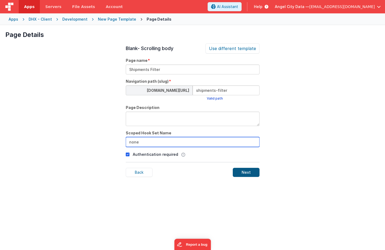
type input "none"
click at [238, 173] on div "Next" at bounding box center [246, 172] width 27 height 9
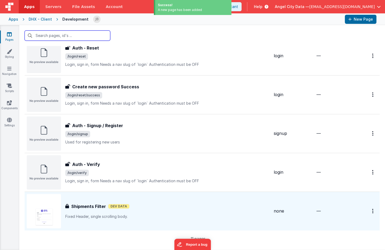
scroll to position [260, 0]
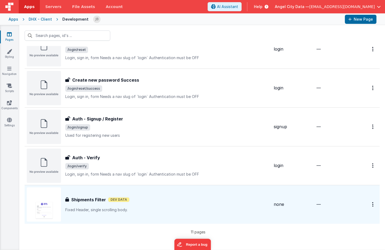
click at [95, 196] on div "Shipments Filter Shipments Filter Dev Data Fixed Header, single scrolling body." at bounding box center [148, 205] width 243 height 34
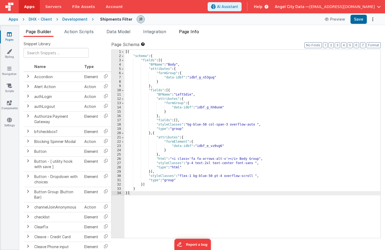
click at [190, 35] on li "Page Info" at bounding box center [189, 32] width 24 height 9
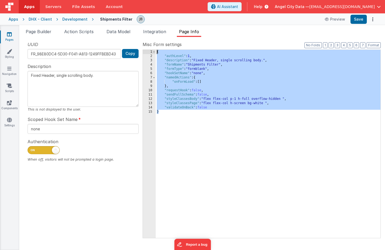
drag, startPoint x: 227, startPoint y: 156, endPoint x: 154, endPoint y: 5, distance: 168.5
click at [154, 5] on div "Apps Servers File Assets Account Some FUTURE Slot AI Assistant Help Angel City …" at bounding box center [192, 125] width 385 height 250
type textarea "A page for shipments filters"
type input "None"
checkbox input "false"
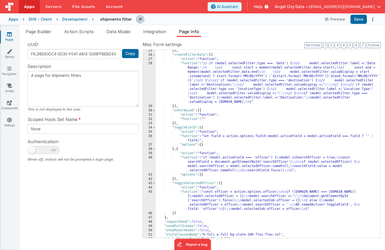
scroll to position [125, 0]
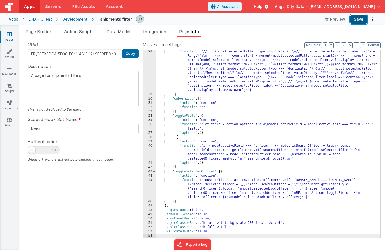
click at [355, 20] on button "Save" at bounding box center [359, 19] width 16 height 9
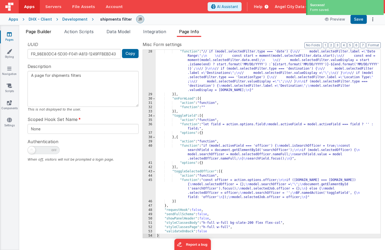
click at [33, 32] on span "Page Builder" at bounding box center [39, 31] width 26 height 5
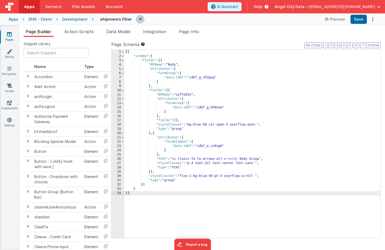
click at [157, 89] on div "[{ "schema" : { "fields" : [{ "BFName" : "Body" , "attributes" : { "formGroup" …" at bounding box center [253, 148] width 256 height 197
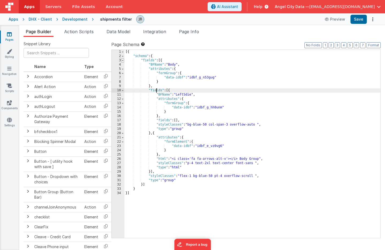
click at [122, 60] on span at bounding box center [122, 60] width 3 height 4
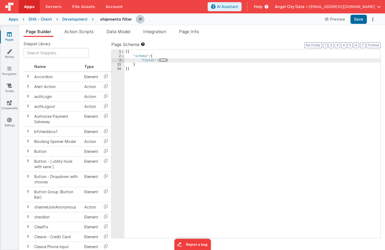
click at [122, 60] on span at bounding box center [122, 60] width 3 height 4
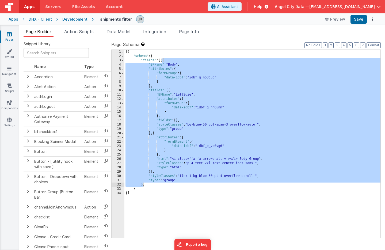
drag, startPoint x: 163, startPoint y: 61, endPoint x: 143, endPoint y: 185, distance: 125.9
click at [143, 185] on div "[{ "schema" : { "fields" : [{ "BFName" : "Body" , "attributes" : { "formGroup" …" at bounding box center [253, 148] width 256 height 197
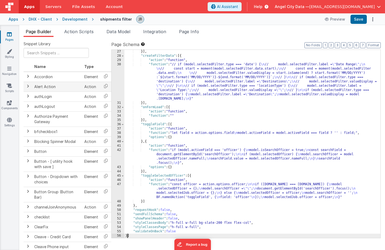
scroll to position [116, 0]
click at [46, 32] on span "Page Builder" at bounding box center [39, 31] width 26 height 5
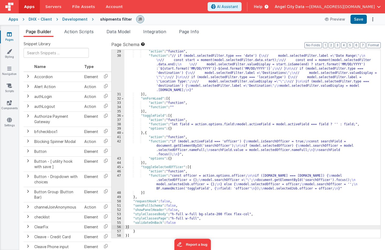
scroll to position [0, 0]
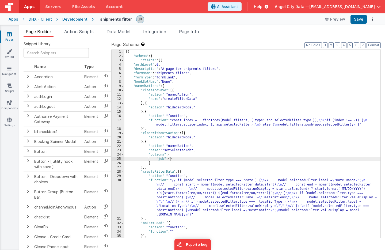
click at [171, 158] on div "[{ "schema" : { "fields" : [{ "authLevel" : 0 , "description" : "A page for shi…" at bounding box center [253, 148] width 256 height 197
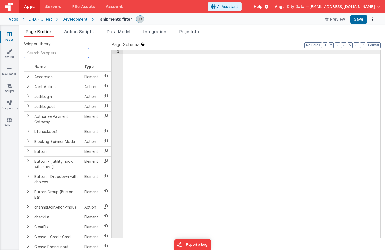
click at [52, 54] on input "text" at bounding box center [56, 53] width 65 height 10
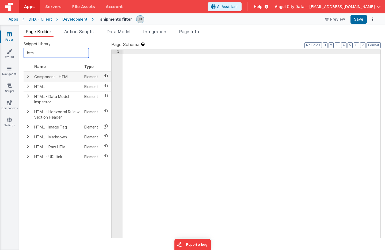
type input "html"
click at [105, 76] on icon at bounding box center [105, 76] width 11 height 8
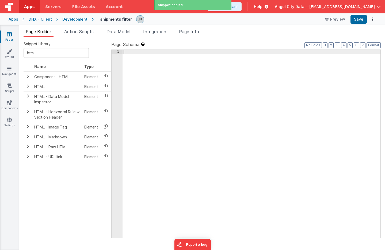
click at [161, 76] on div at bounding box center [252, 148] width 258 height 197
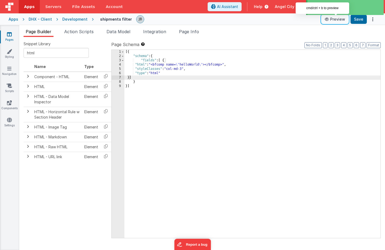
click at [333, 17] on button "Preview" at bounding box center [335, 19] width 27 height 9
click at [330, 23] on button "Preview" at bounding box center [335, 19] width 27 height 9
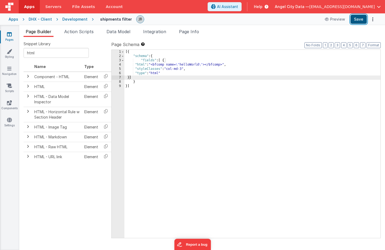
click at [359, 20] on button "Save" at bounding box center [359, 19] width 16 height 9
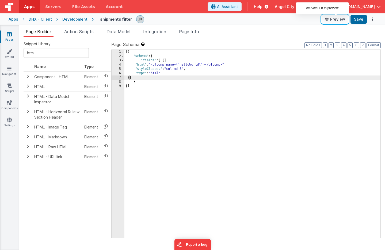
click at [331, 20] on icon at bounding box center [327, 19] width 5 height 4
click at [69, 18] on div "Development" at bounding box center [74, 19] width 25 height 5
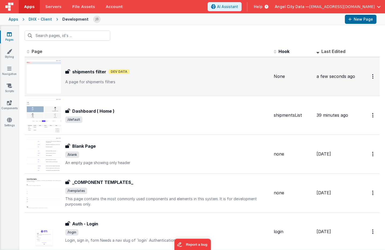
click at [98, 70] on h3 "shipments filter" at bounding box center [89, 72] width 34 height 6
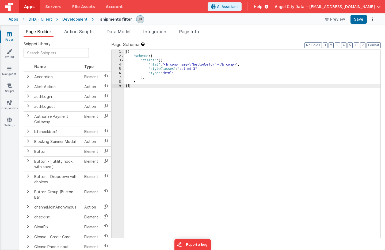
click at [118, 32] on span "Data Model" at bounding box center [119, 31] width 24 height 5
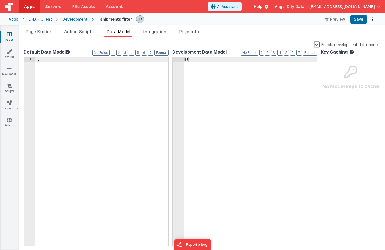
click at [319, 44] on label "Enable development data model" at bounding box center [346, 44] width 65 height 6
click at [0, 0] on input "Enable development data model" at bounding box center [0, 0] width 0 height 0
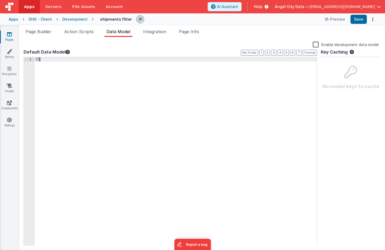
click at [130, 83] on div "{ }" at bounding box center [176, 155] width 282 height 197
click at [76, 20] on div "Development" at bounding box center [74, 19] width 25 height 5
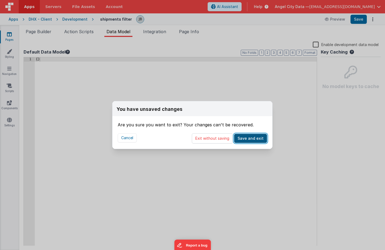
click at [258, 136] on button "Save and exit" at bounding box center [250, 138] width 33 height 9
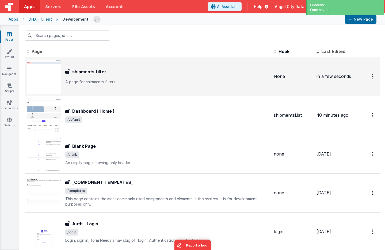
click at [83, 73] on h3 "shipments filter" at bounding box center [89, 72] width 34 height 6
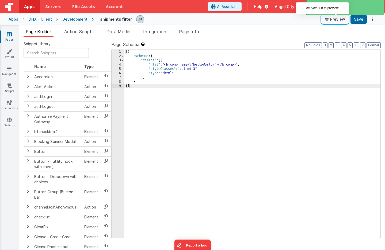
click at [336, 21] on button "Preview" at bounding box center [335, 19] width 27 height 9
